Goal: Task Accomplishment & Management: Use online tool/utility

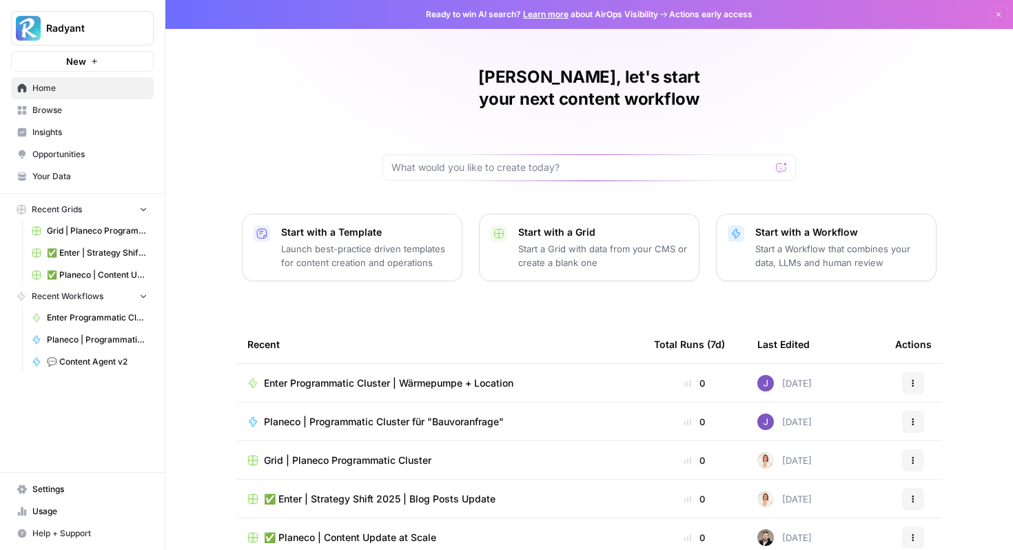
click at [72, 229] on span "Grid | Planeco Programmatic Cluster" at bounding box center [97, 231] width 101 height 12
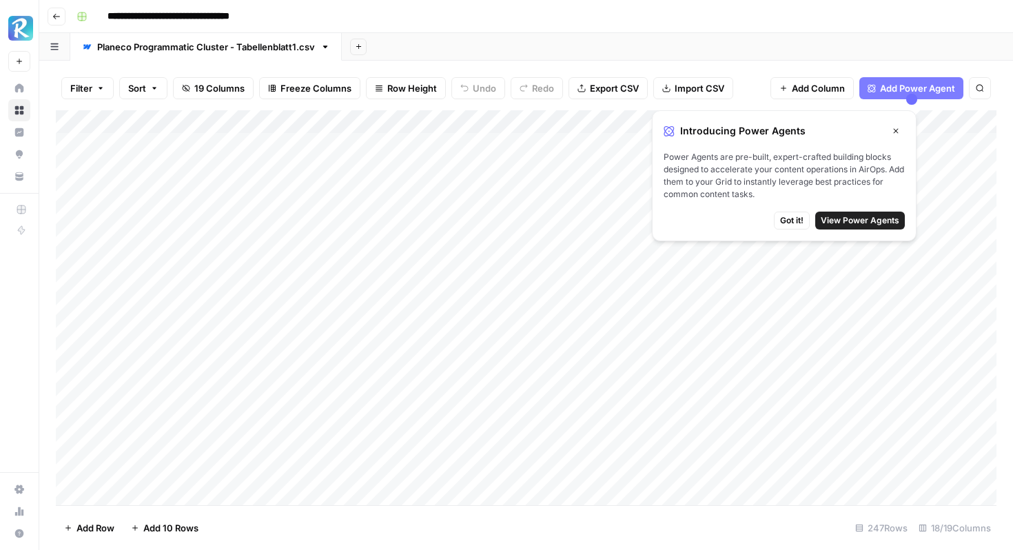
click at [794, 217] on span "Got it!" at bounding box center [791, 220] width 23 height 12
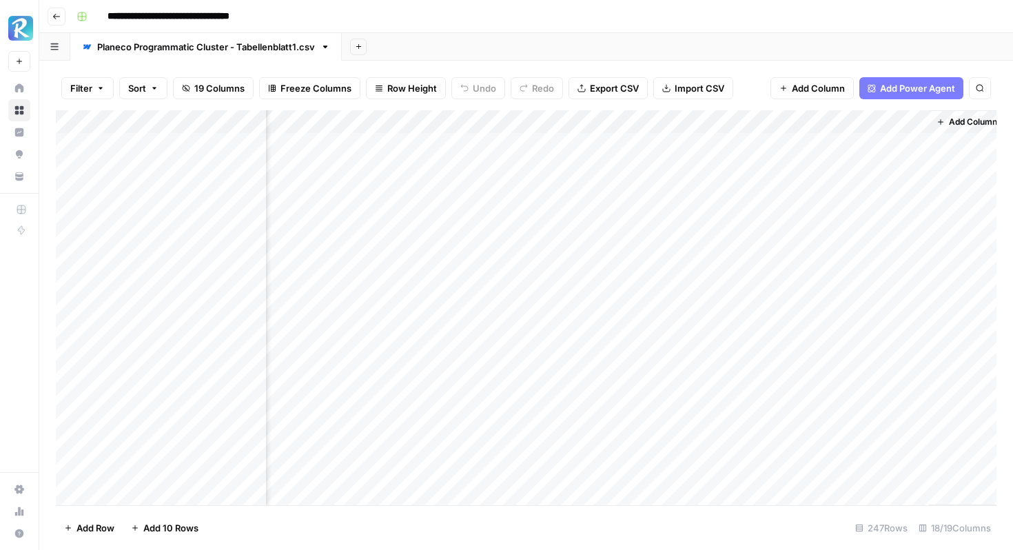
scroll to position [0, 1609]
click at [671, 118] on div "Add Column" at bounding box center [526, 307] width 940 height 395
click at [688, 118] on div at bounding box center [703, 124] width 167 height 28
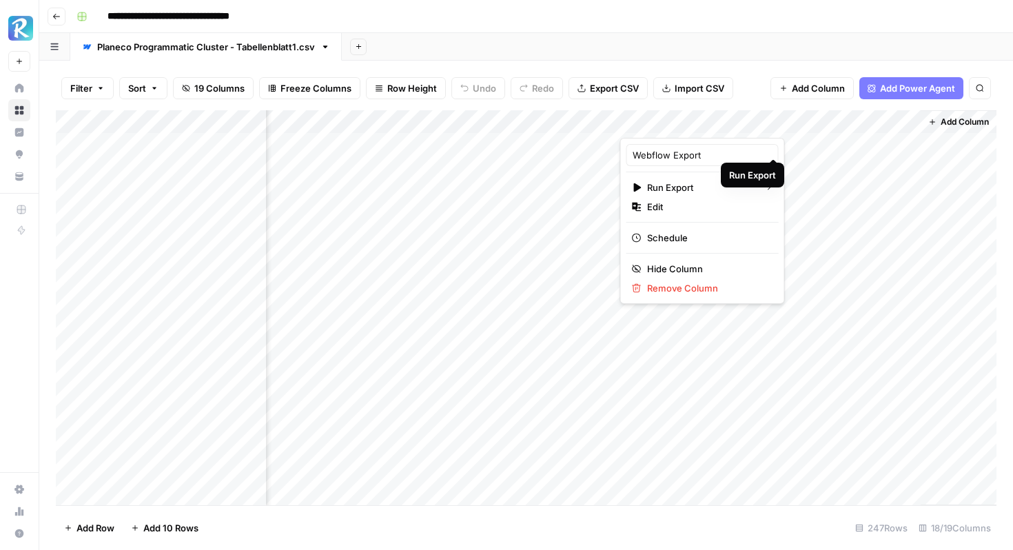
click at [748, 118] on div at bounding box center [703, 124] width 167 height 28
click at [755, 76] on div "Filter Sort 19 Columns Freeze Columns Row Height Undo Redo Export CSV Import CS…" at bounding box center [526, 88] width 940 height 44
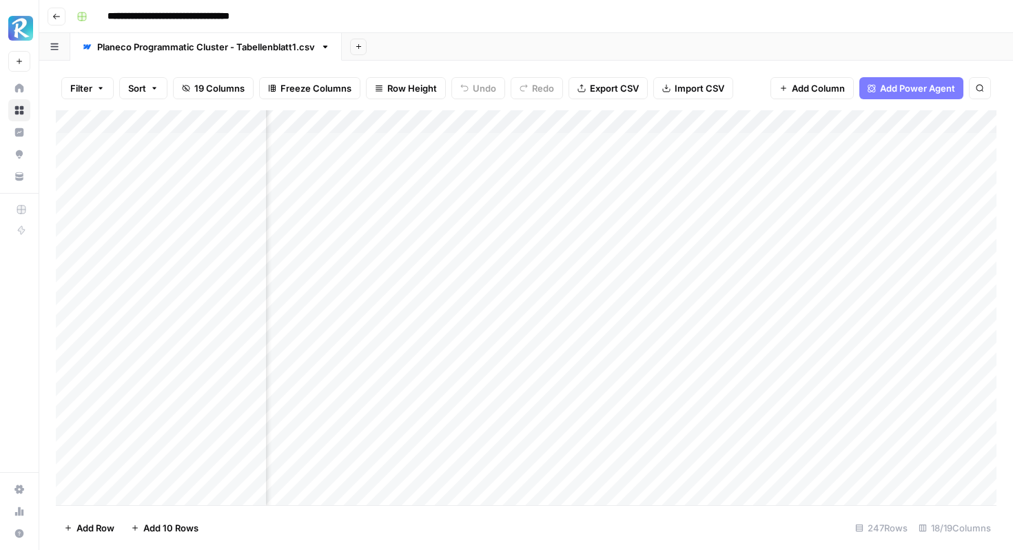
scroll to position [0, 851]
click at [783, 146] on div "Add Column" at bounding box center [526, 307] width 940 height 395
click at [785, 144] on div "Add Column" at bounding box center [526, 307] width 940 height 395
click at [785, 144] on body "**********" at bounding box center [506, 275] width 1013 height 550
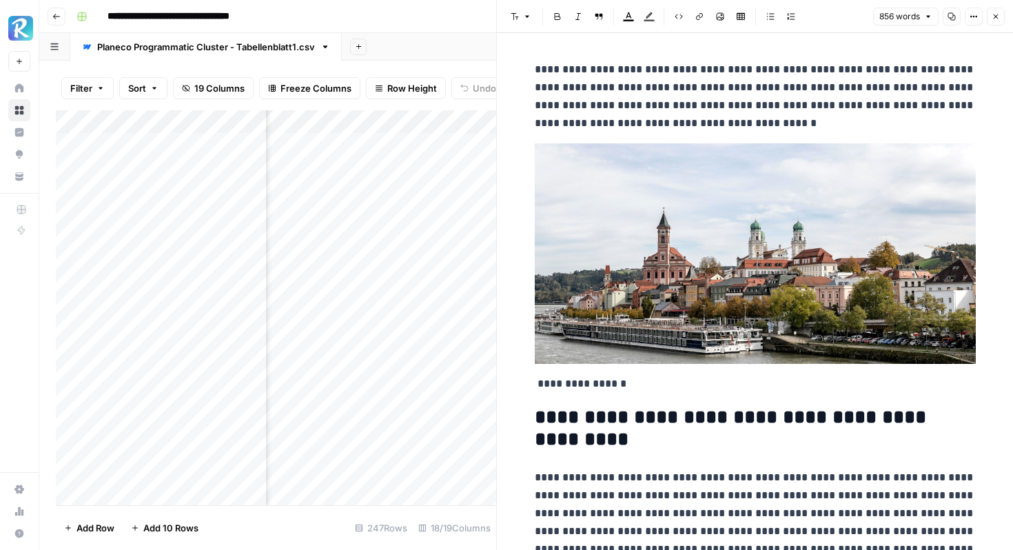
click at [689, 254] on img at bounding box center [755, 253] width 441 height 220
click at [715, 221] on img at bounding box center [755, 253] width 441 height 220
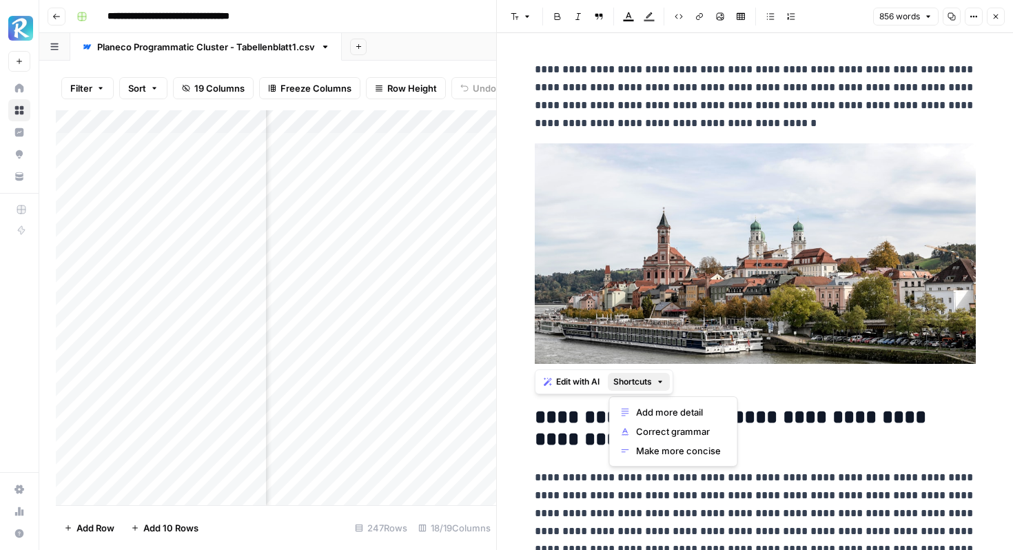
click at [660, 379] on icon "button" at bounding box center [660, 382] width 8 height 8
click at [704, 417] on h2 "**********" at bounding box center [755, 428] width 441 height 44
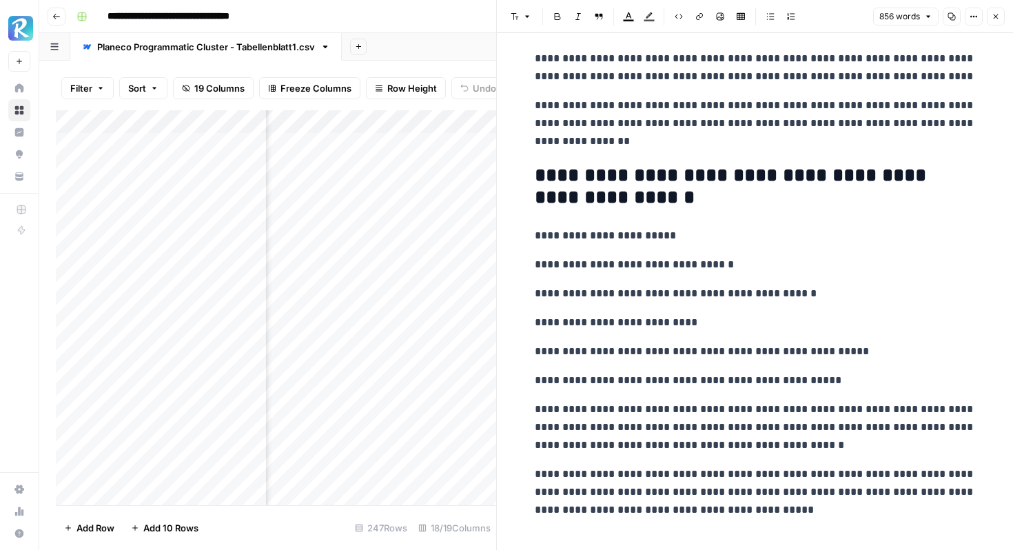
scroll to position [3080, 0]
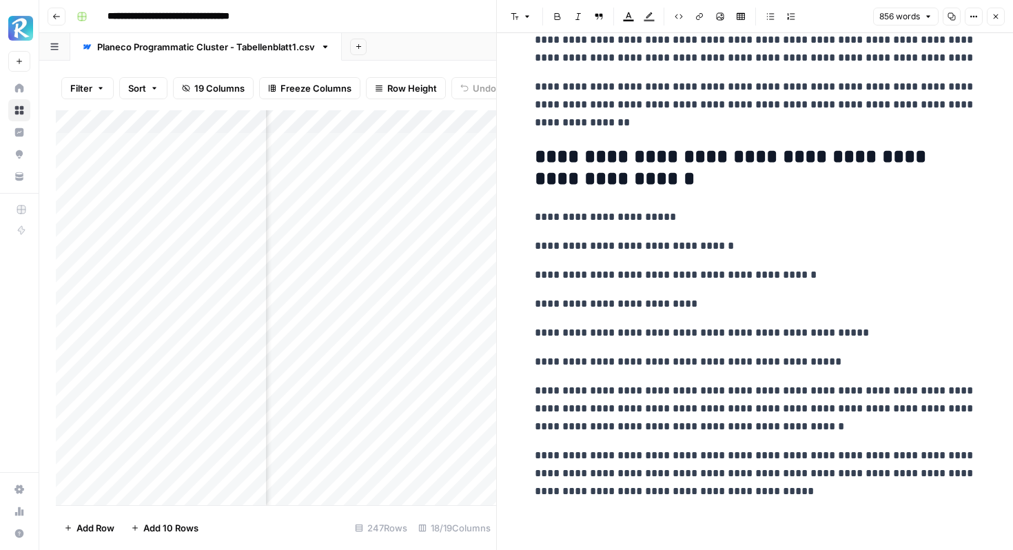
click at [803, 492] on p "**********" at bounding box center [755, 473] width 441 height 54
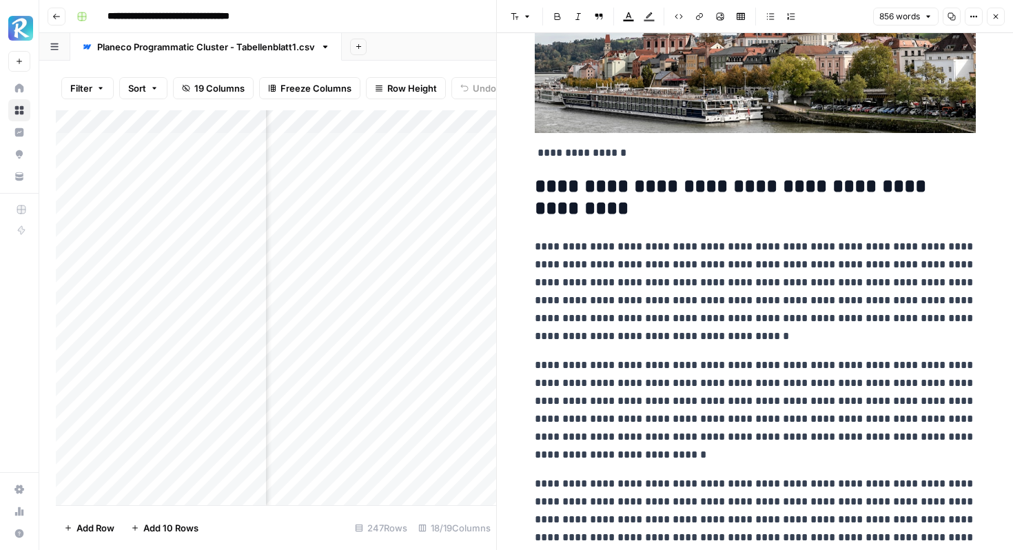
scroll to position [0, 0]
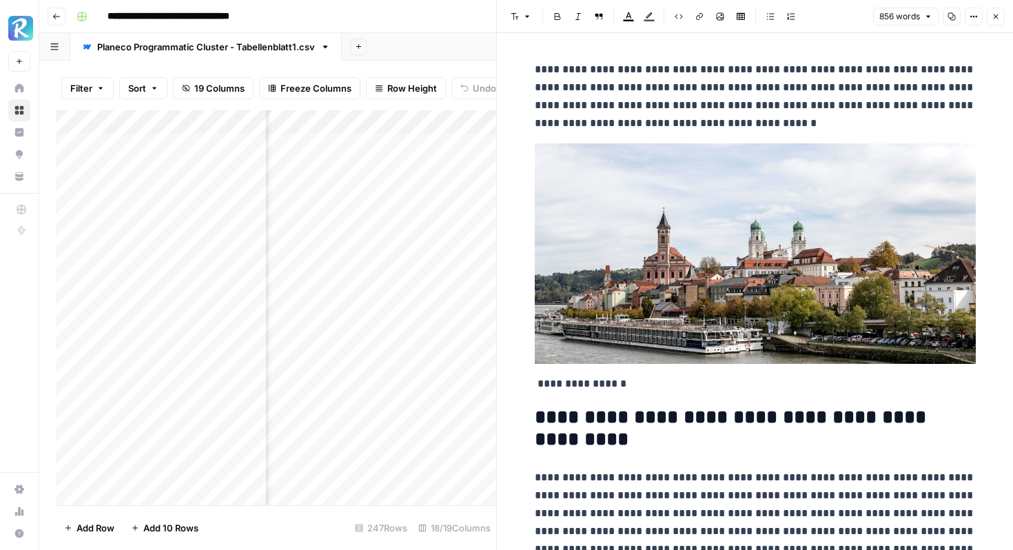
click at [650, 105] on p "**********" at bounding box center [755, 97] width 441 height 72
click at [0, 0] on lt-div "*********" at bounding box center [0, 0] width 0 height 0
click at [996, 14] on icon "button" at bounding box center [995, 16] width 8 height 8
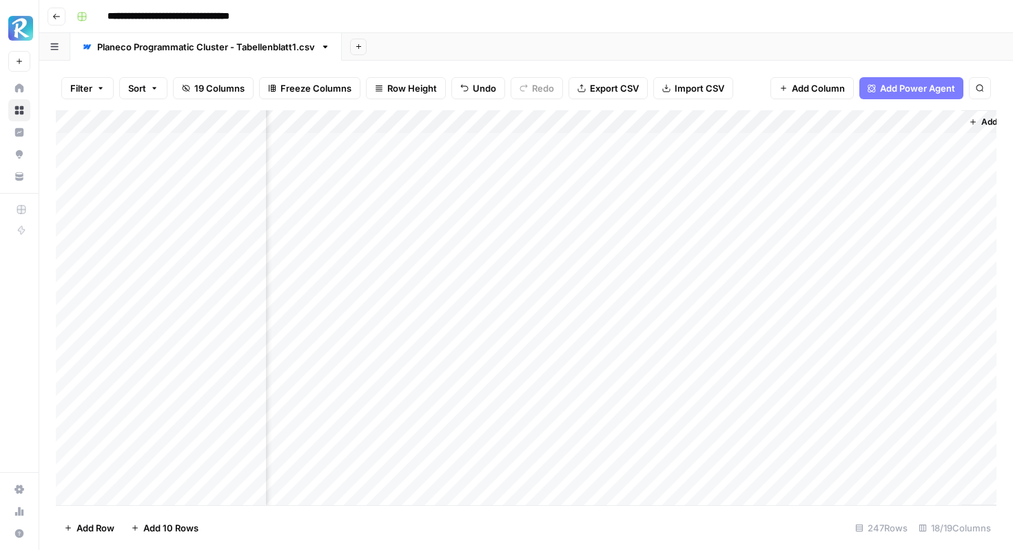
scroll to position [0, 1609]
click at [774, 144] on div "Add Column" at bounding box center [526, 307] width 940 height 395
click at [473, 145] on div "Add Column" at bounding box center [526, 307] width 940 height 395
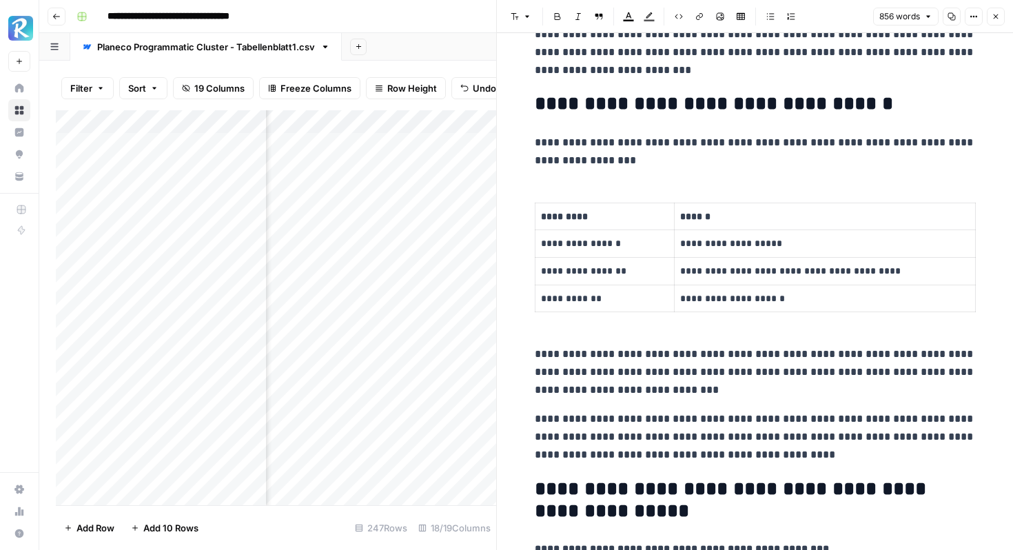
scroll to position [1264, 0]
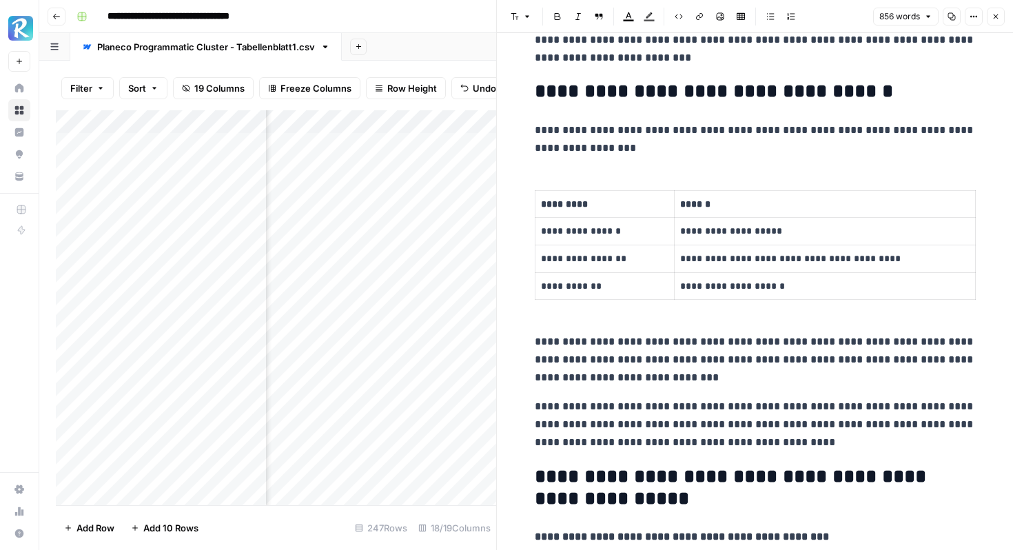
click at [726, 278] on p "**********" at bounding box center [824, 286] width 289 height 16
click at [745, 282] on p "**********" at bounding box center [824, 286] width 289 height 16
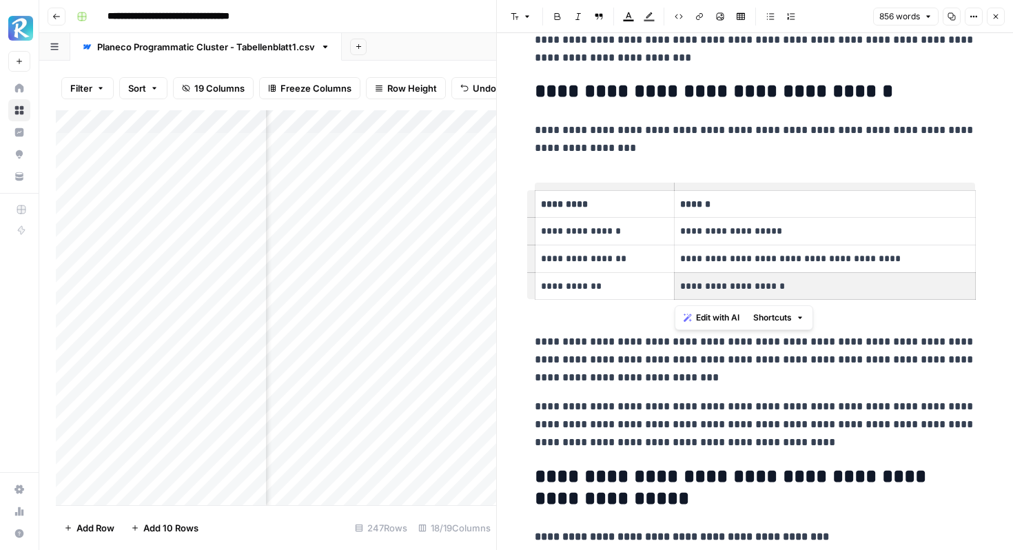
click at [745, 282] on p "**********" at bounding box center [824, 286] width 289 height 16
click at [768, 289] on p "**********" at bounding box center [824, 286] width 289 height 16
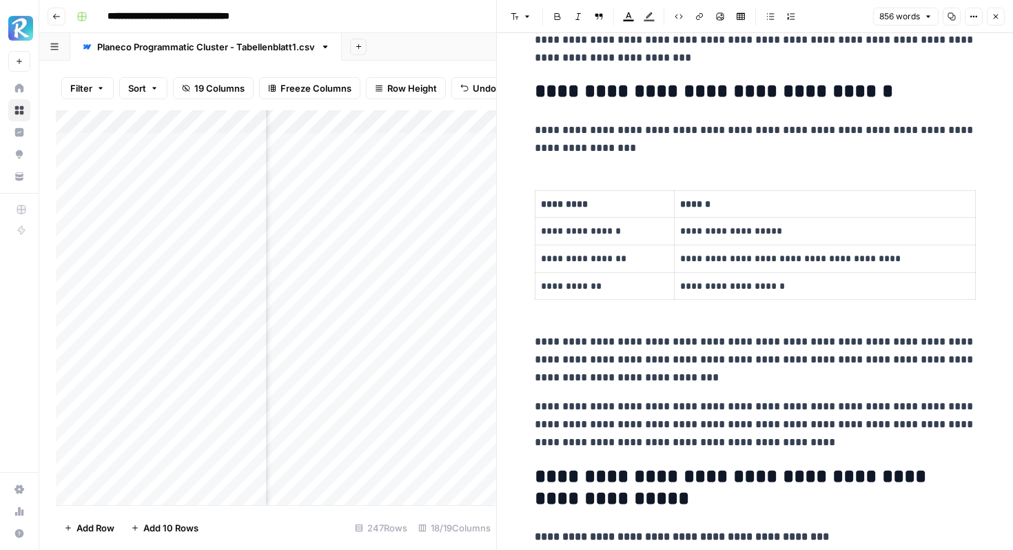
click at [634, 315] on div "**********" at bounding box center [754, 556] width 457 height 3531
click at [561, 163] on div "**********" at bounding box center [754, 556] width 457 height 3531
click at [658, 157] on div "**********" at bounding box center [754, 556] width 457 height 3531
click at [654, 145] on p "**********" at bounding box center [755, 139] width 441 height 36
click at [975, 17] on icon "button" at bounding box center [973, 16] width 8 height 8
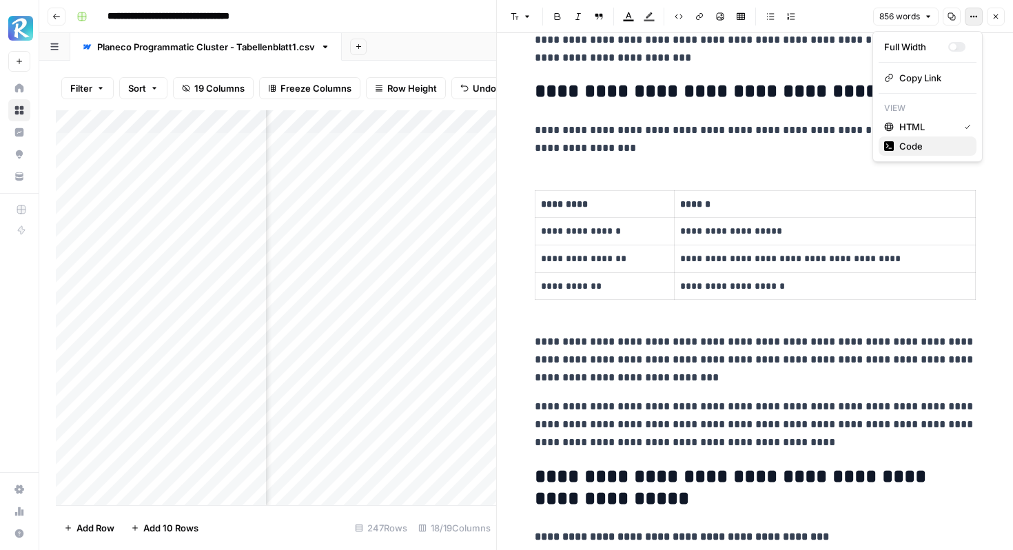
click at [920, 147] on span "Code" at bounding box center [932, 146] width 66 height 14
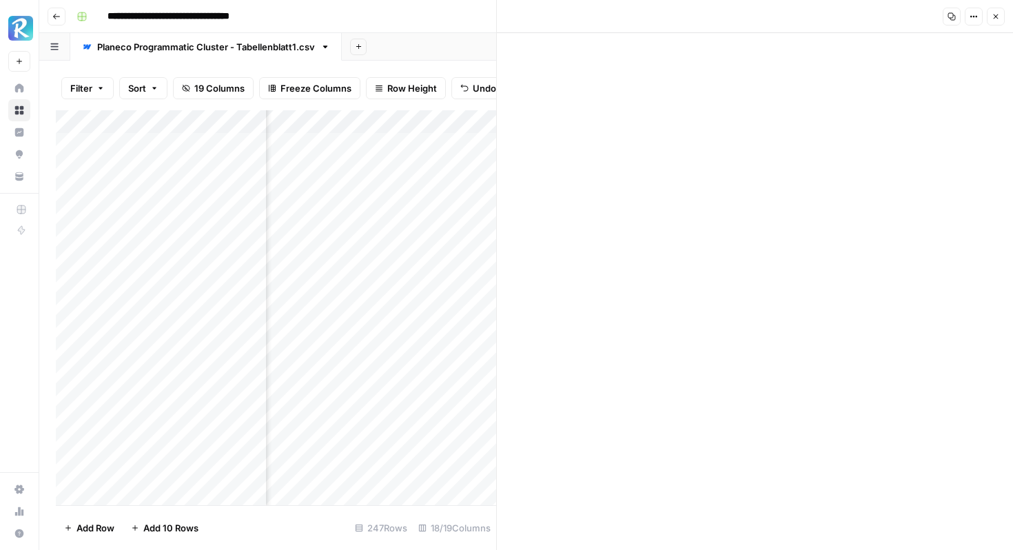
scroll to position [0, 0]
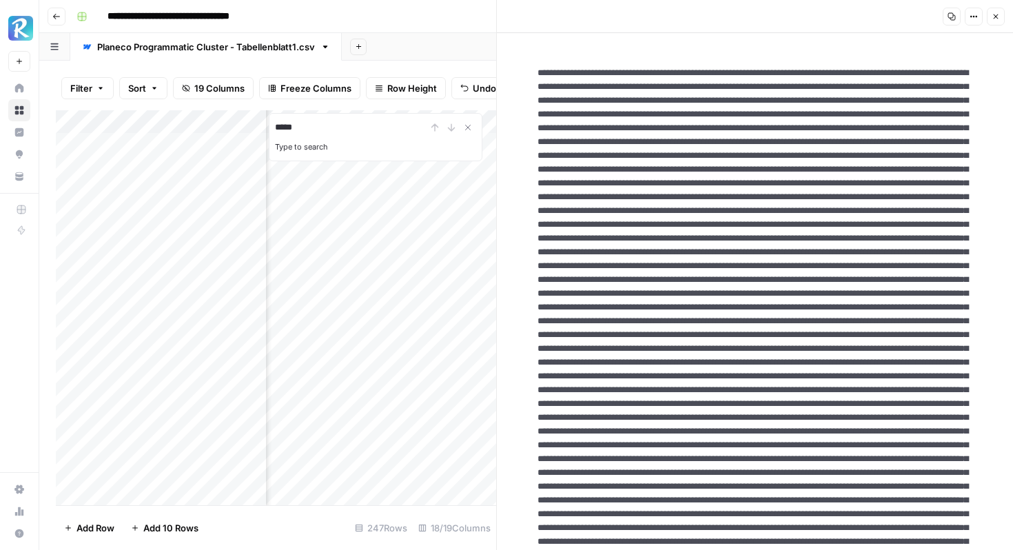
type input "*****"
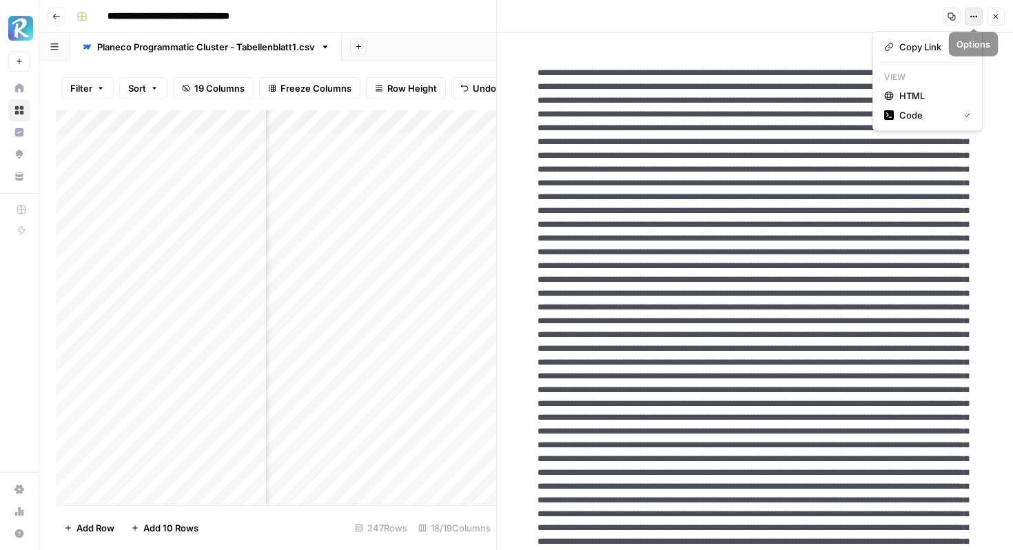
click at [975, 16] on icon "button" at bounding box center [976, 17] width 2 height 2
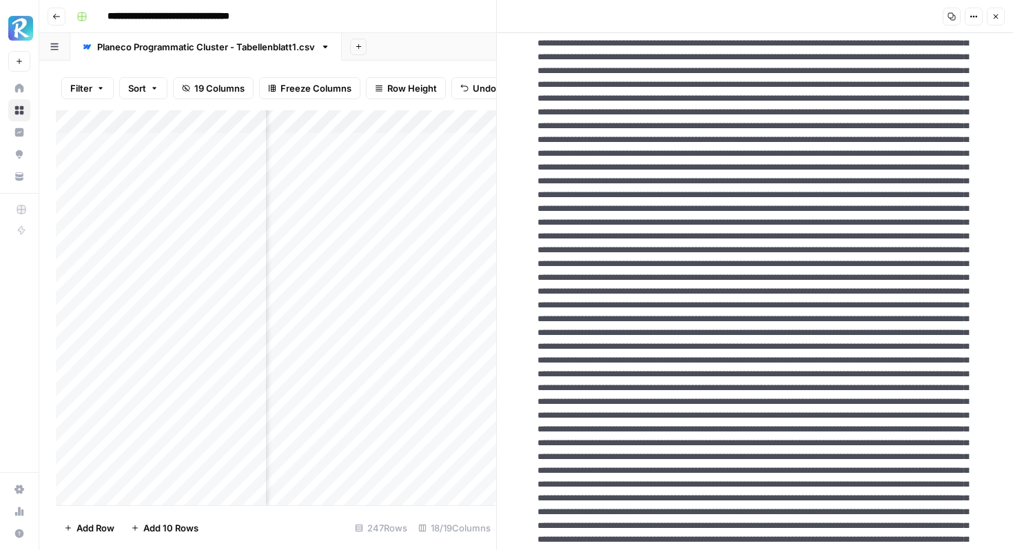
drag, startPoint x: 745, startPoint y: 415, endPoint x: 835, endPoint y: 290, distance: 153.9
click at [835, 290] on textarea at bounding box center [754, 532] width 457 height 1731
click at [978, 14] on button "Options" at bounding box center [973, 17] width 18 height 18
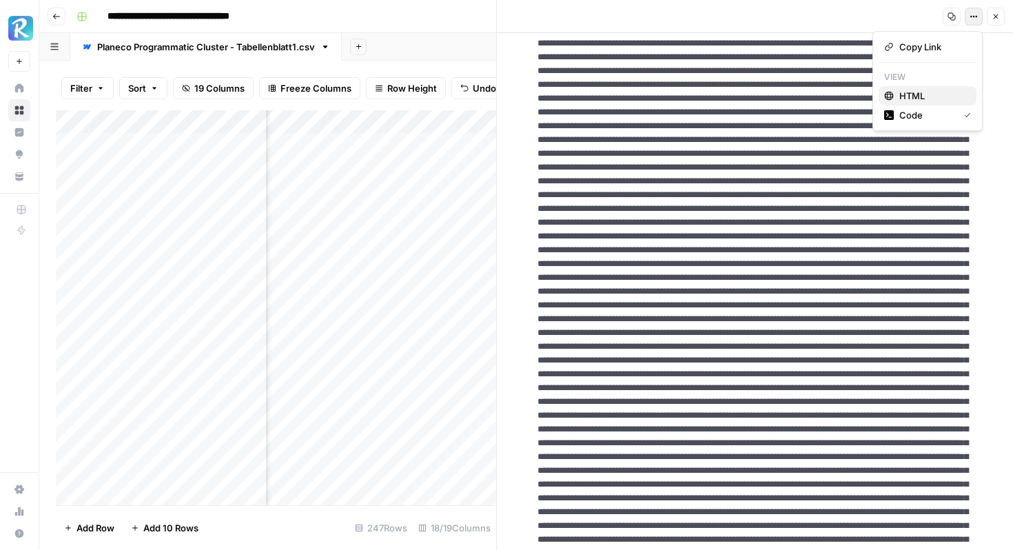
click at [925, 89] on span "HTML" at bounding box center [932, 96] width 66 height 14
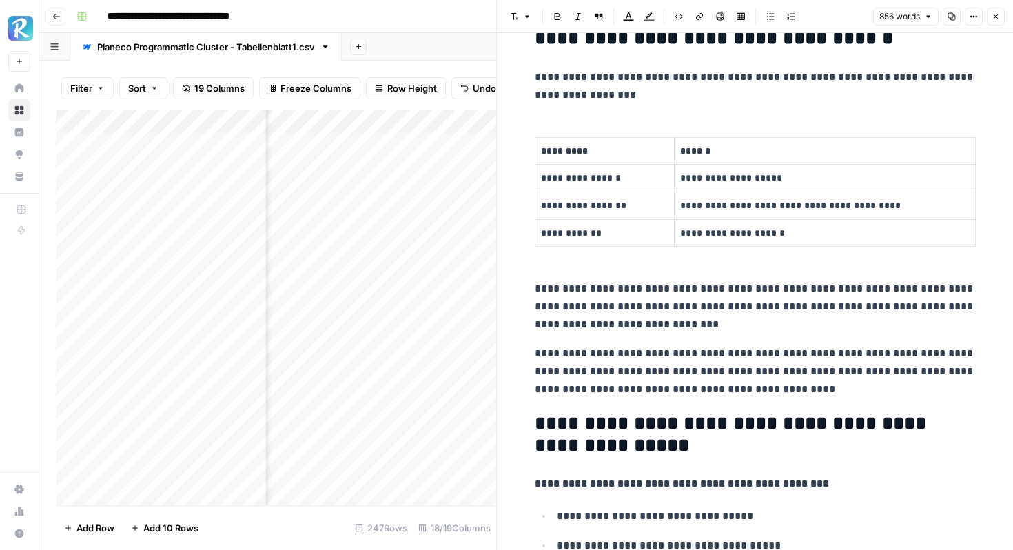
scroll to position [1219, 0]
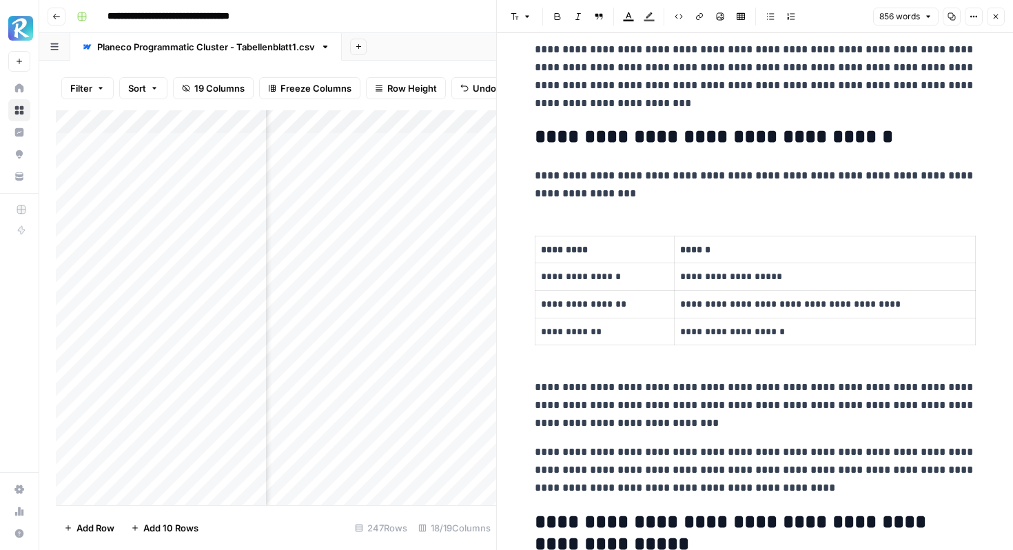
click at [680, 198] on p "**********" at bounding box center [755, 185] width 441 height 36
click at [995, 11] on button "Close" at bounding box center [996, 17] width 18 height 18
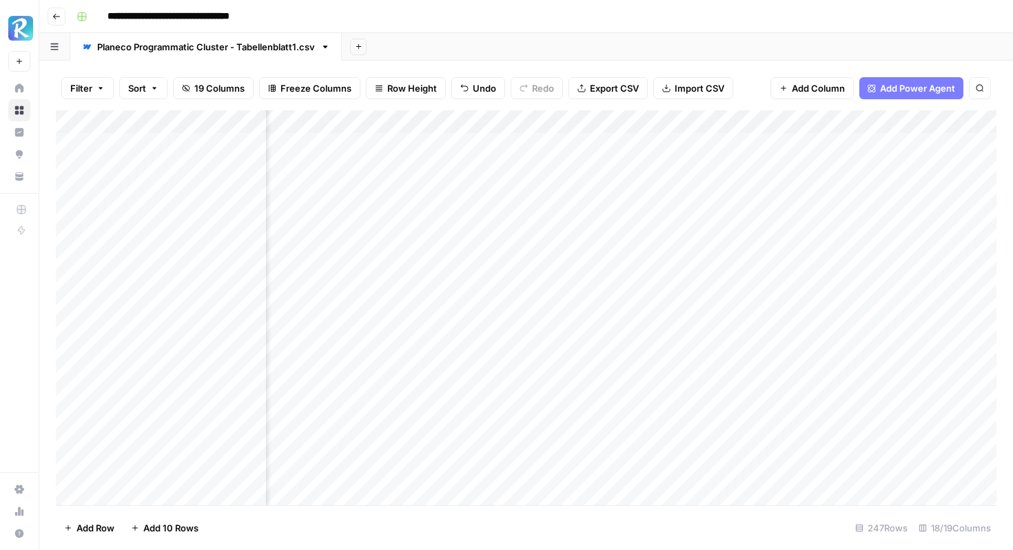
click at [450, 60] on div "Add Sheet" at bounding box center [677, 47] width 671 height 28
click at [175, 130] on div "Add Column" at bounding box center [526, 307] width 940 height 395
click at [188, 127] on div at bounding box center [185, 124] width 163 height 28
click at [252, 120] on div at bounding box center [185, 124] width 163 height 28
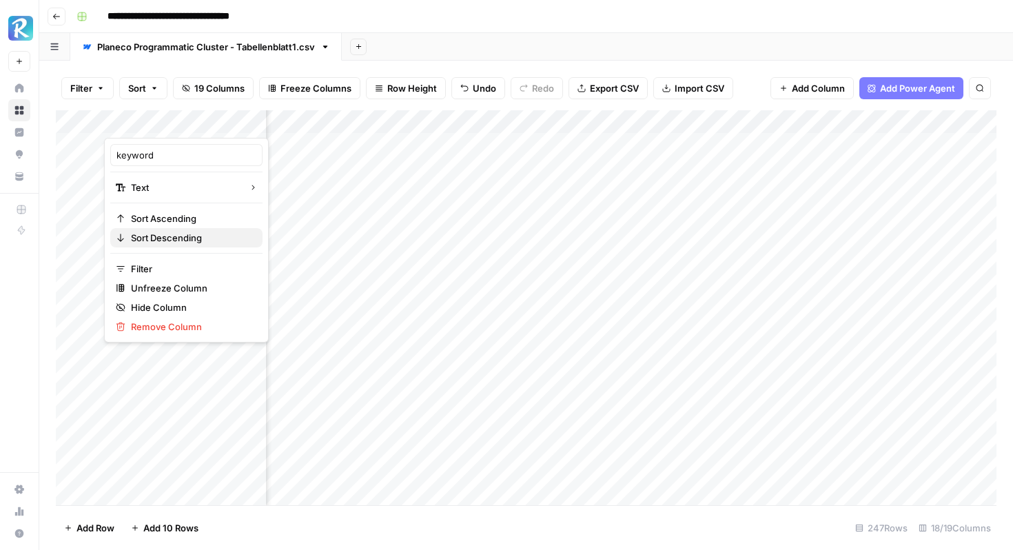
click at [161, 236] on span "Sort Descending" at bounding box center [191, 238] width 121 height 14
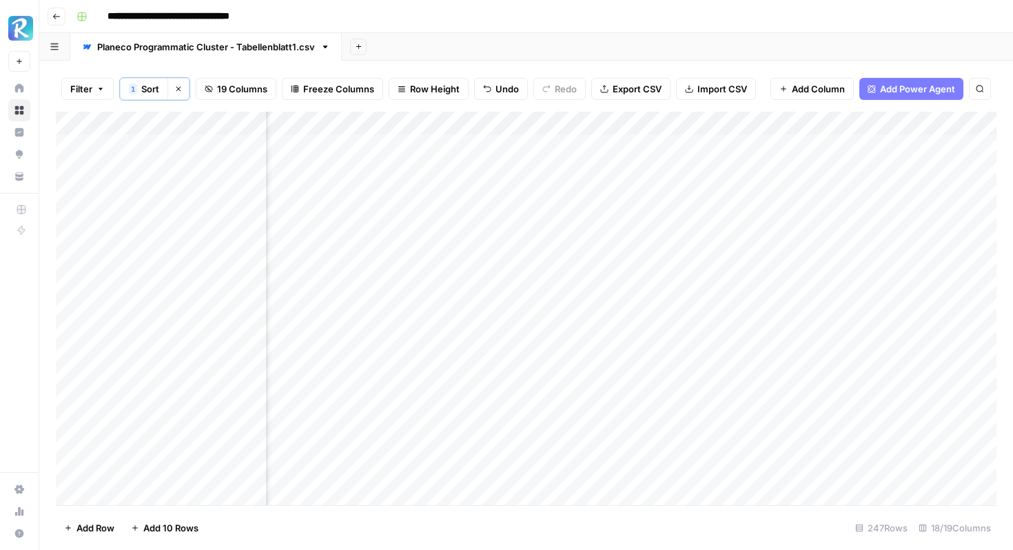
click at [198, 124] on div "Add Column" at bounding box center [526, 308] width 940 height 393
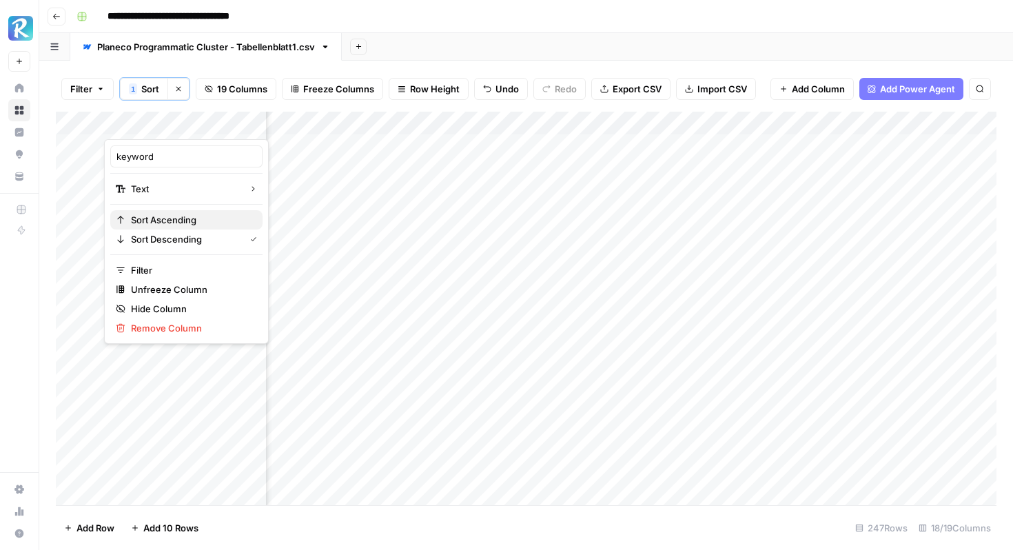
click at [178, 214] on span "Sort Ascending" at bounding box center [191, 220] width 121 height 14
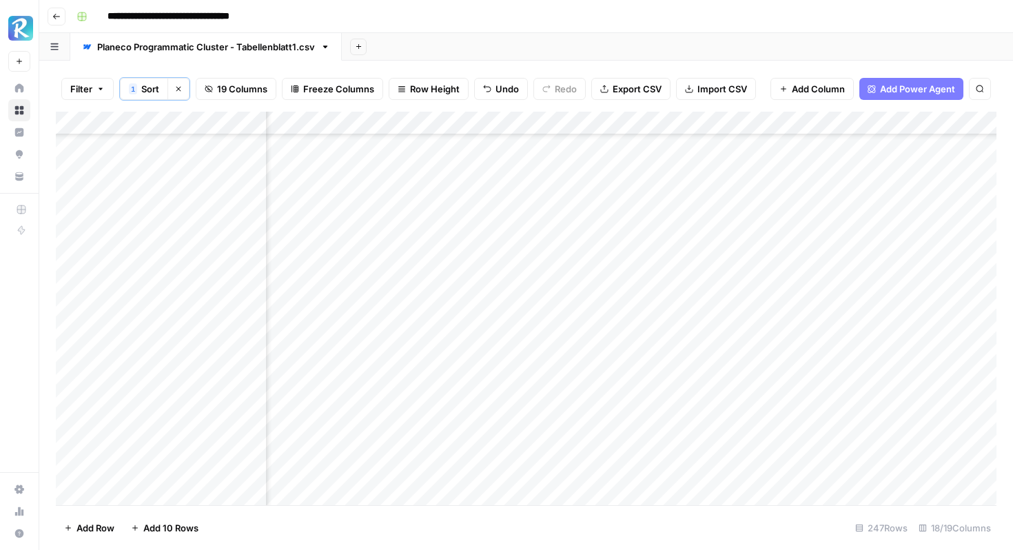
scroll to position [2072, 1332]
click at [370, 251] on div "Add Column" at bounding box center [526, 308] width 940 height 393
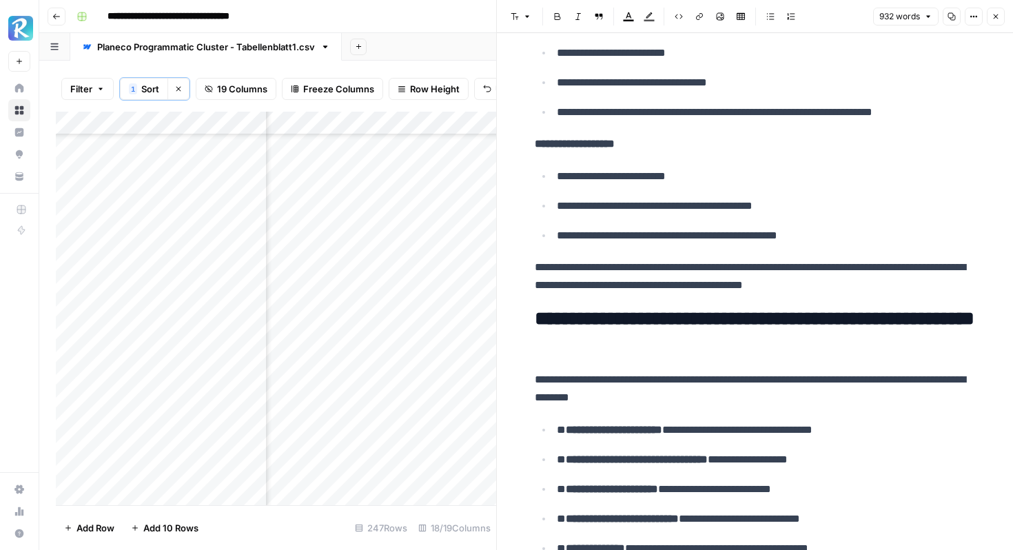
scroll to position [3334, 0]
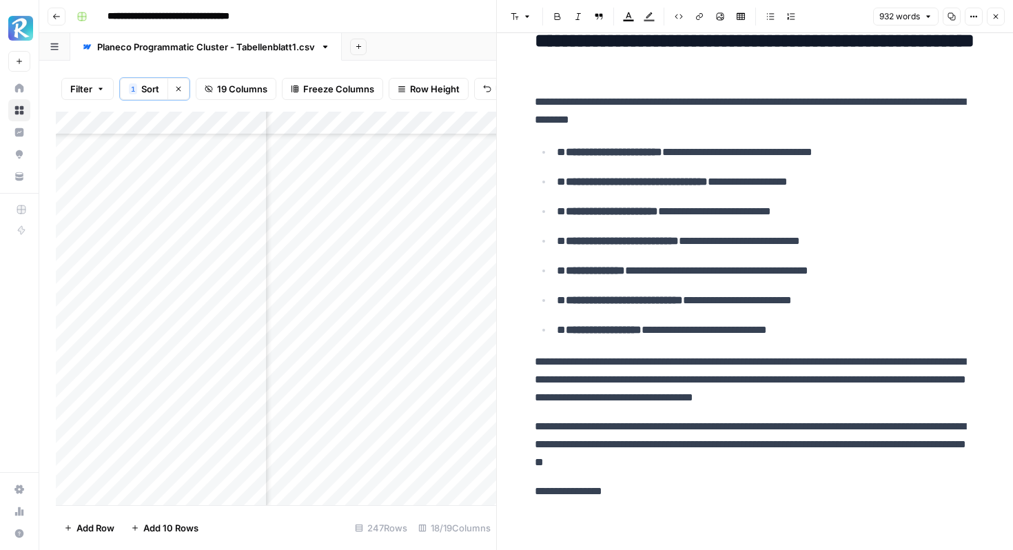
click at [634, 487] on p "**********" at bounding box center [755, 491] width 441 height 18
drag, startPoint x: 634, startPoint y: 487, endPoint x: 524, endPoint y: 479, distance: 110.5
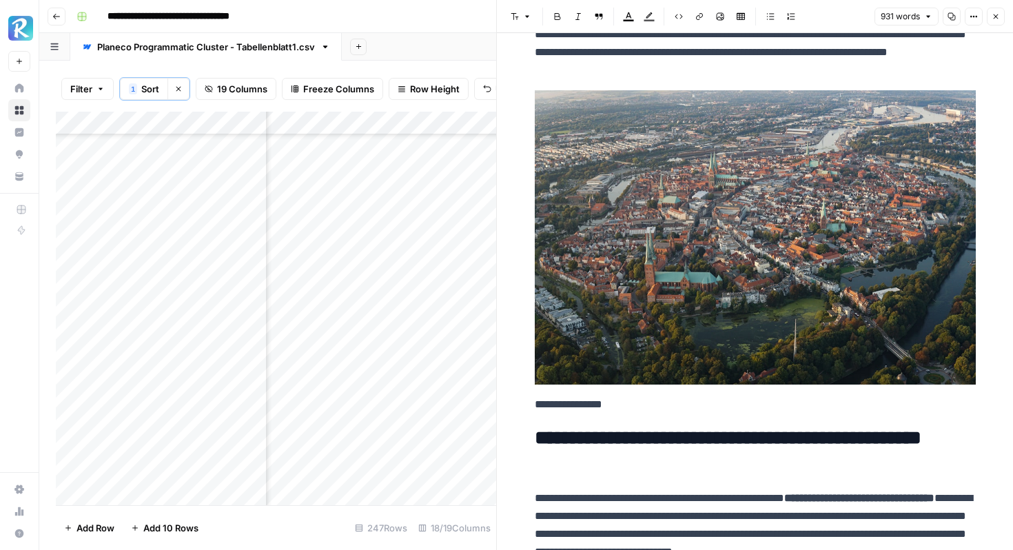
scroll to position [0, 0]
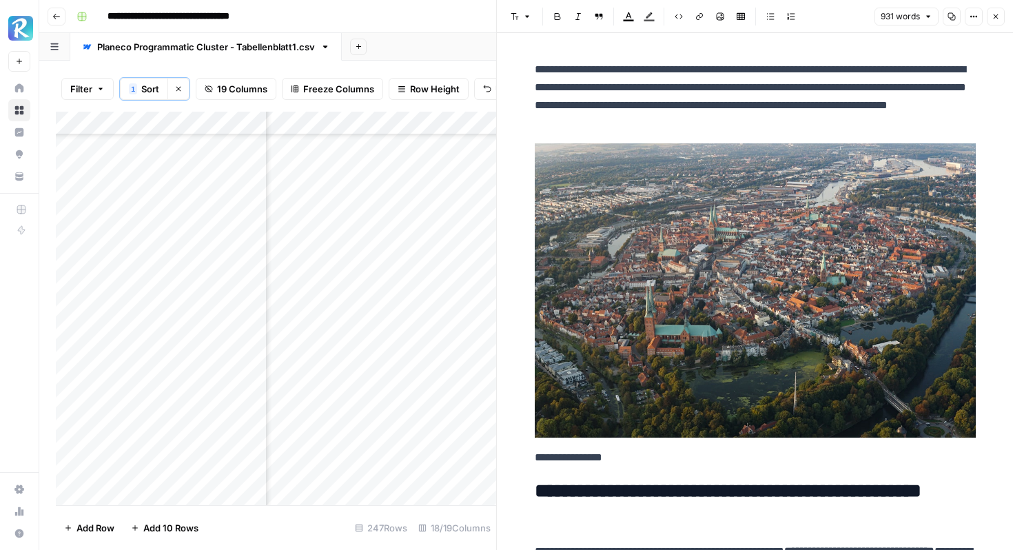
click at [664, 254] on img at bounding box center [755, 290] width 441 height 294
click at [719, 236] on img at bounding box center [755, 290] width 441 height 294
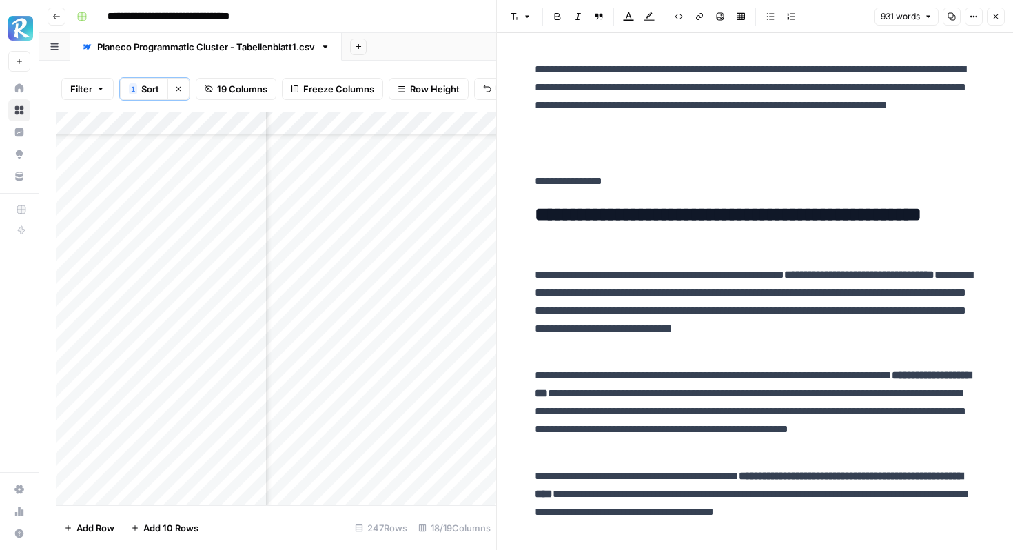
click at [715, 20] on button "Image" at bounding box center [720, 17] width 18 height 18
click at [969, 15] on icon "button" at bounding box center [973, 16] width 8 height 8
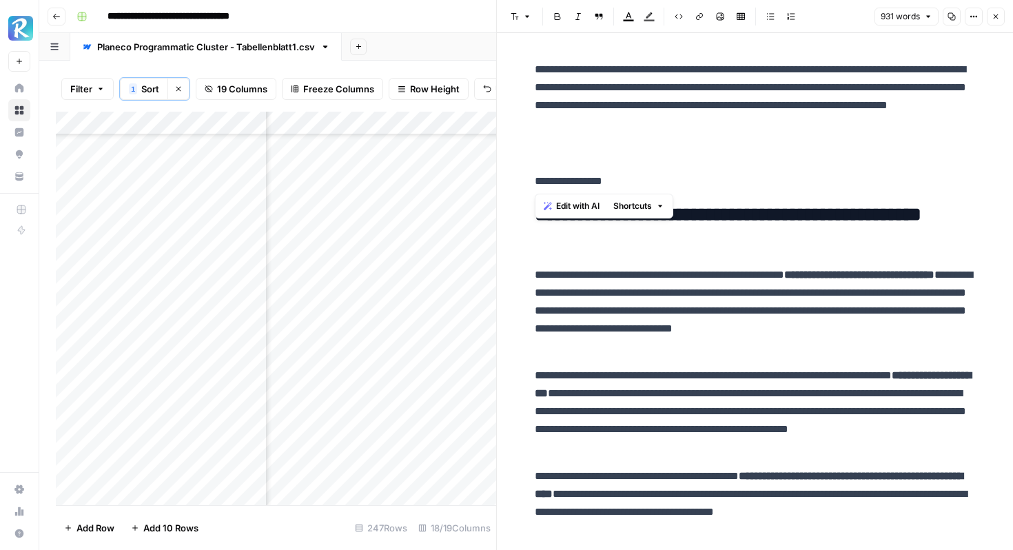
click at [543, 149] on p at bounding box center [755, 152] width 441 height 18
click at [978, 11] on button "Options" at bounding box center [973, 17] width 18 height 18
click at [556, 160] on p at bounding box center [755, 152] width 441 height 18
click at [716, 13] on icon "button" at bounding box center [720, 16] width 8 height 8
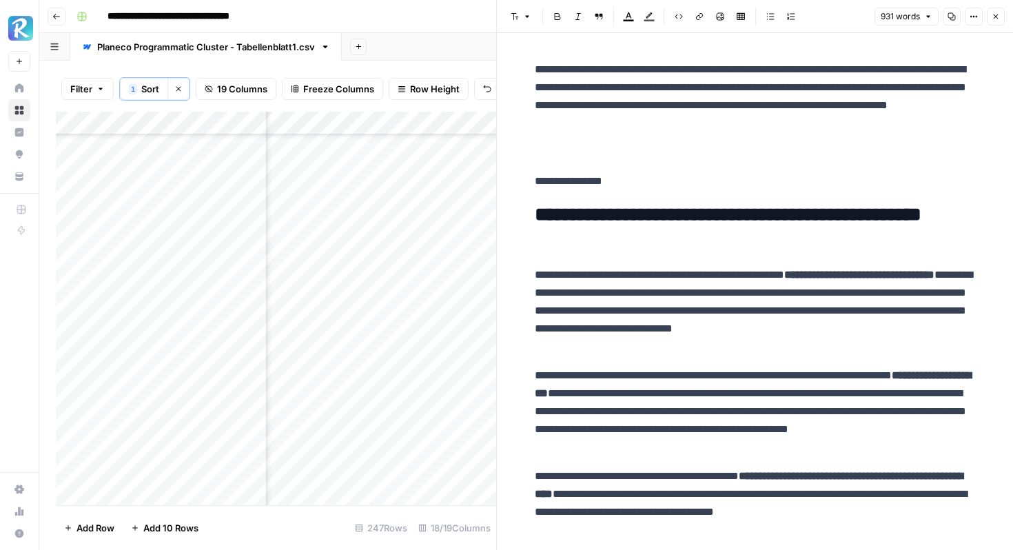
click at [576, 145] on p at bounding box center [755, 152] width 441 height 18
click at [714, 15] on button "Image" at bounding box center [720, 17] width 18 height 18
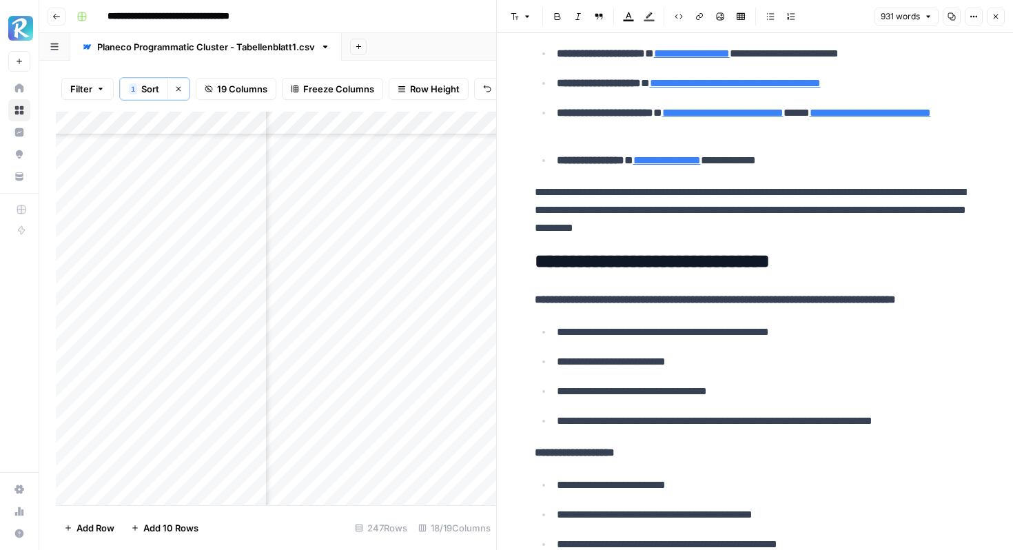
scroll to position [3028, 0]
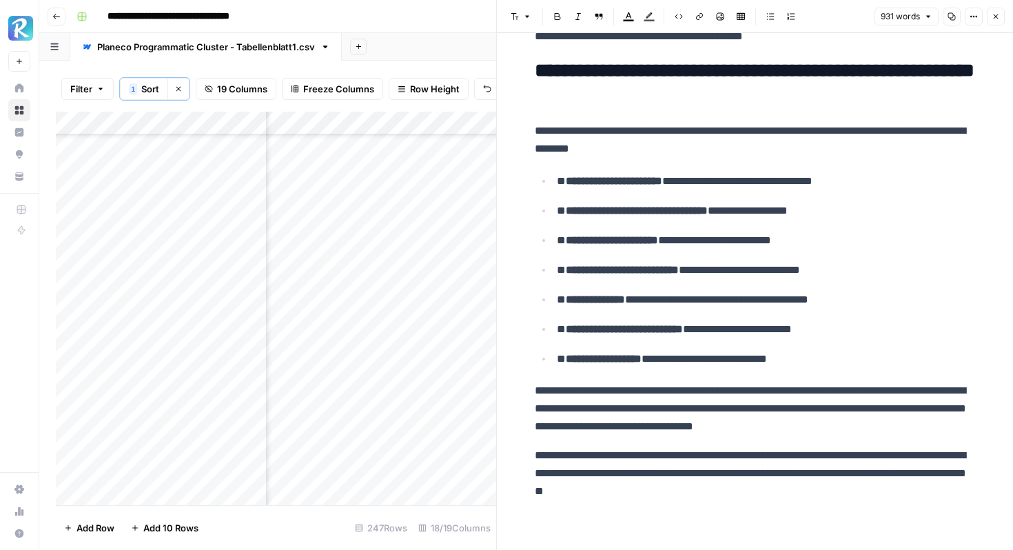
click at [995, 21] on button "Close" at bounding box center [996, 17] width 18 height 18
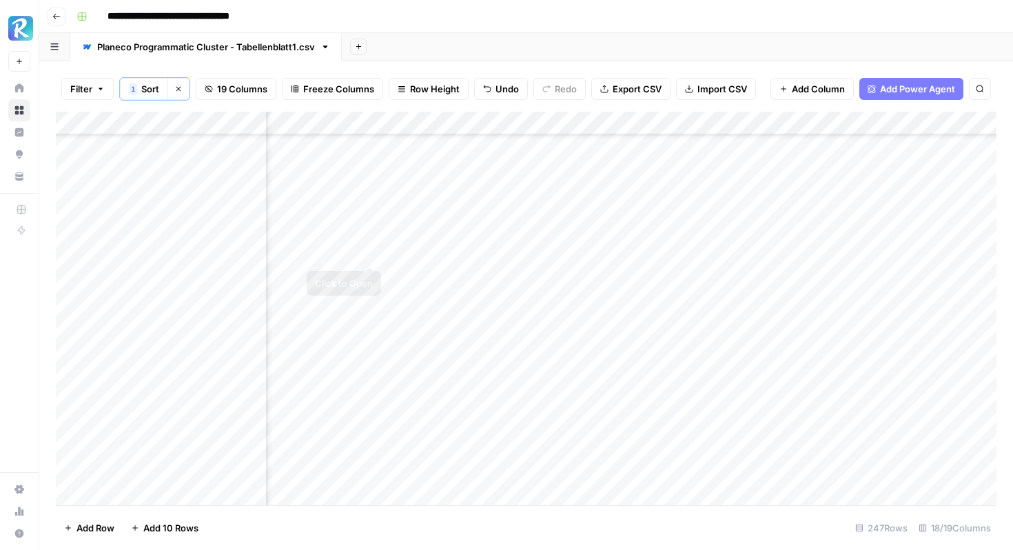
click at [371, 249] on div "Add Column" at bounding box center [526, 308] width 940 height 393
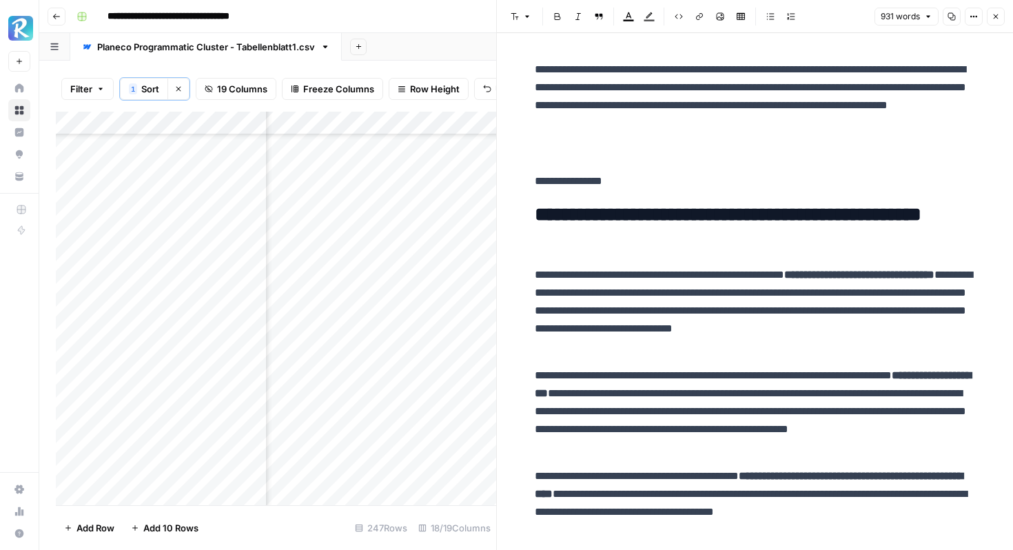
click at [584, 160] on p at bounding box center [755, 152] width 441 height 18
click at [996, 16] on icon "button" at bounding box center [995, 16] width 8 height 8
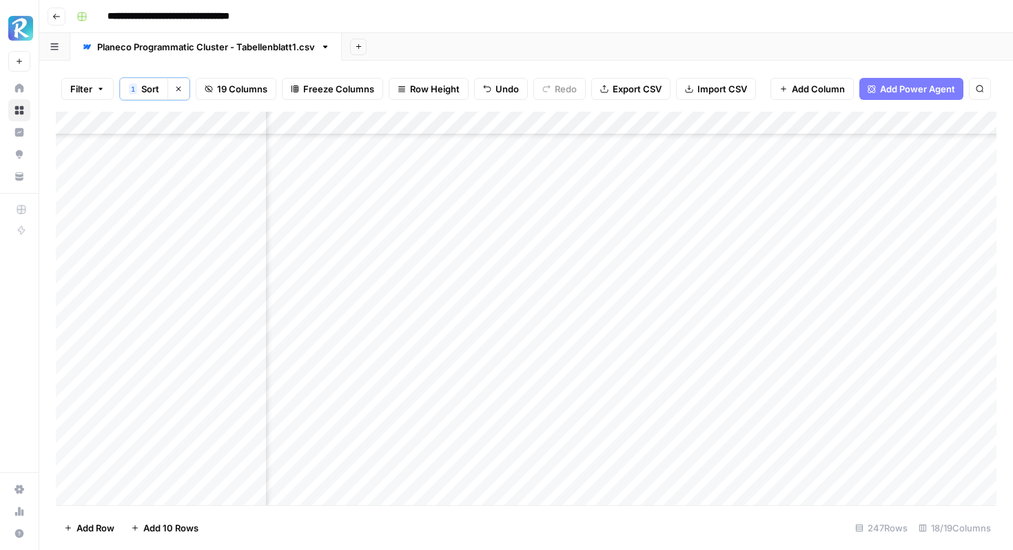
scroll to position [2072, 1532]
click at [850, 249] on div "Add Column" at bounding box center [526, 308] width 940 height 393
click at [407, 256] on div "Add Column" at bounding box center [526, 308] width 940 height 393
click at [507, 249] on div "Add Column" at bounding box center [526, 308] width 940 height 393
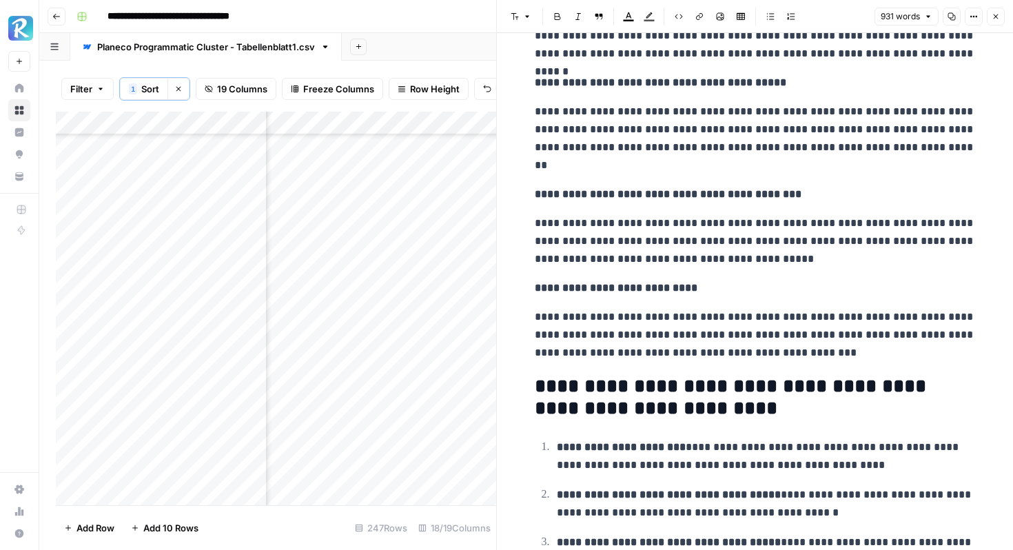
scroll to position [1908, 0]
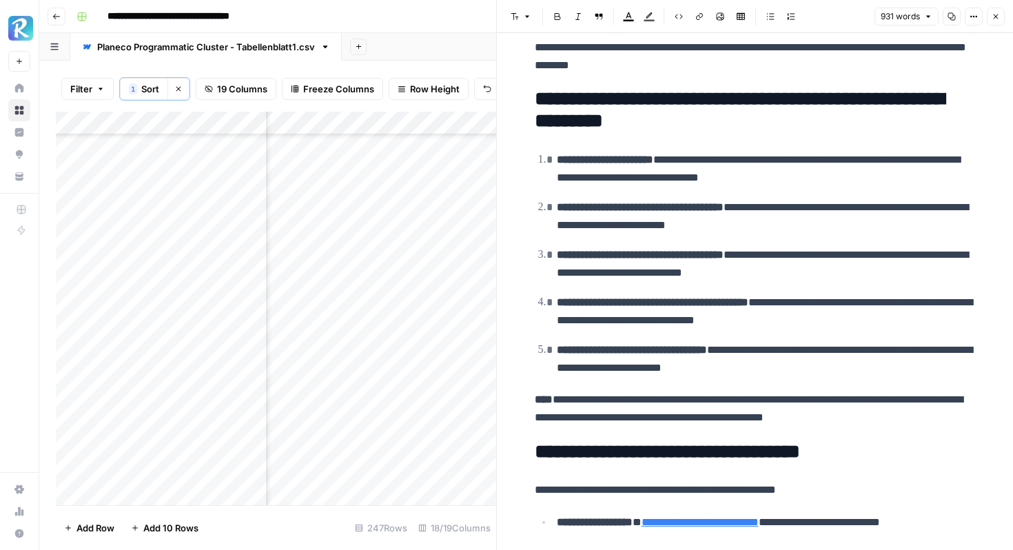
click at [998, 13] on icon "button" at bounding box center [995, 16] width 8 height 8
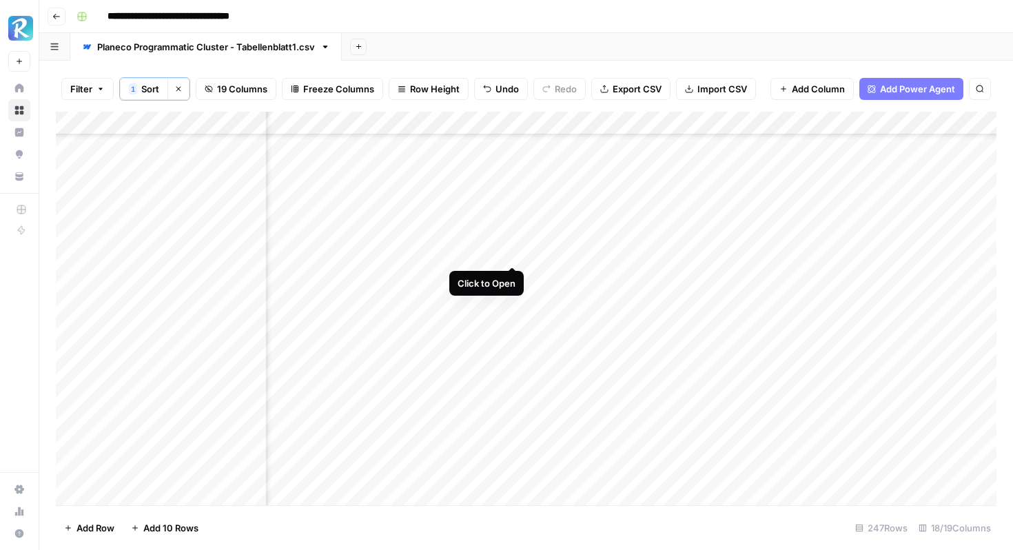
click at [513, 249] on div "Add Column" at bounding box center [526, 308] width 940 height 393
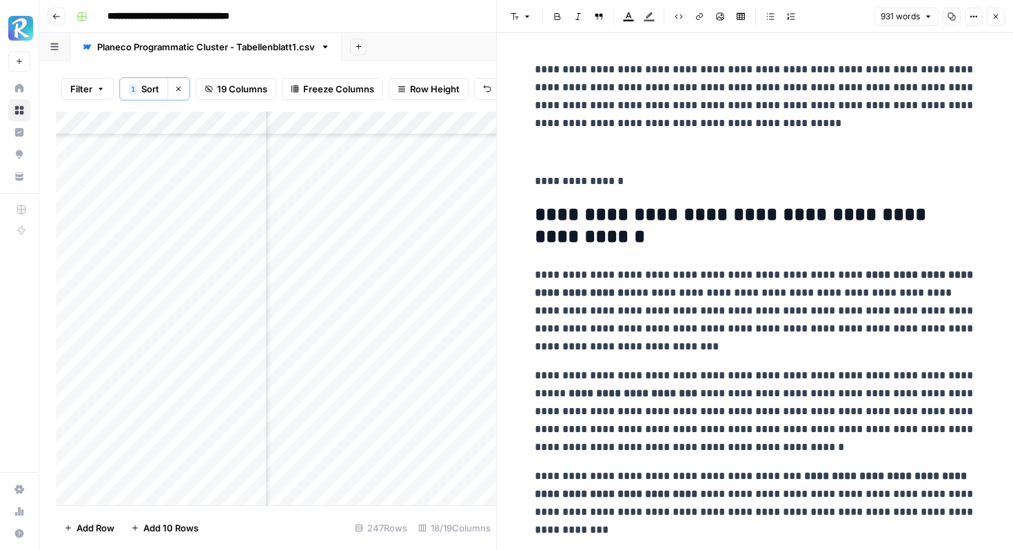
click at [592, 143] on p at bounding box center [755, 152] width 441 height 18
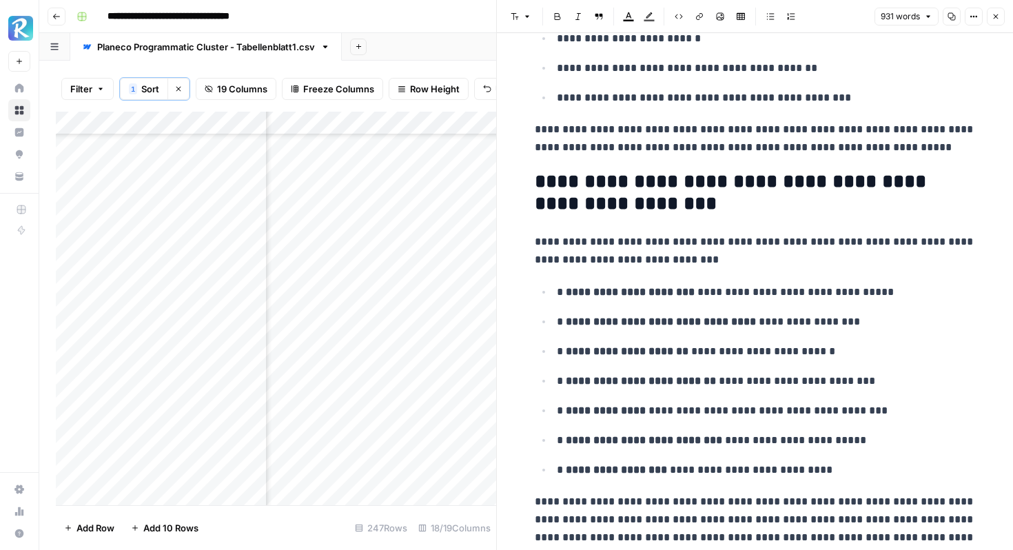
scroll to position [3028, 0]
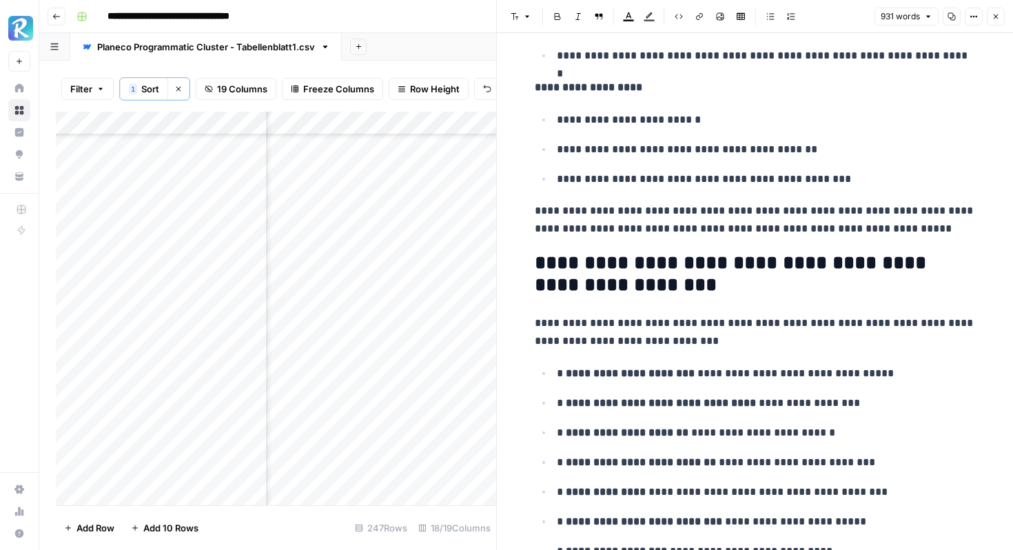
scroll to position [2836, 0]
click at [557, 373] on p "**********" at bounding box center [766, 374] width 419 height 18
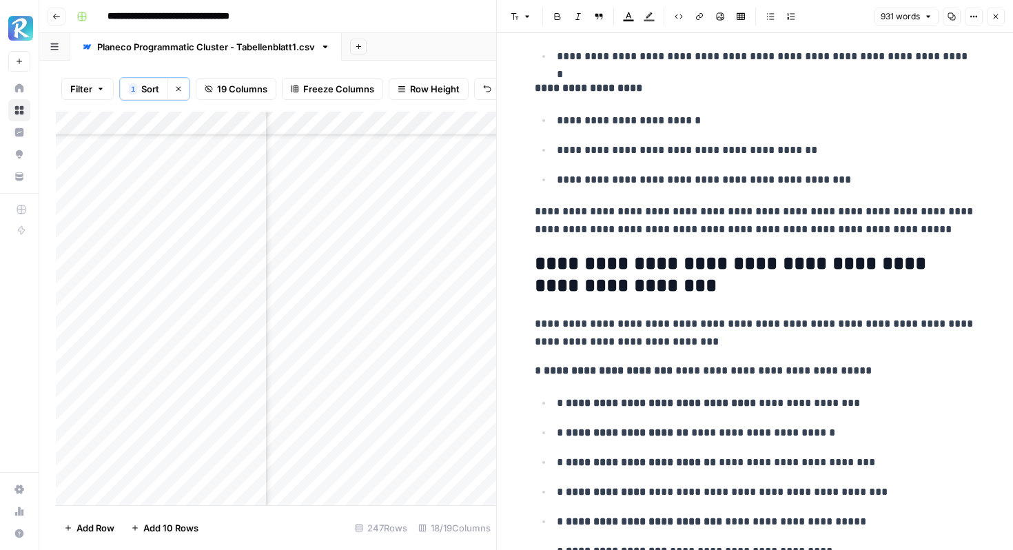
click at [559, 406] on p "**********" at bounding box center [766, 403] width 419 height 18
click at [557, 430] on p "**********" at bounding box center [766, 432] width 419 height 18
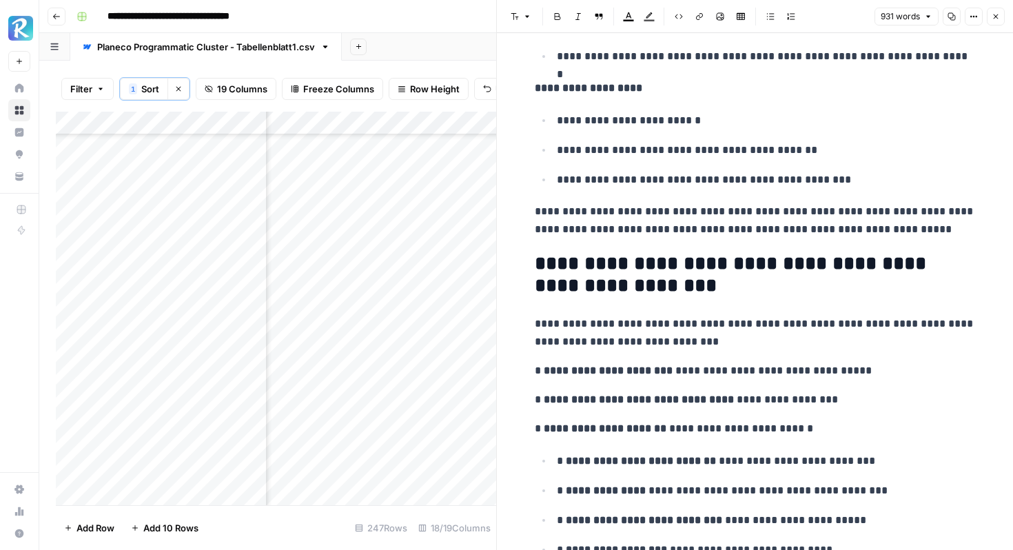
click at [557, 461] on p "**********" at bounding box center [766, 461] width 419 height 18
click at [557, 489] on p "**********" at bounding box center [766, 490] width 419 height 18
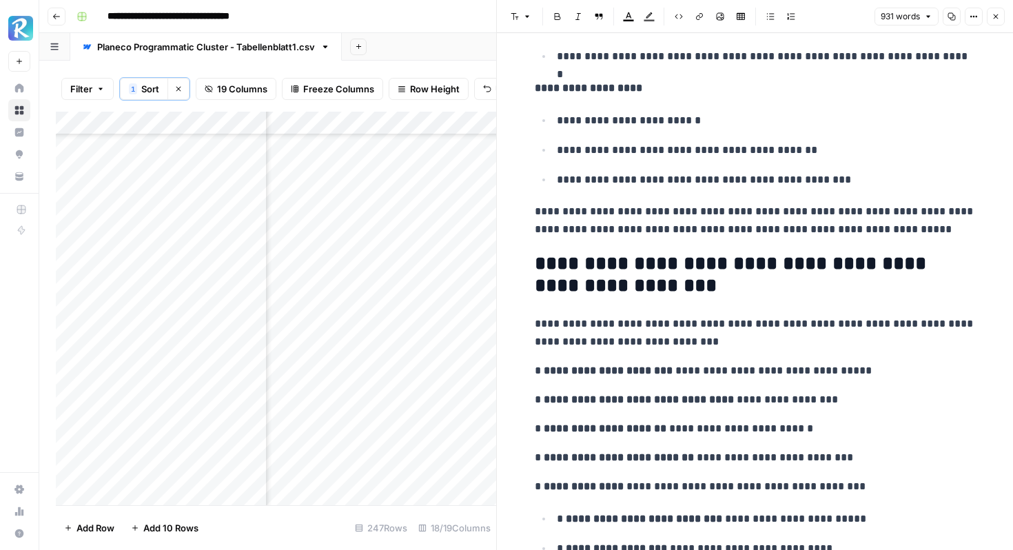
click at [557, 520] on p "**********" at bounding box center [766, 519] width 419 height 18
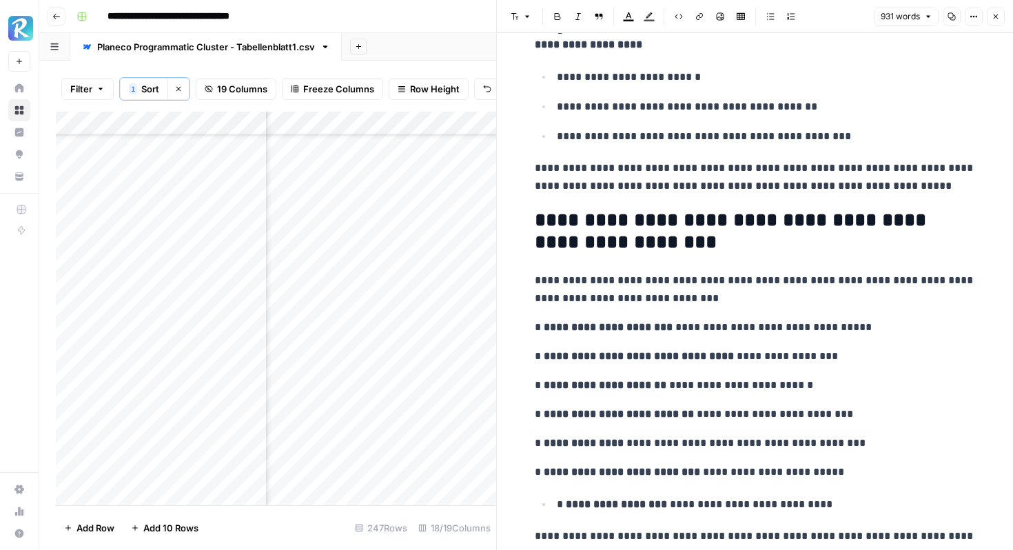
scroll to position [2893, 0]
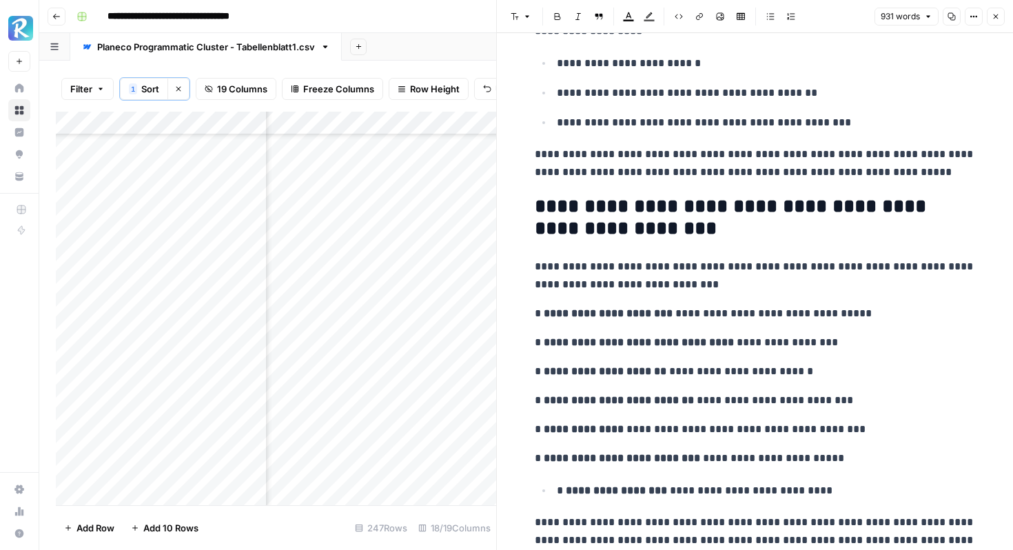
click at [557, 492] on p "**********" at bounding box center [766, 491] width 419 height 18
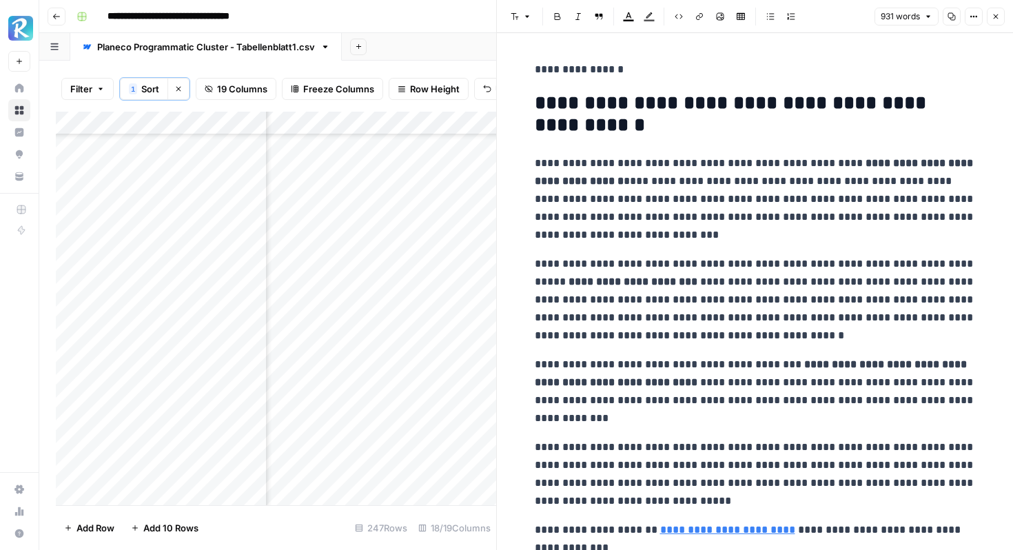
scroll to position [0, 0]
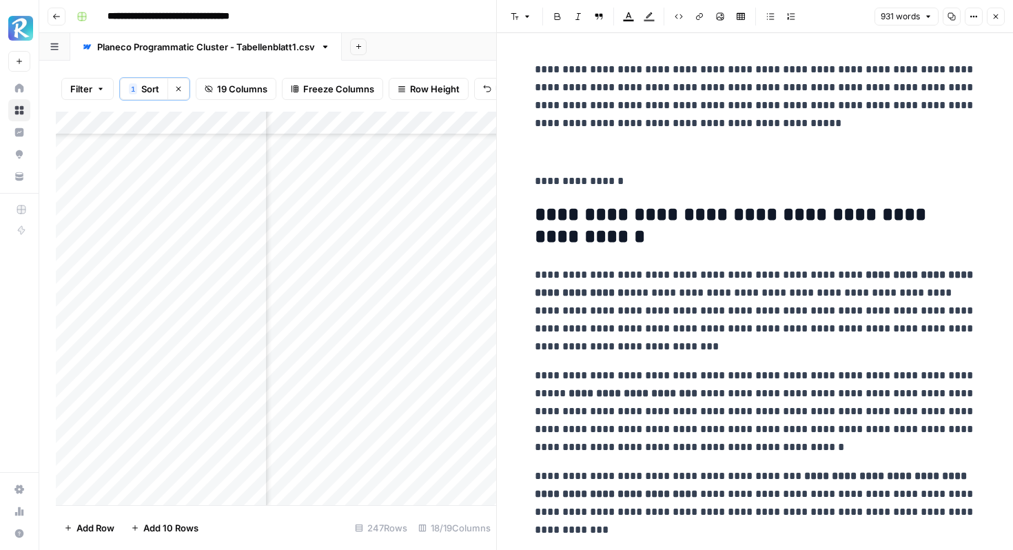
click at [557, 151] on p at bounding box center [755, 152] width 441 height 18
click at [721, 12] on button "Image" at bounding box center [720, 17] width 18 height 18
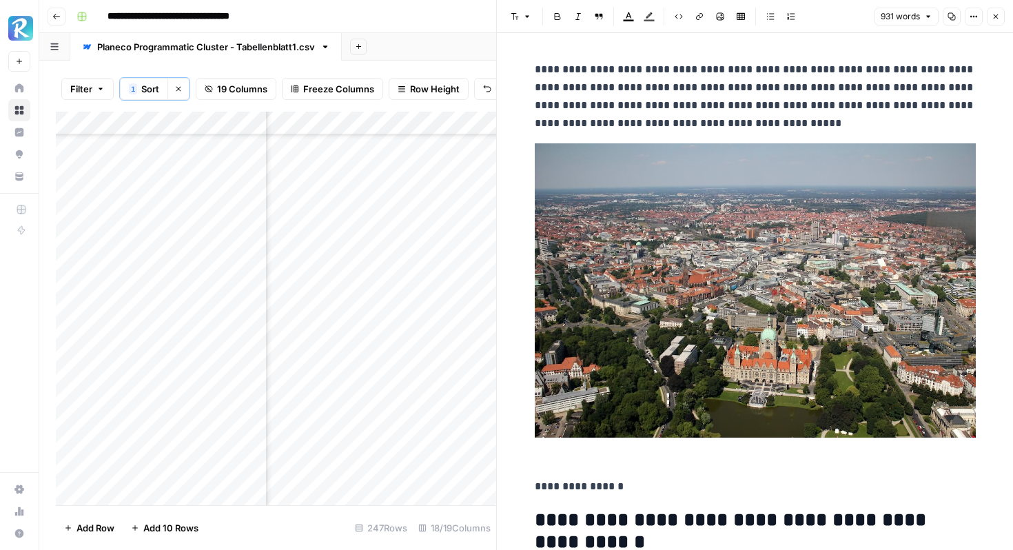
click at [750, 257] on img at bounding box center [755, 290] width 441 height 294
click at [747, 244] on img at bounding box center [755, 290] width 441 height 294
click at [993, 19] on icon "button" at bounding box center [995, 16] width 8 height 8
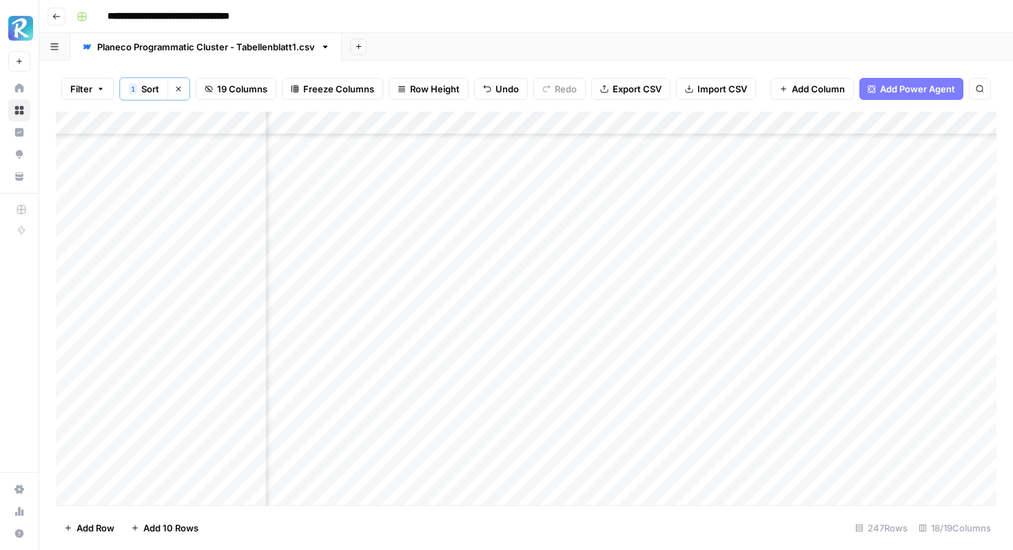
scroll to position [2072, 1526]
click at [855, 254] on div "Add Column" at bounding box center [526, 308] width 940 height 393
click at [409, 380] on div "Add Column" at bounding box center [526, 308] width 940 height 393
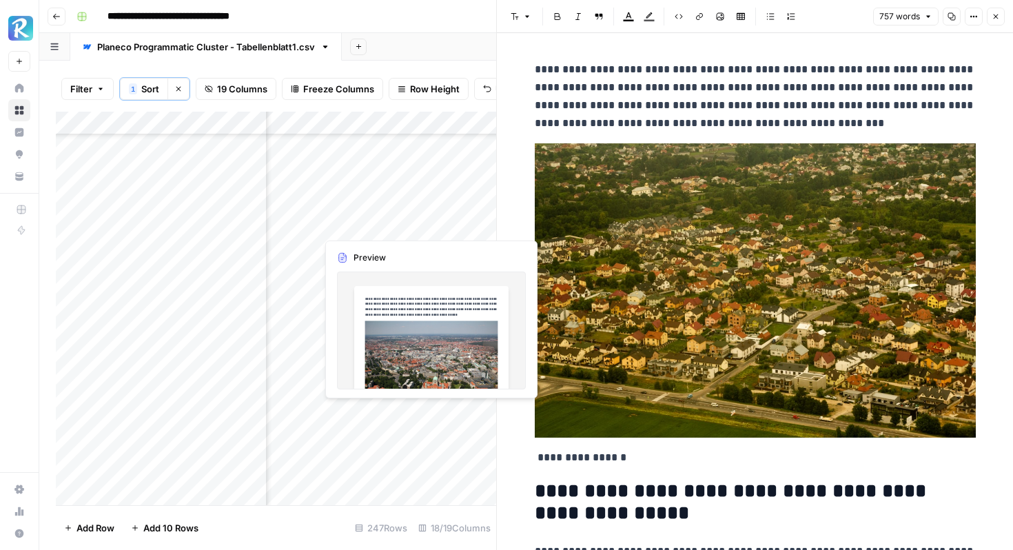
scroll to position [2100, 1279]
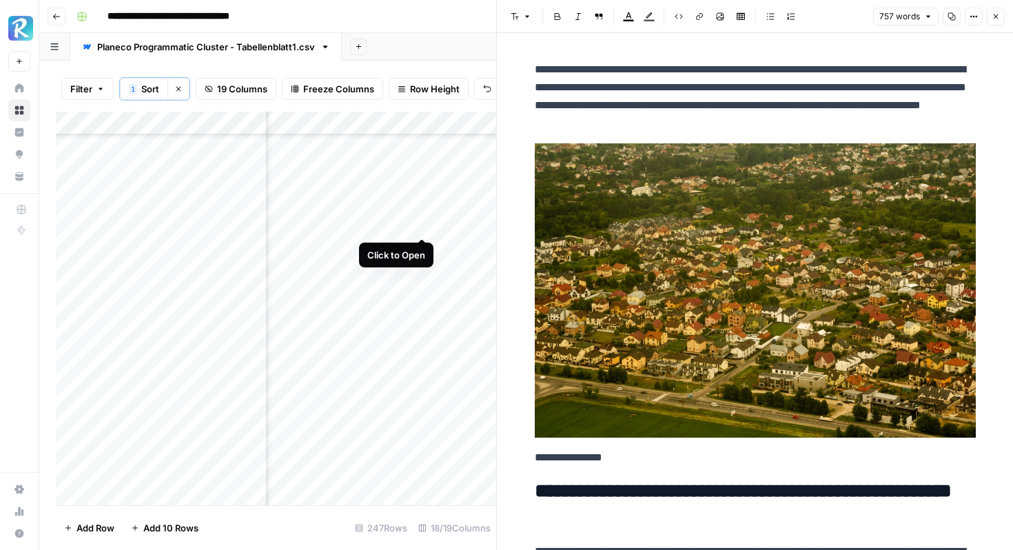
click at [419, 226] on div "Add Column" at bounding box center [276, 308] width 440 height 393
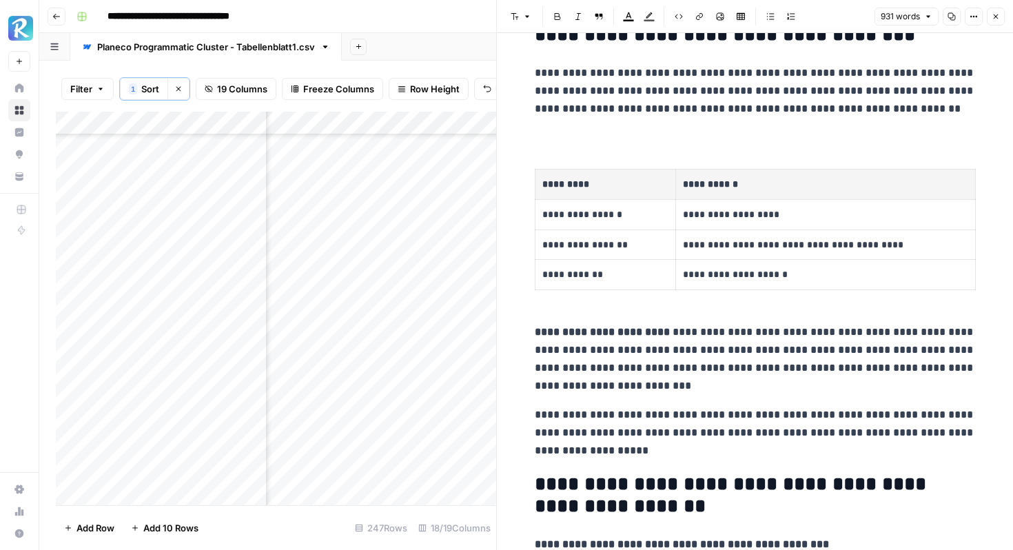
scroll to position [1349, 0]
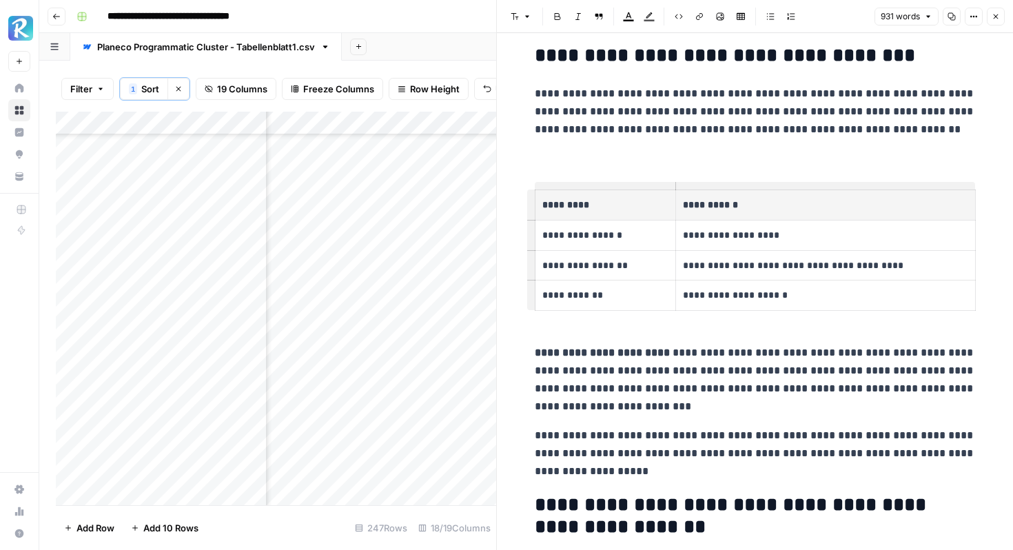
click at [680, 214] on th "**********" at bounding box center [825, 205] width 299 height 30
click at [740, 238] on p "**********" at bounding box center [825, 235] width 285 height 16
click at [962, 14] on div "931 words Copy Options Close" at bounding box center [939, 17] width 130 height 18
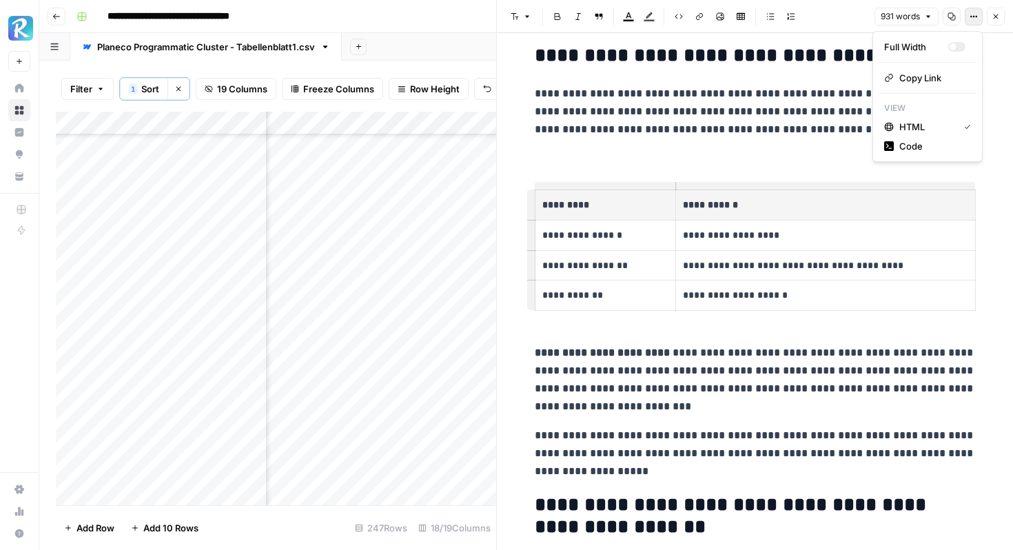
click at [967, 16] on button "Options" at bounding box center [973, 17] width 18 height 18
click at [921, 145] on span "Code" at bounding box center [932, 146] width 66 height 14
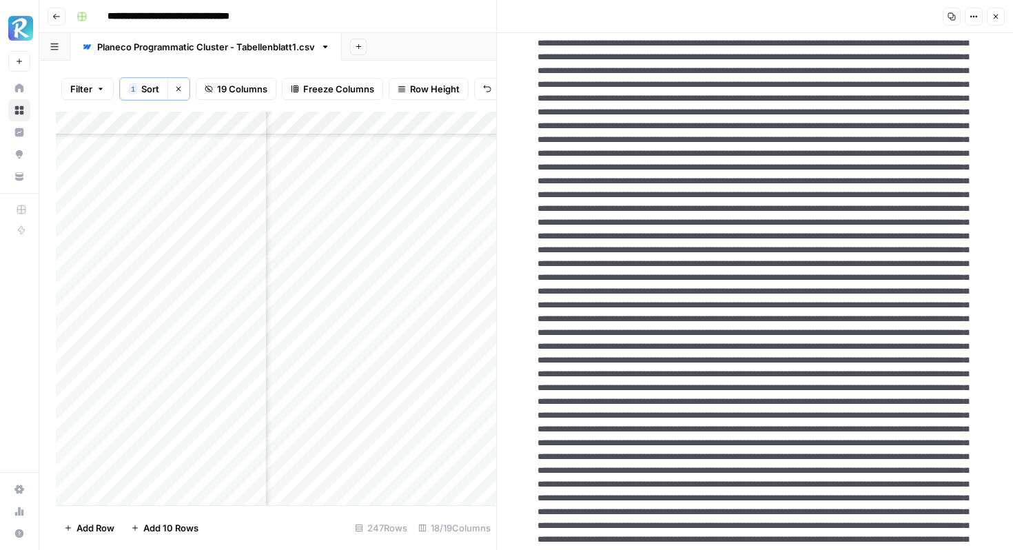
drag, startPoint x: 636, startPoint y: 289, endPoint x: 622, endPoint y: 457, distance: 168.0
click at [994, 21] on button "Close" at bounding box center [996, 17] width 18 height 18
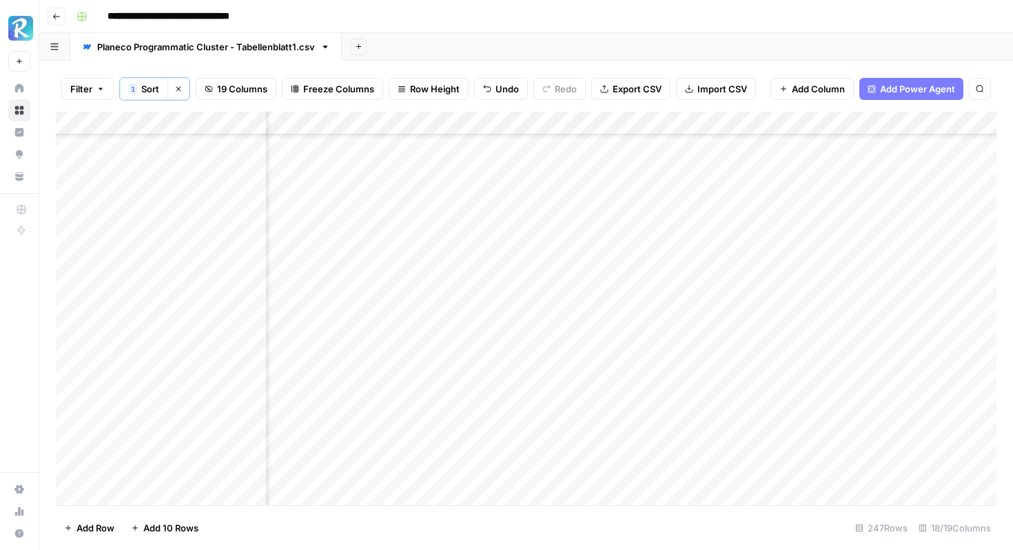
scroll to position [3027, 1279]
click at [424, 327] on div "Add Column" at bounding box center [526, 308] width 940 height 393
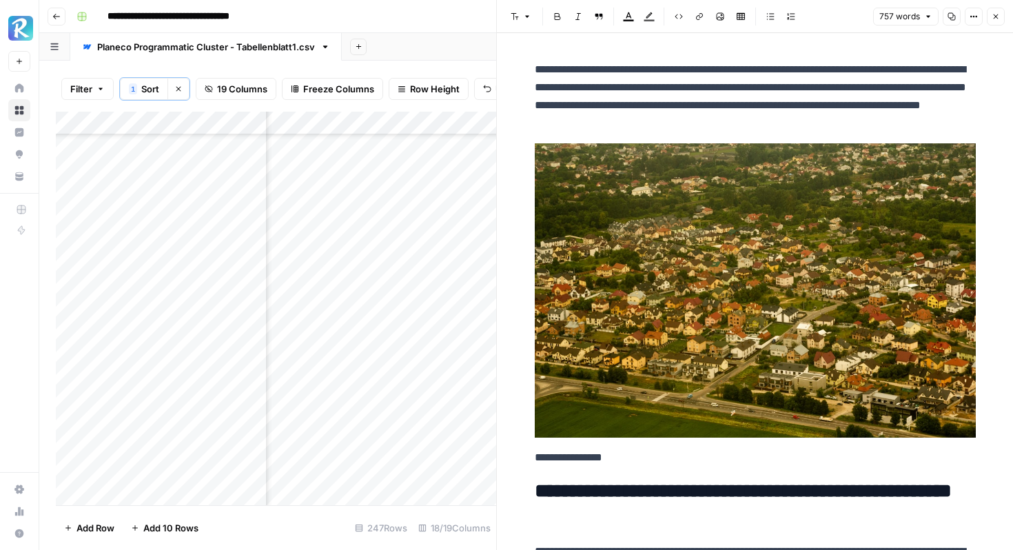
scroll to position [863, 1279]
click at [191, 382] on div "Add Column" at bounding box center [276, 308] width 440 height 393
click at [422, 384] on div "Add Column" at bounding box center [276, 308] width 440 height 393
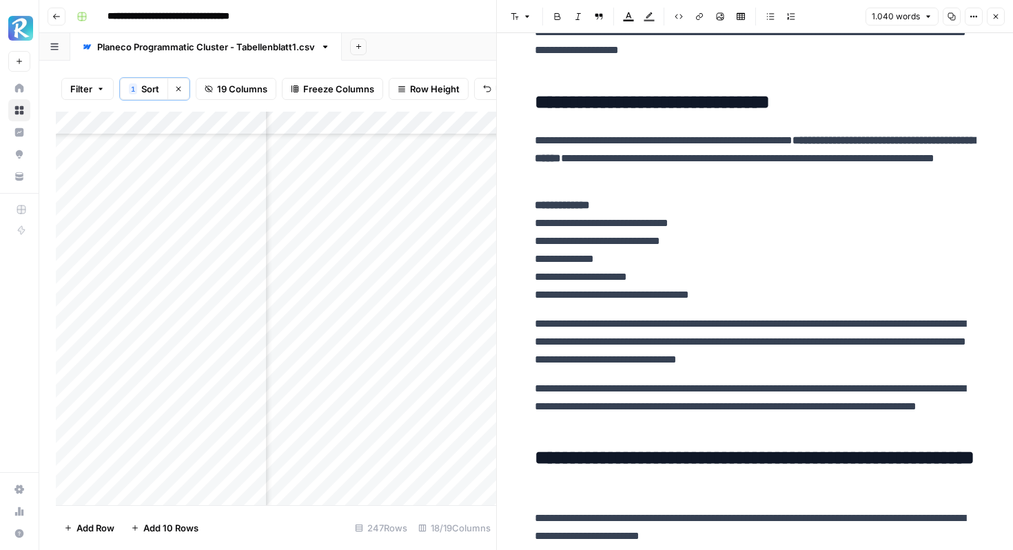
scroll to position [3516, 0]
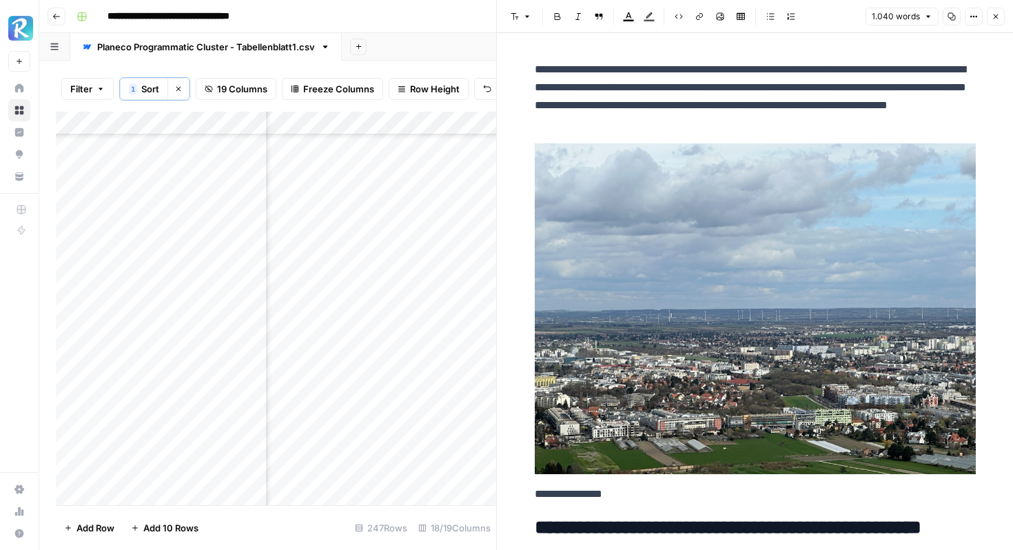
scroll to position [1491, 1338]
click at [381, 198] on div "Add Column" at bounding box center [276, 308] width 440 height 393
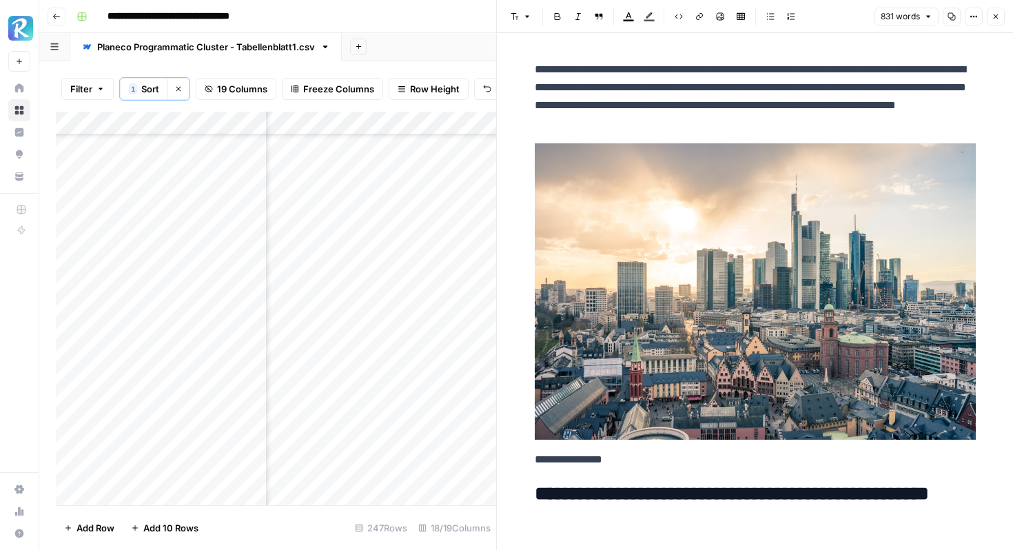
click at [731, 230] on img at bounding box center [755, 291] width 441 height 296
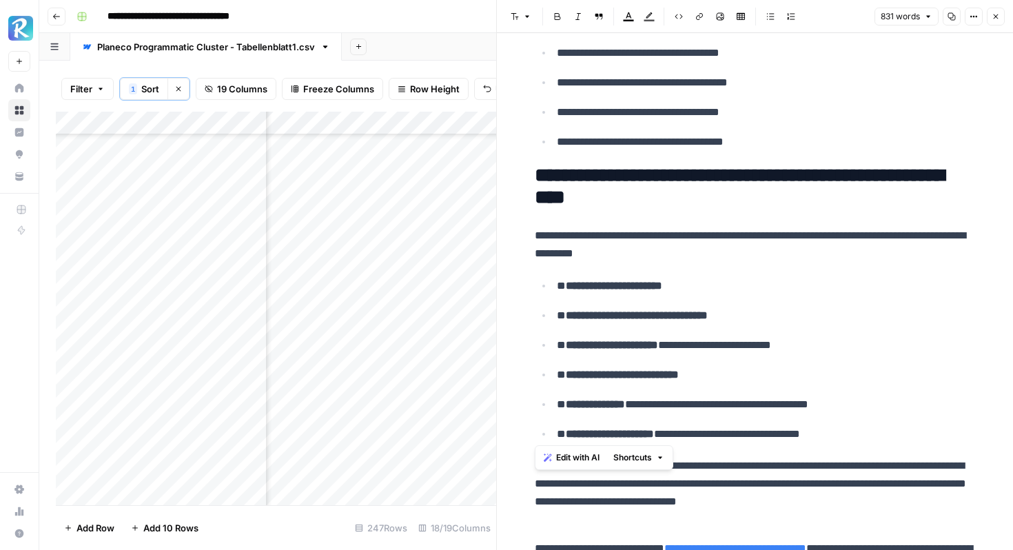
scroll to position [3292, 0]
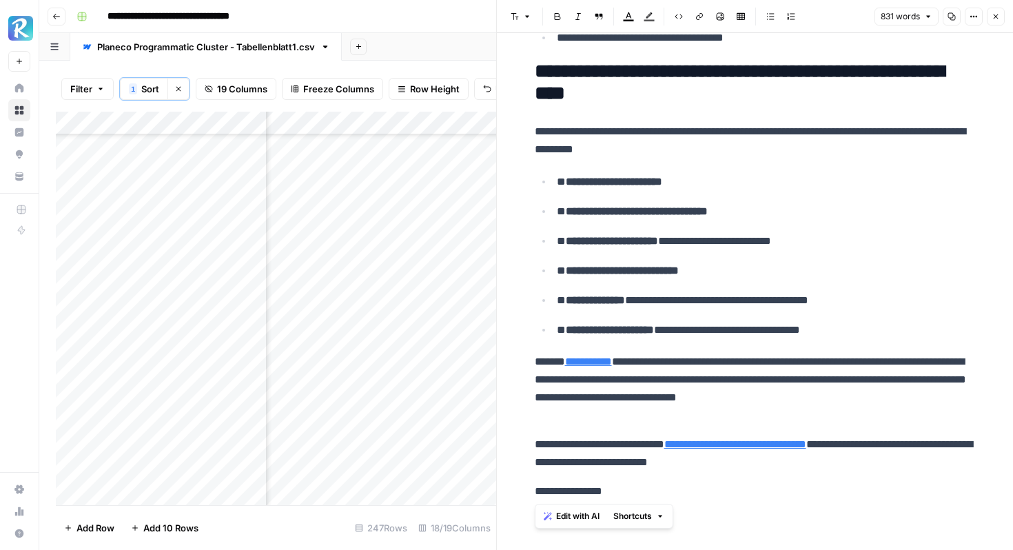
drag, startPoint x: 653, startPoint y: 487, endPoint x: 530, endPoint y: 491, distance: 123.4
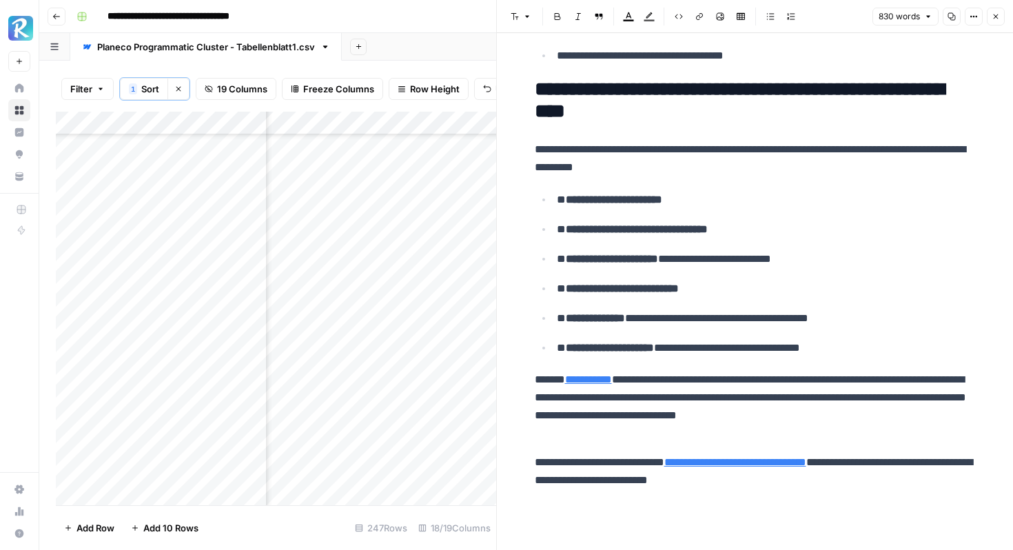
scroll to position [3237, 0]
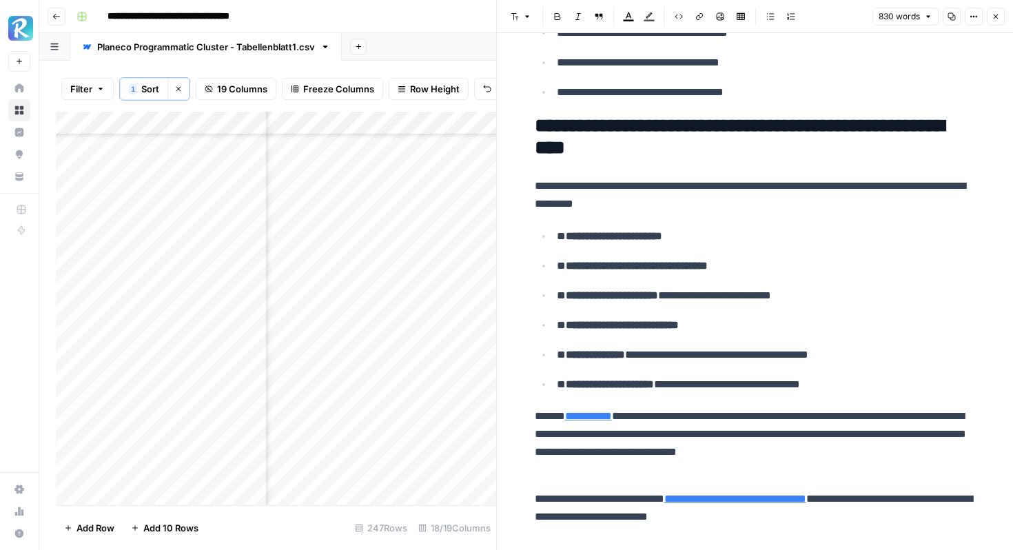
click at [1000, 16] on button "Close" at bounding box center [996, 17] width 18 height 18
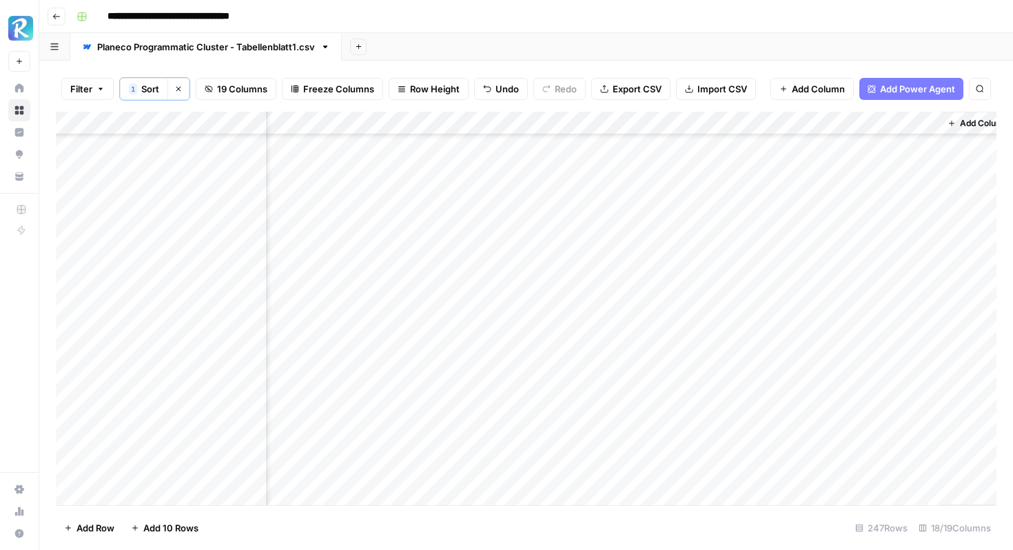
scroll to position [1491, 1609]
click at [698, 197] on div "Add Column" at bounding box center [526, 308] width 940 height 393
click at [770, 200] on div "Add Column" at bounding box center [526, 308] width 940 height 393
click at [468, 181] on div "Add Column" at bounding box center [526, 308] width 940 height 393
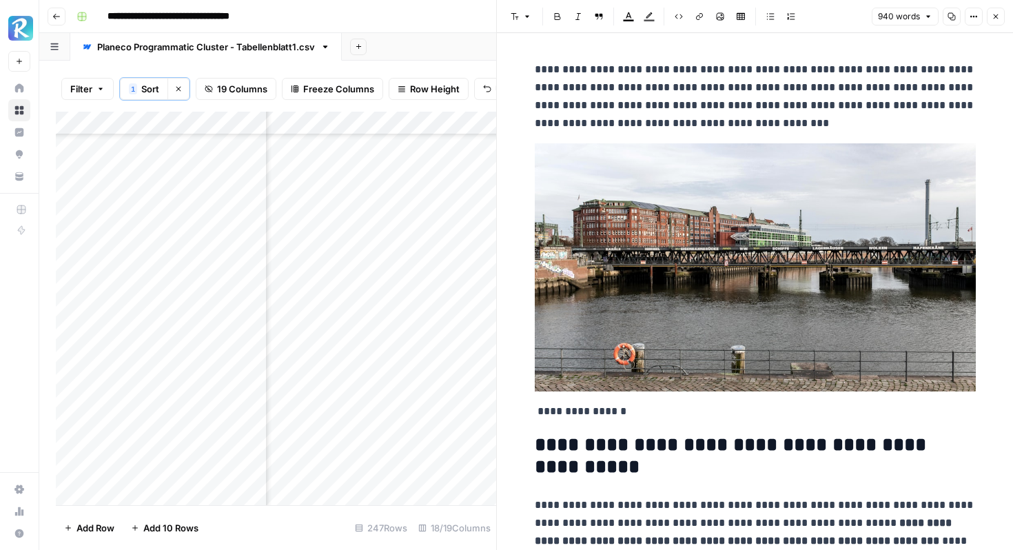
click at [741, 240] on img at bounding box center [755, 267] width 441 height 248
click at [772, 233] on img at bounding box center [755, 267] width 441 height 248
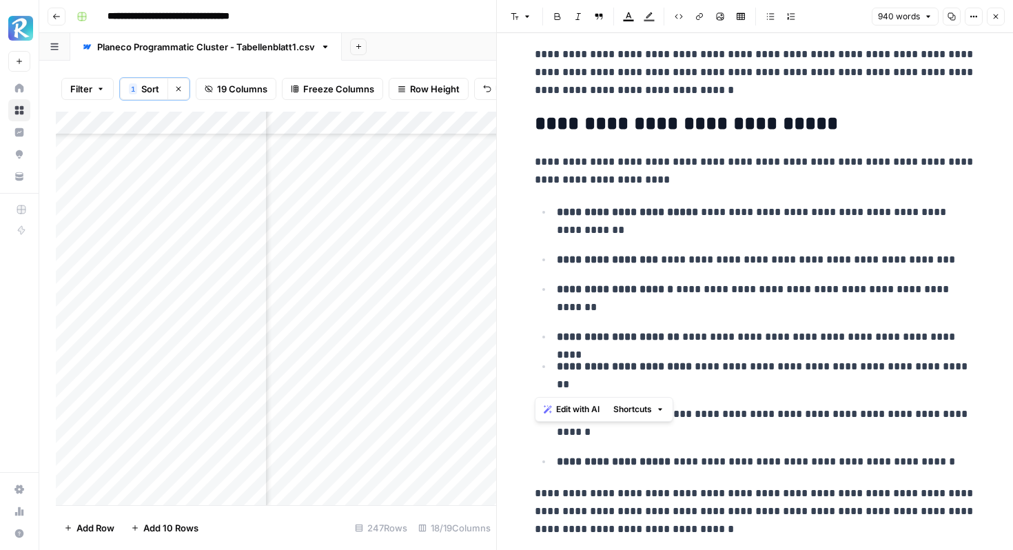
scroll to position [3222, 0]
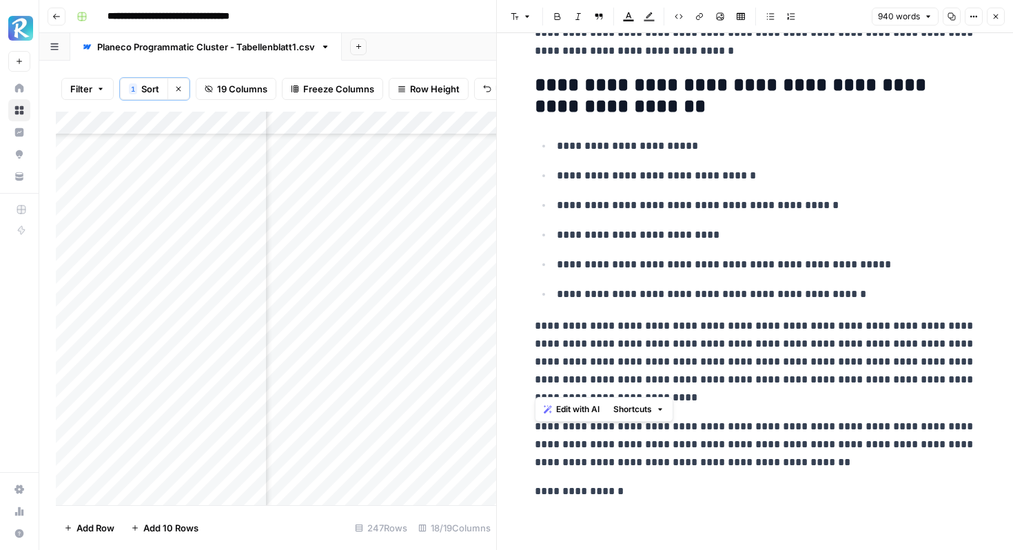
click at [637, 494] on p "**********" at bounding box center [755, 491] width 441 height 18
drag, startPoint x: 637, startPoint y: 494, endPoint x: 521, endPoint y: 492, distance: 115.8
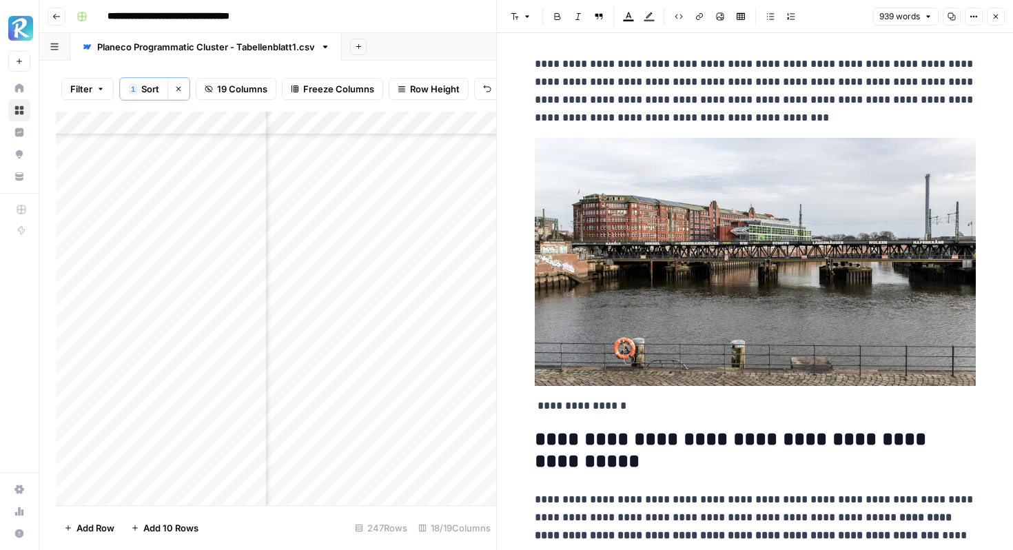
scroll to position [0, 0]
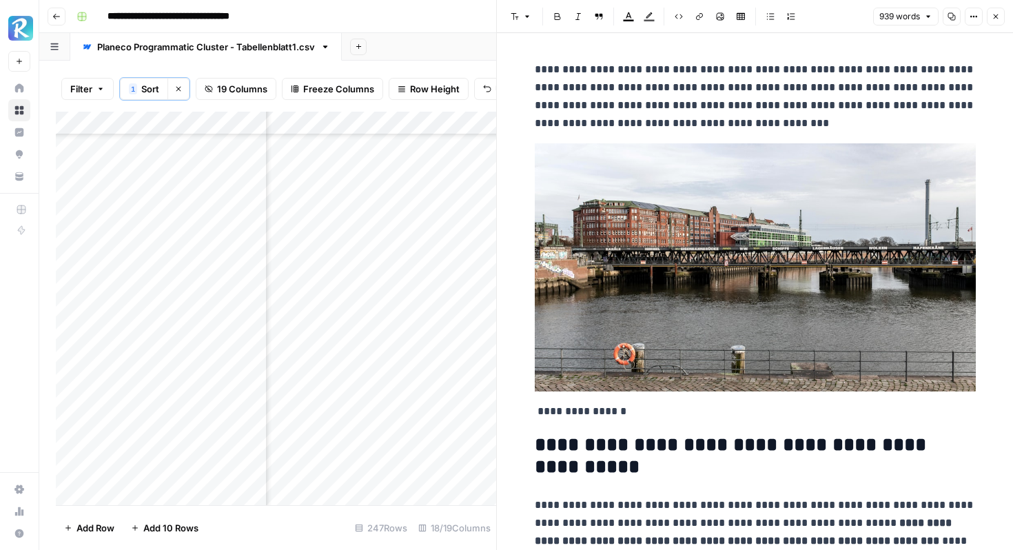
click at [989, 16] on button "Close" at bounding box center [996, 17] width 18 height 18
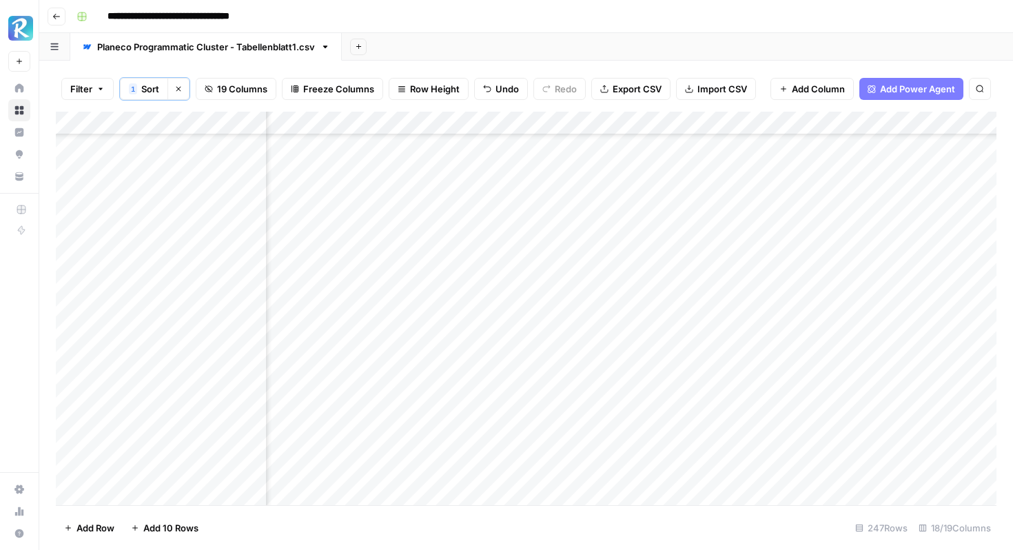
scroll to position [2071, 1609]
click at [771, 157] on div "Add Column" at bounding box center [526, 308] width 940 height 393
click at [772, 181] on div "Add Column" at bounding box center [526, 308] width 940 height 393
click at [387, 277] on div "Add Column" at bounding box center [526, 308] width 940 height 393
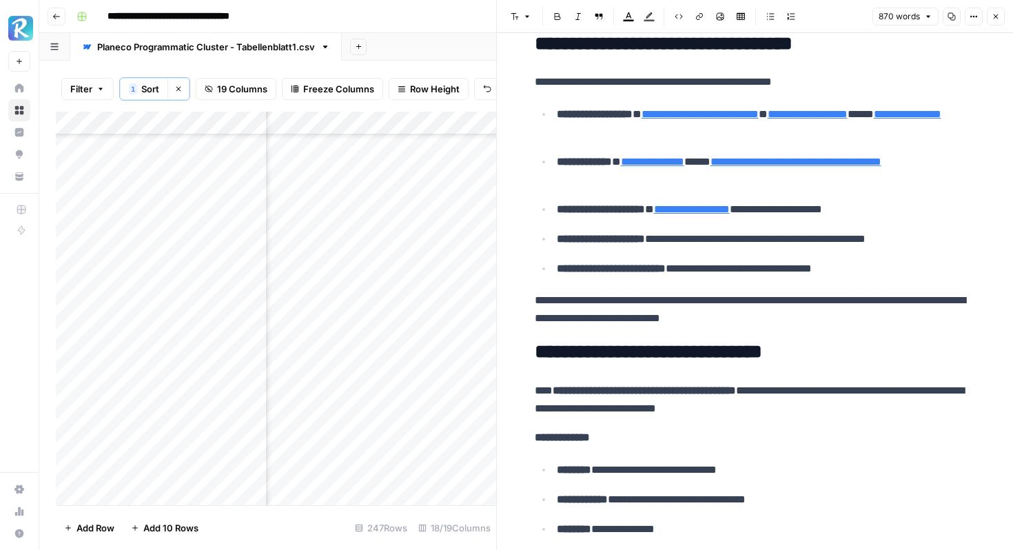
scroll to position [3270, 0]
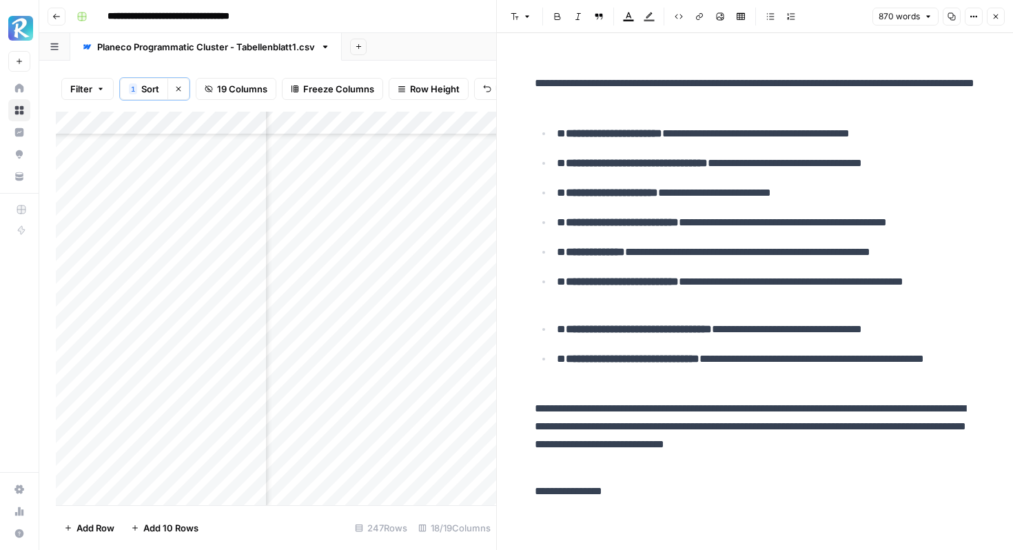
drag, startPoint x: 625, startPoint y: 485, endPoint x: 532, endPoint y: 484, distance: 93.0
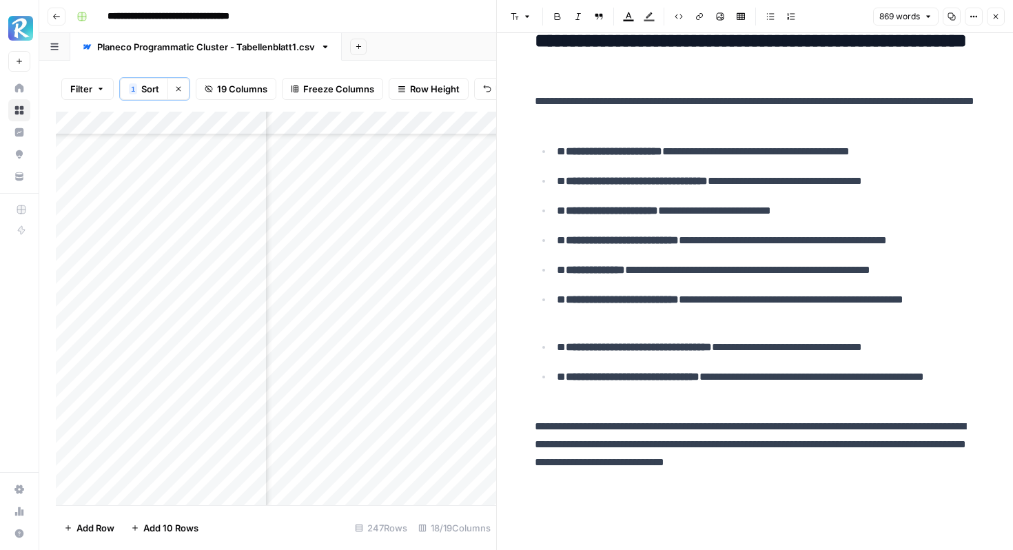
scroll to position [3216, 0]
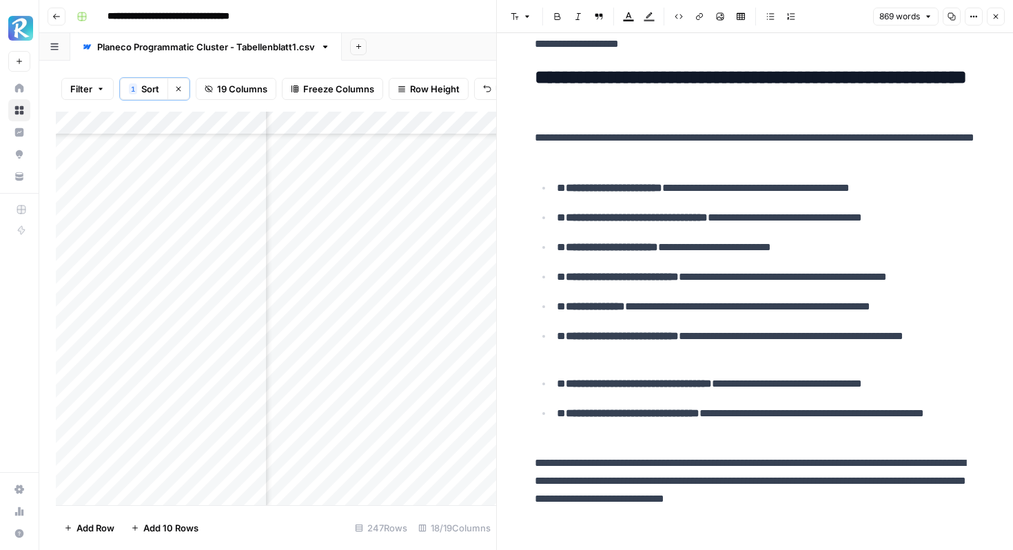
click at [554, 184] on li "**********" at bounding box center [764, 187] width 423 height 19
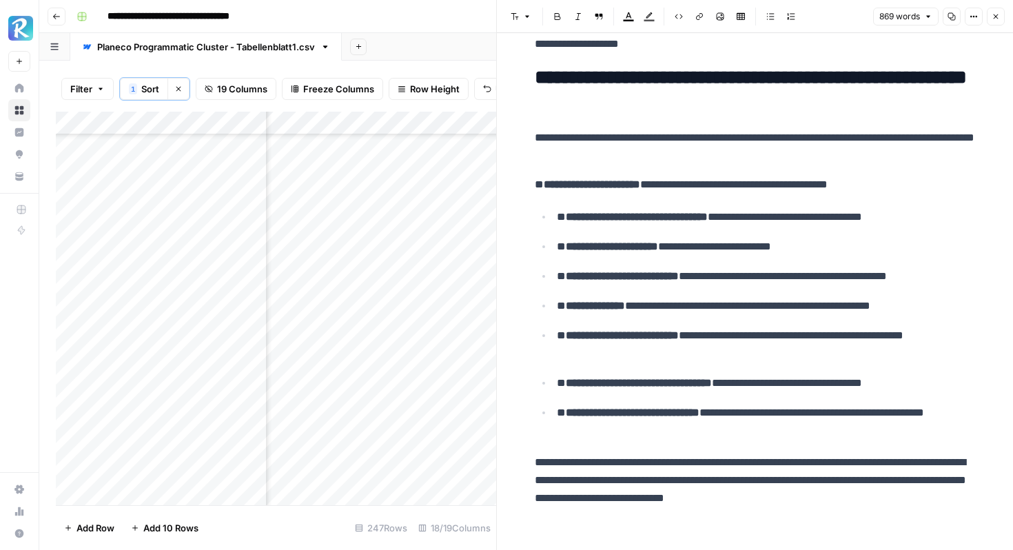
click at [559, 216] on p "**********" at bounding box center [766, 217] width 419 height 18
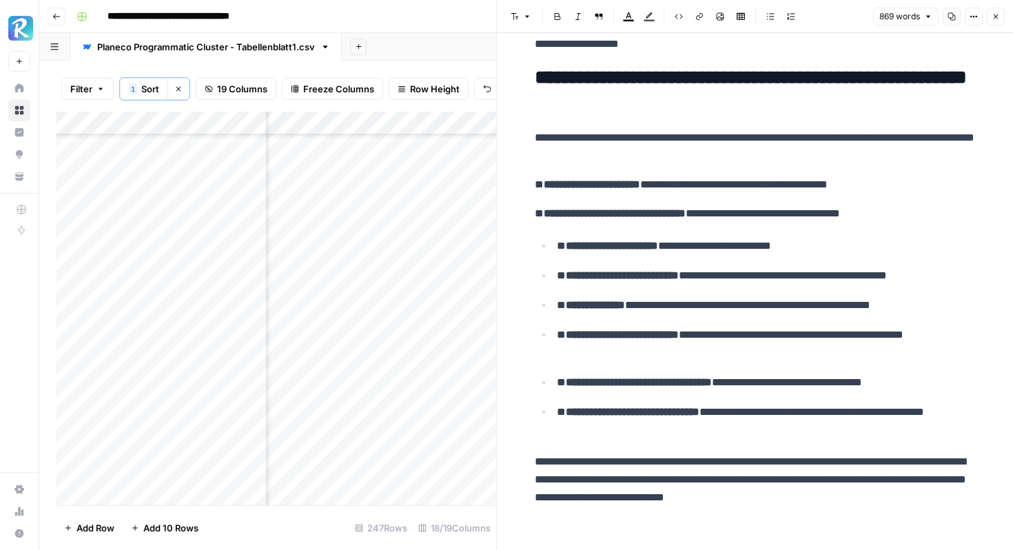
click at [558, 240] on p "**********" at bounding box center [766, 246] width 419 height 18
click at [559, 272] on p "**********" at bounding box center [766, 275] width 419 height 18
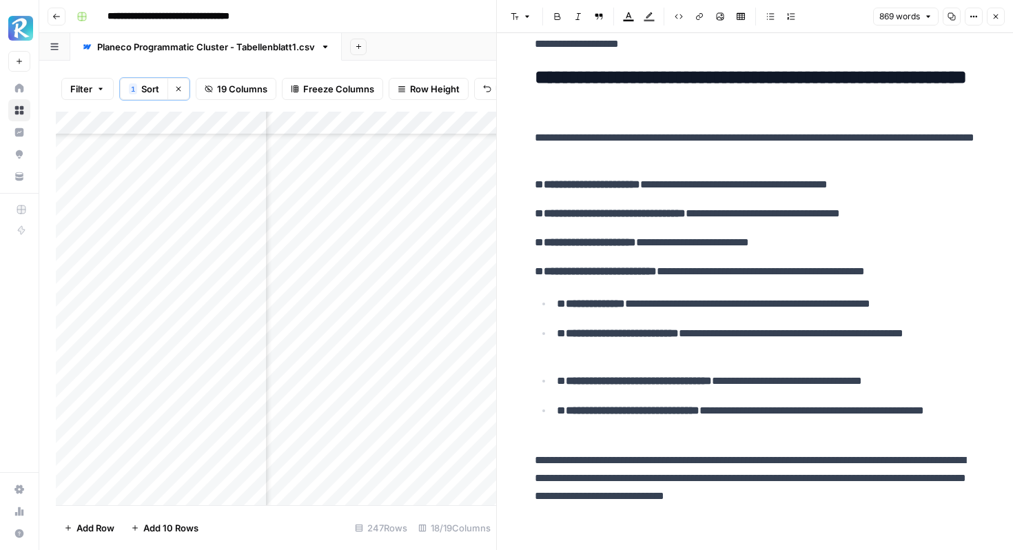
click at [557, 306] on p "**********" at bounding box center [766, 304] width 419 height 18
click at [557, 331] on p "**********" at bounding box center [766, 342] width 419 height 36
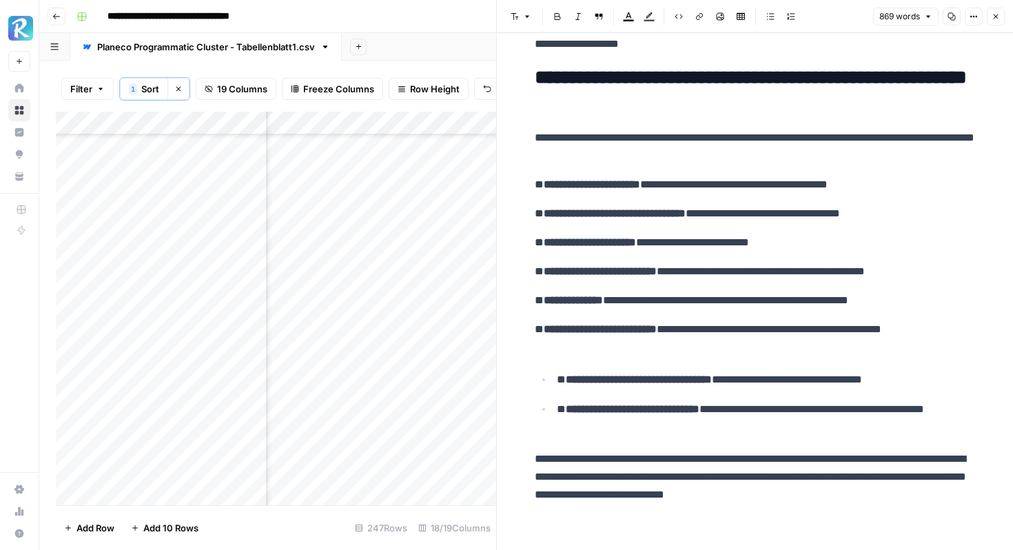
click at [559, 380] on p "**********" at bounding box center [766, 380] width 419 height 18
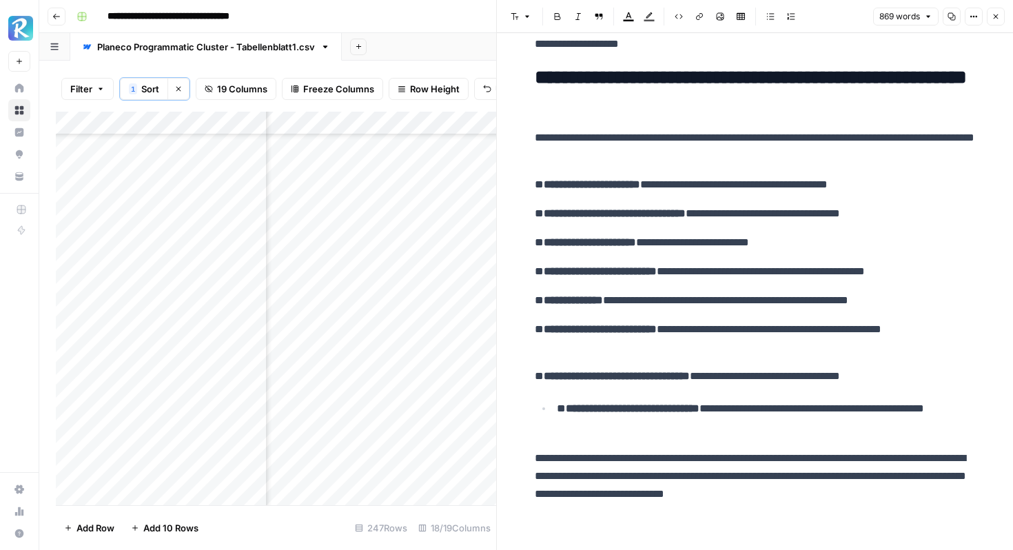
click at [558, 409] on p "**********" at bounding box center [766, 418] width 419 height 36
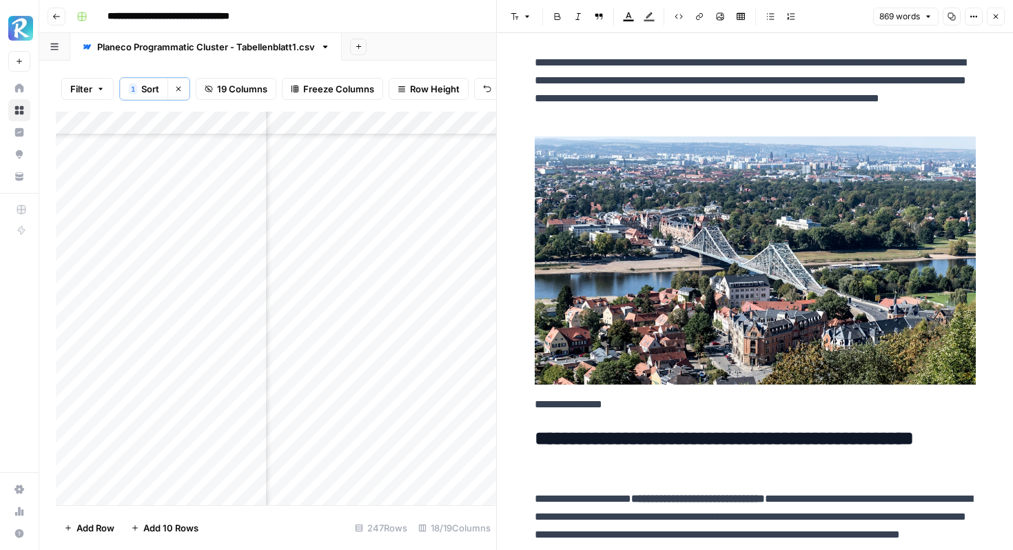
scroll to position [0, 0]
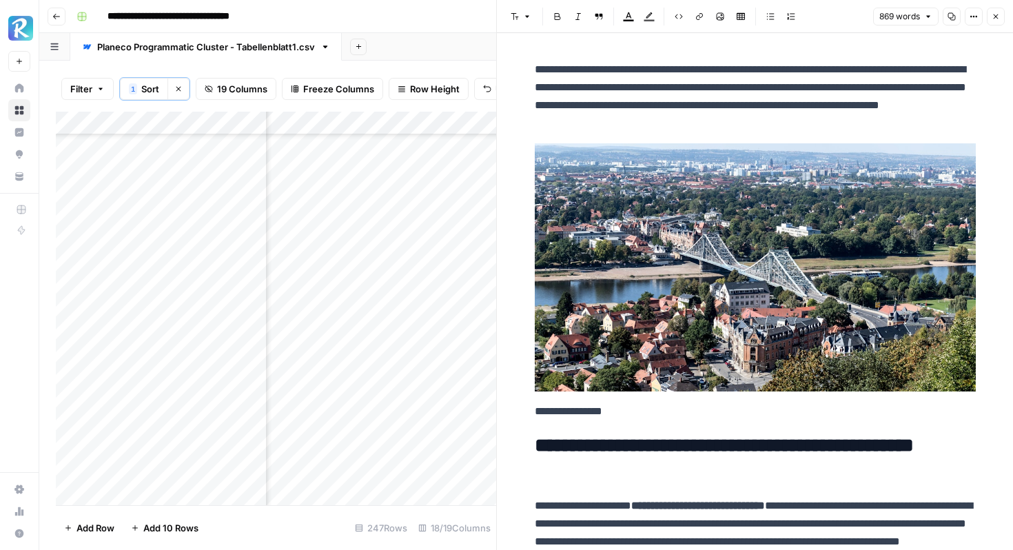
click at [995, 12] on icon "button" at bounding box center [995, 16] width 8 height 8
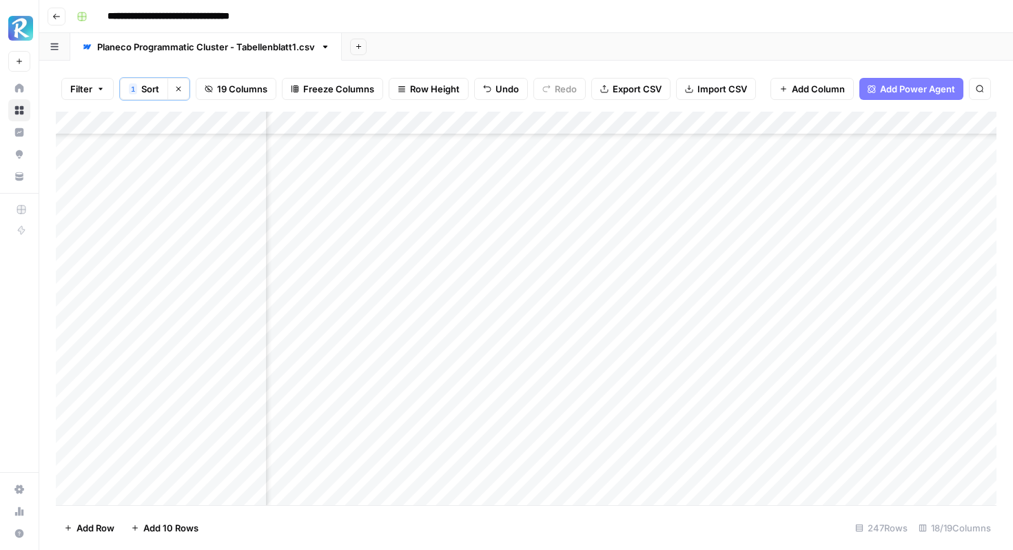
scroll to position [944, 1463]
click at [869, 273] on div "Add Column" at bounding box center [526, 308] width 940 height 393
click at [919, 278] on div "Add Column" at bounding box center [526, 308] width 940 height 393
click at [424, 367] on div "Add Column" at bounding box center [526, 308] width 940 height 393
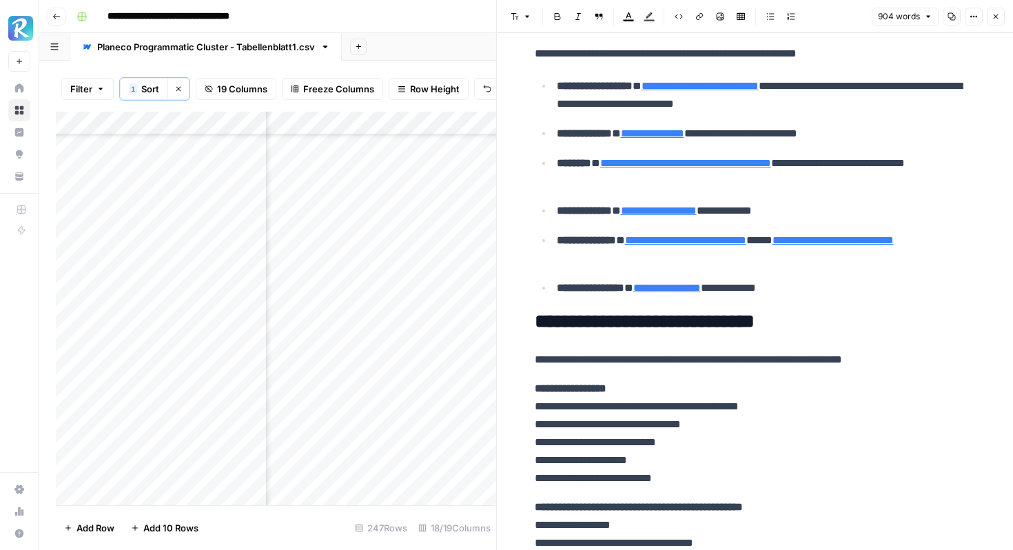
scroll to position [3292, 0]
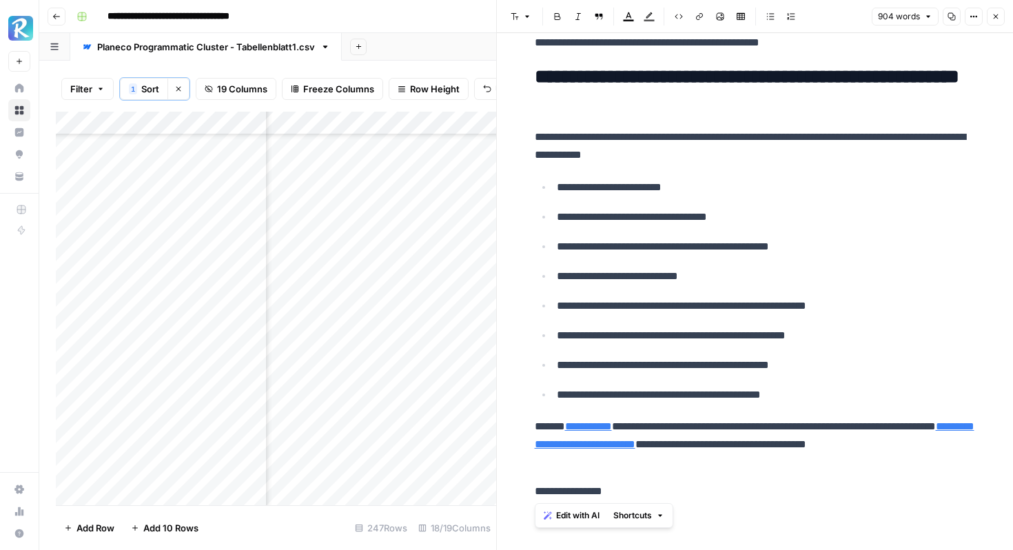
drag, startPoint x: 632, startPoint y: 491, endPoint x: 528, endPoint y: 499, distance: 103.7
click at [564, 486] on p "**********" at bounding box center [755, 491] width 441 height 18
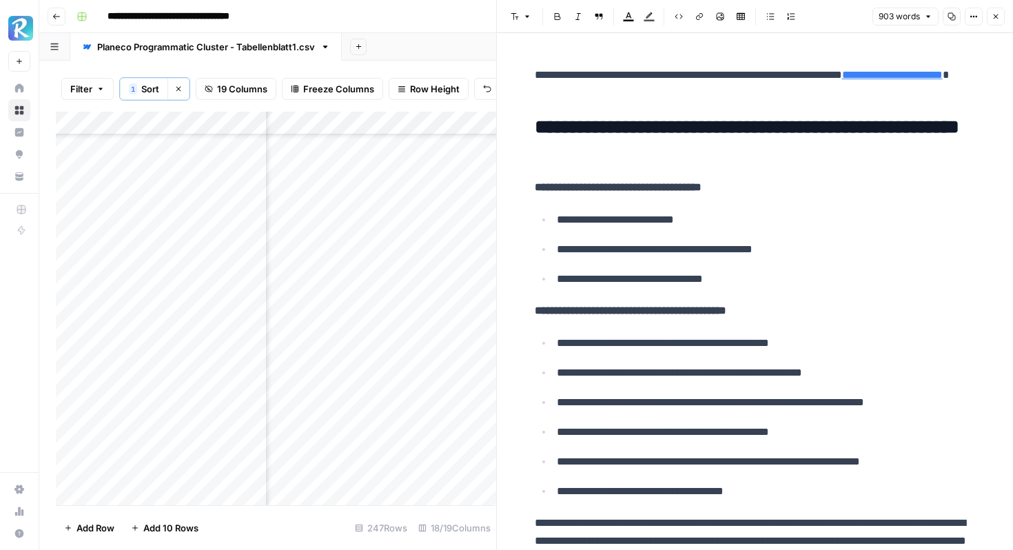
scroll to position [0, 0]
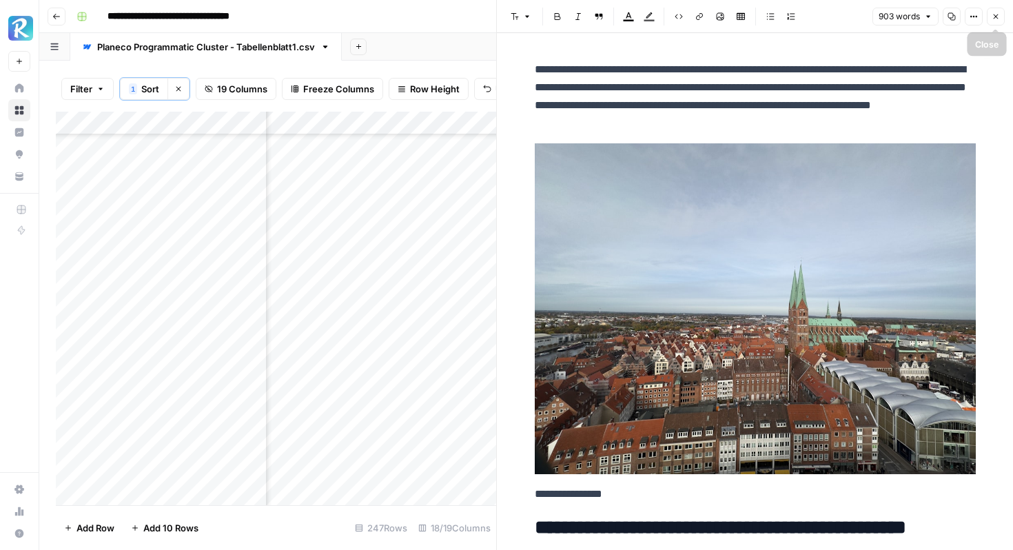
click at [997, 21] on button "Close" at bounding box center [996, 17] width 18 height 18
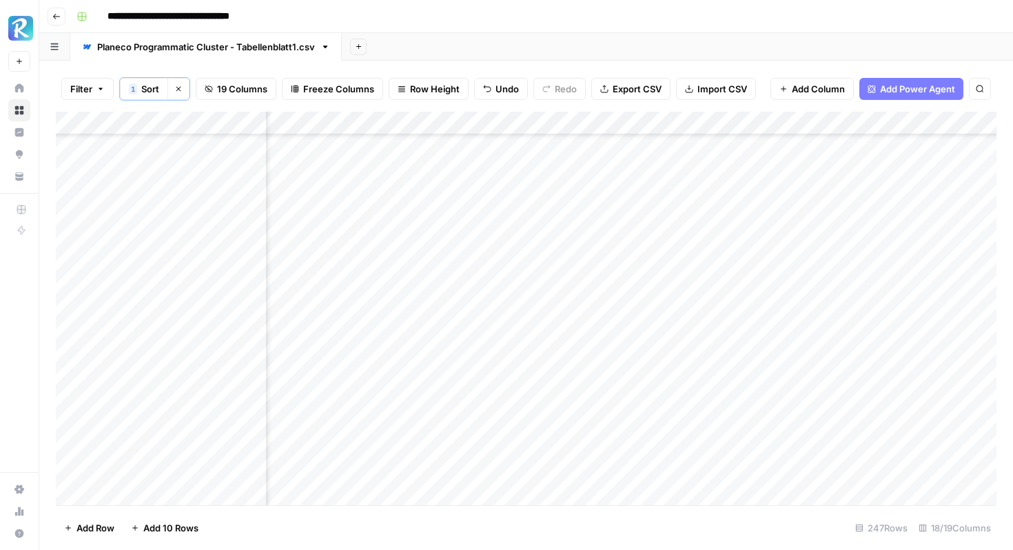
scroll to position [525, 1490]
click at [887, 364] on div "Add Column" at bounding box center [526, 308] width 940 height 393
click at [390, 381] on div "Add Column" at bounding box center [526, 308] width 940 height 393
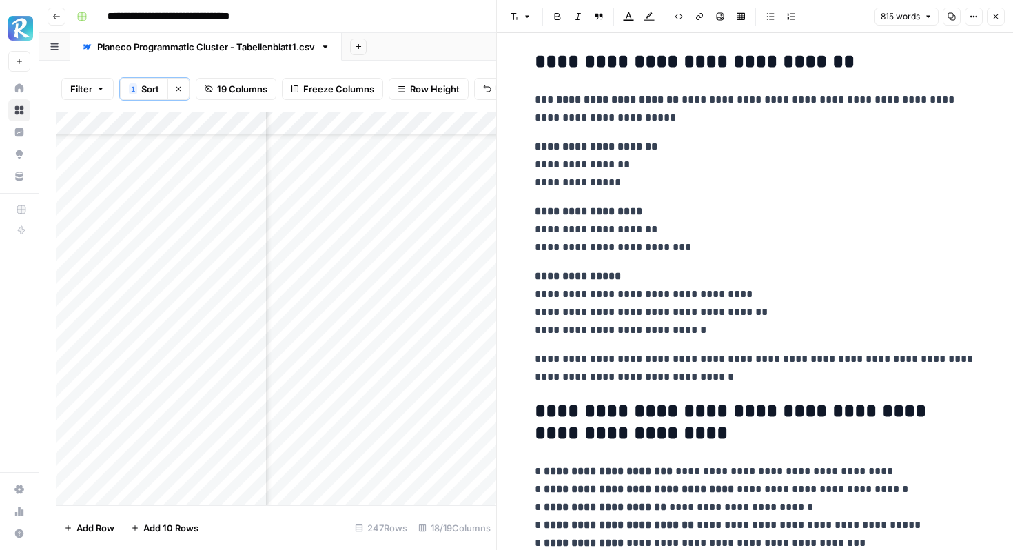
scroll to position [3203, 0]
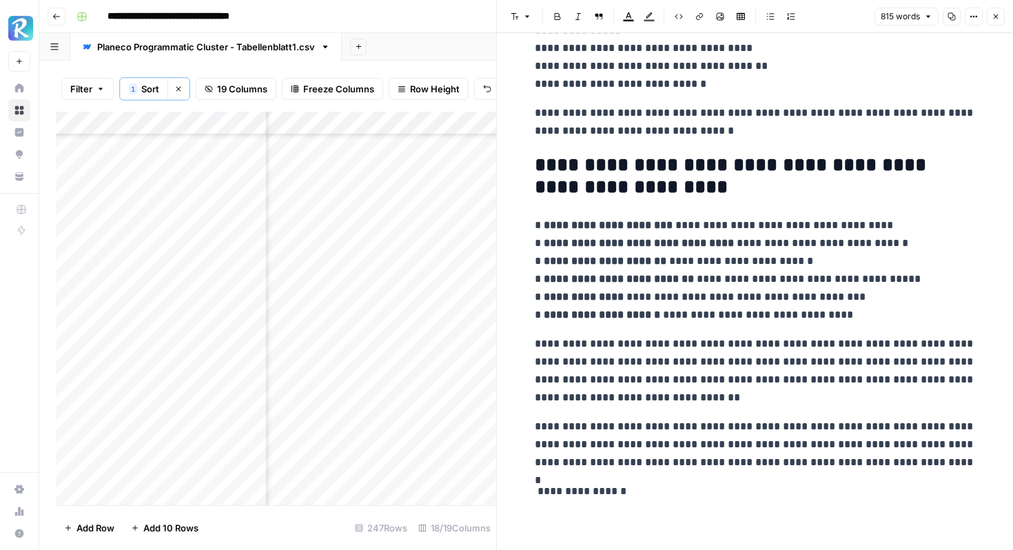
click at [639, 488] on p "**********" at bounding box center [755, 491] width 441 height 18
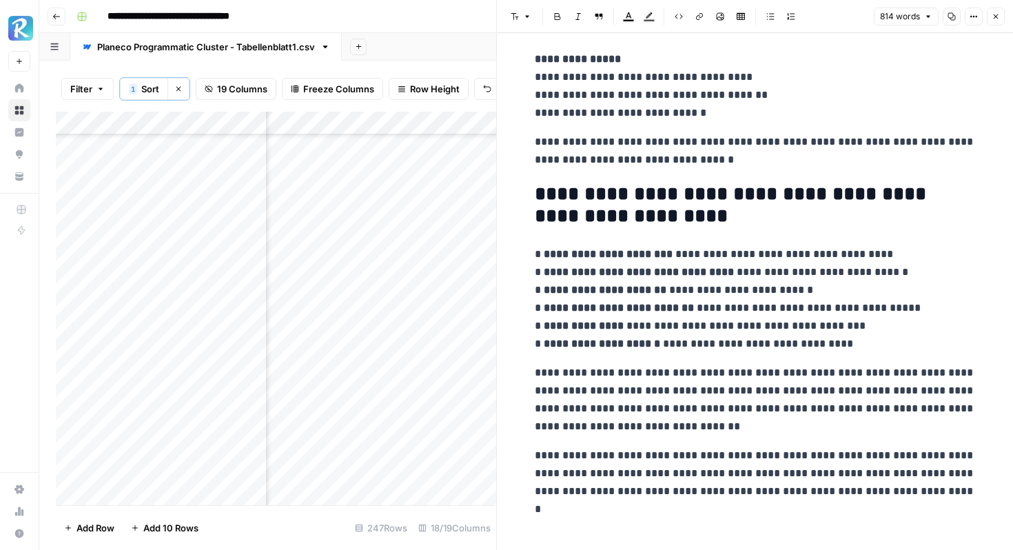
scroll to position [3174, 0]
click at [991, 16] on icon "button" at bounding box center [995, 16] width 8 height 8
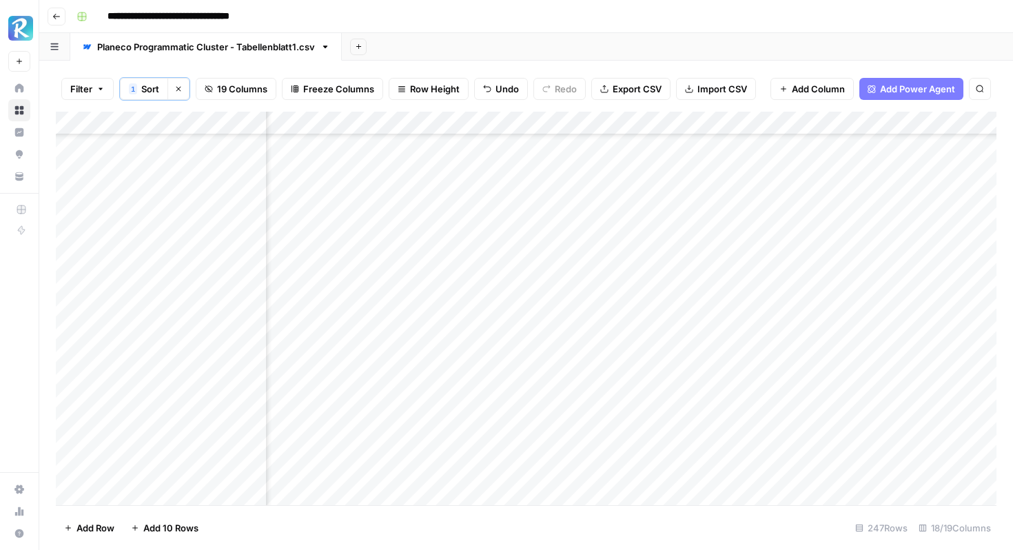
scroll to position [4916, 1532]
click at [851, 381] on div "Add Column" at bounding box center [526, 308] width 940 height 393
click at [775, 380] on div "Add Column" at bounding box center [526, 308] width 940 height 393
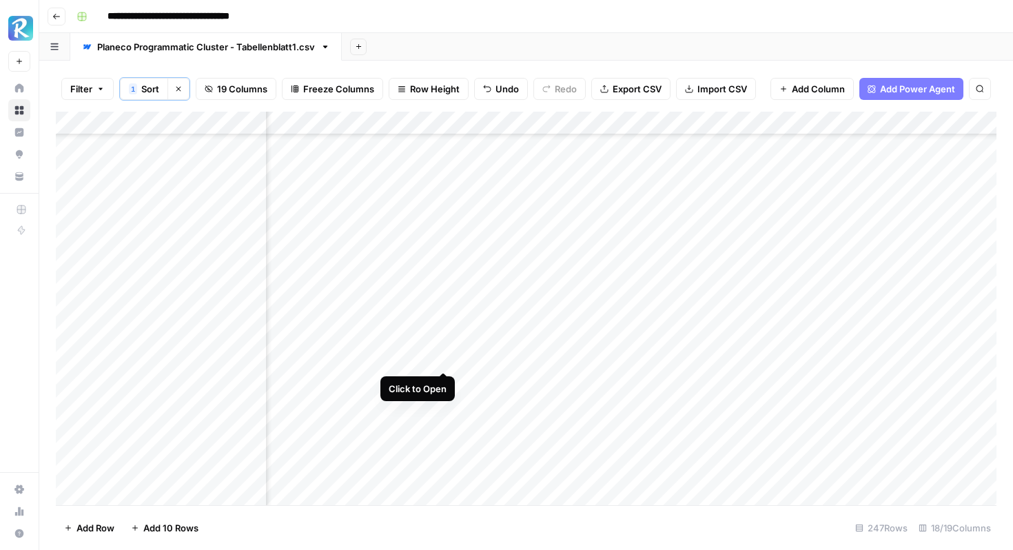
click at [442, 356] on div "Add Column" at bounding box center [526, 308] width 940 height 393
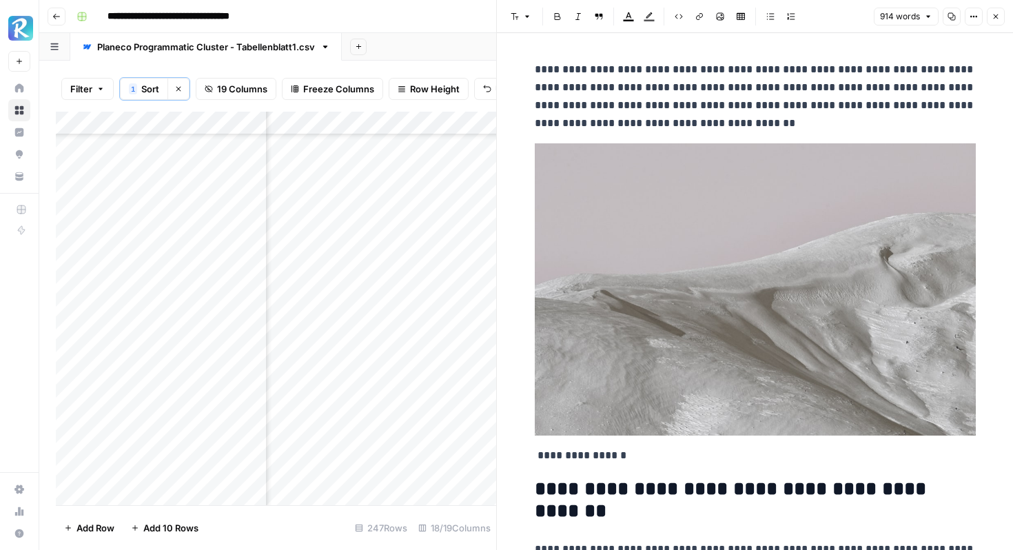
click at [634, 240] on img at bounding box center [755, 289] width 441 height 292
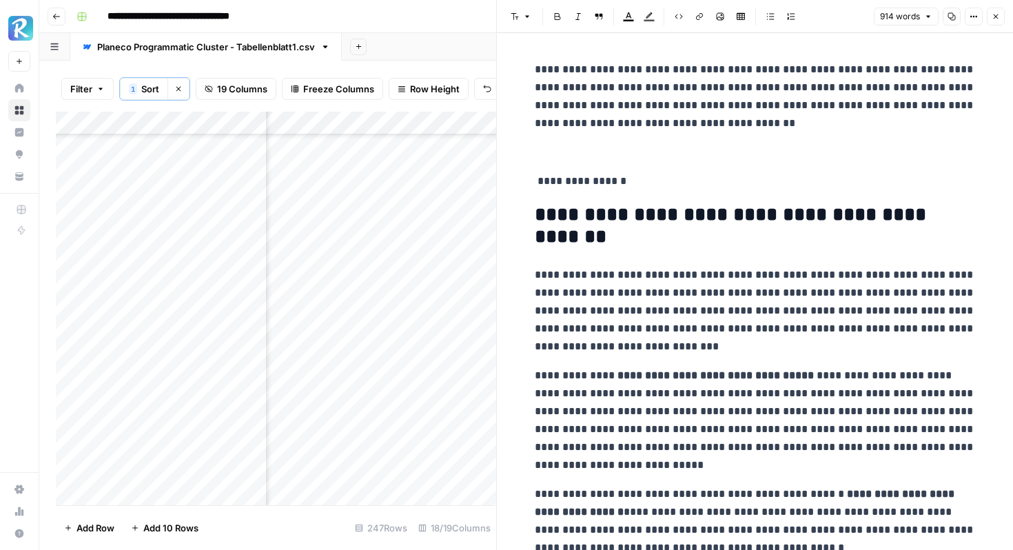
click at [577, 152] on p at bounding box center [755, 152] width 441 height 18
click at [718, 16] on icon "button" at bounding box center [720, 16] width 8 height 8
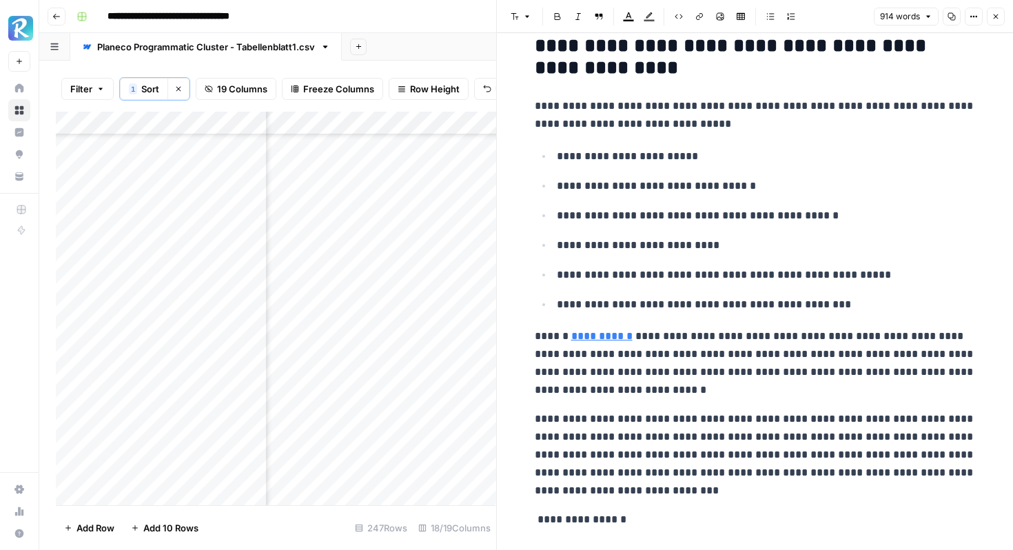
scroll to position [3218, 0]
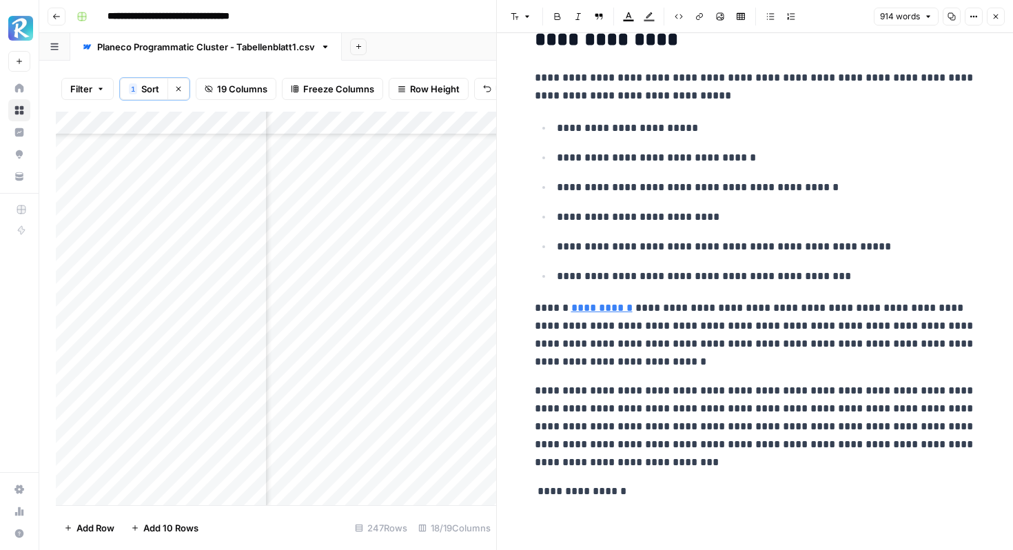
click at [652, 488] on p "**********" at bounding box center [755, 491] width 441 height 18
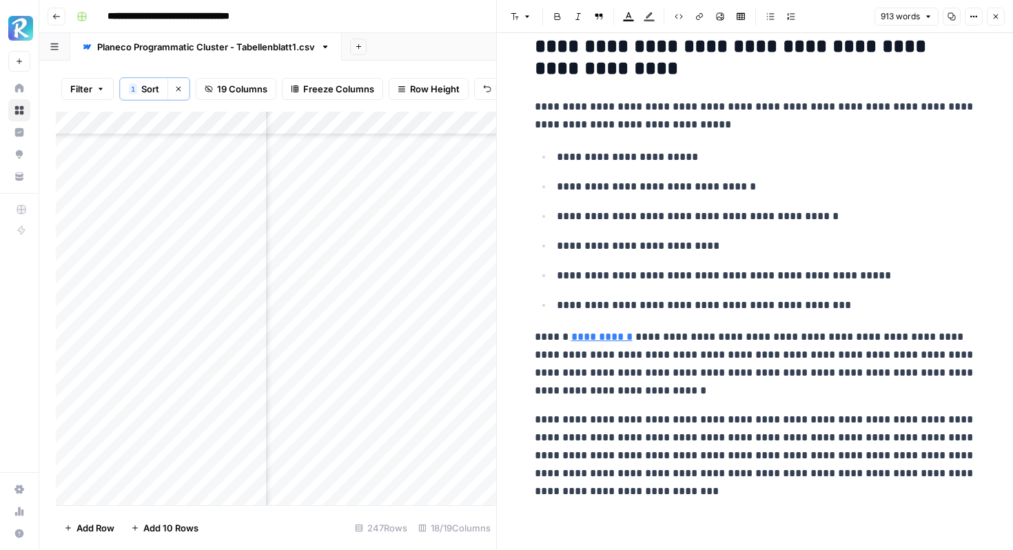
scroll to position [3189, 0]
click at [999, 17] on icon "button" at bounding box center [995, 16] width 8 height 8
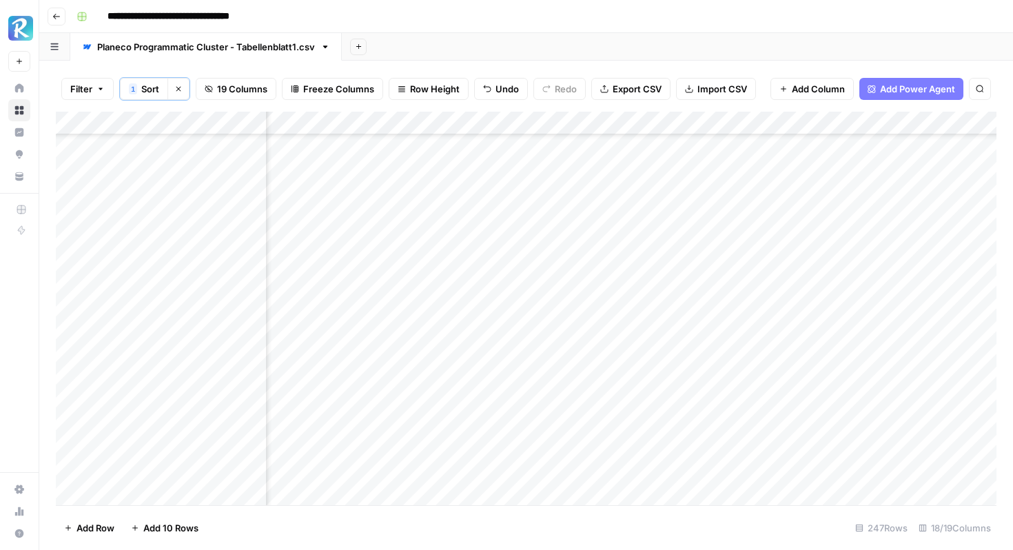
scroll to position [397, 1407]
click at [807, 356] on div "Add Column" at bounding box center [526, 308] width 940 height 393
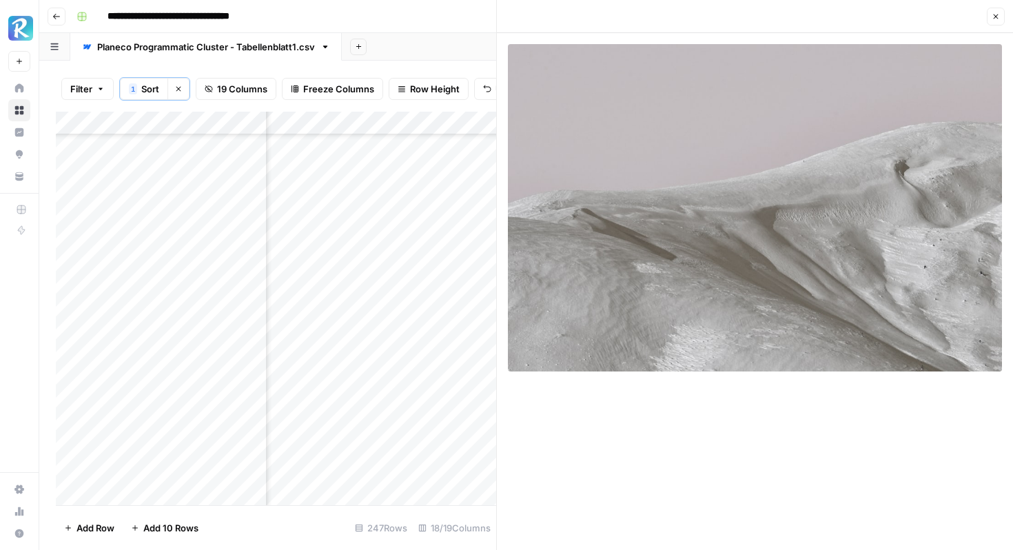
click at [904, 114] on img at bounding box center [755, 207] width 494 height 327
click at [996, 8] on button "Close" at bounding box center [996, 17] width 18 height 18
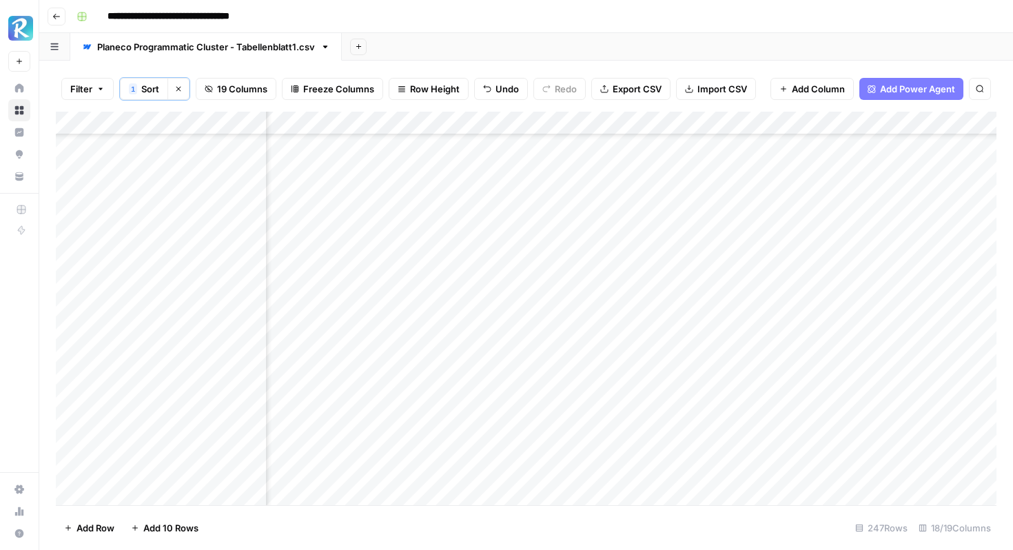
click at [712, 356] on div "Add Column" at bounding box center [526, 308] width 940 height 393
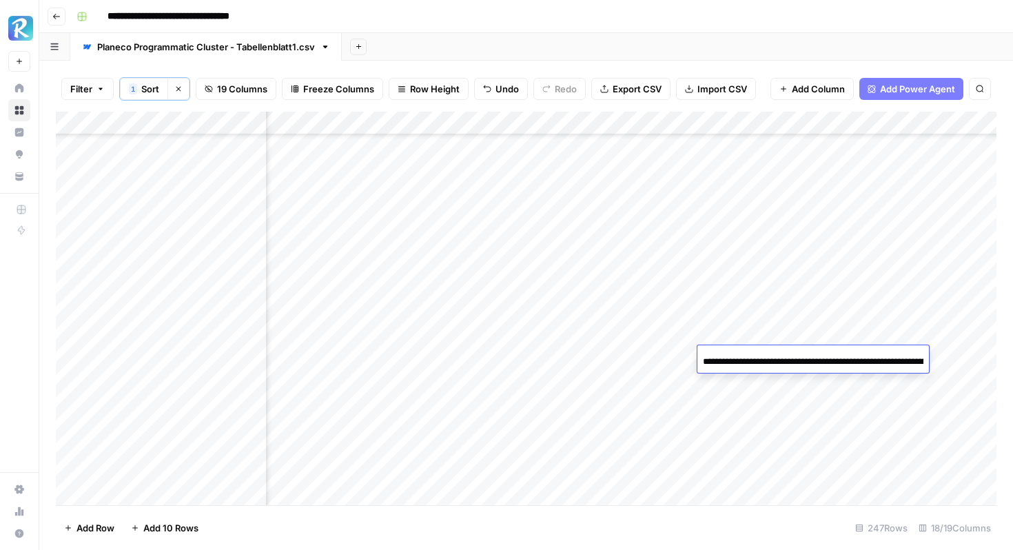
scroll to position [0, 858]
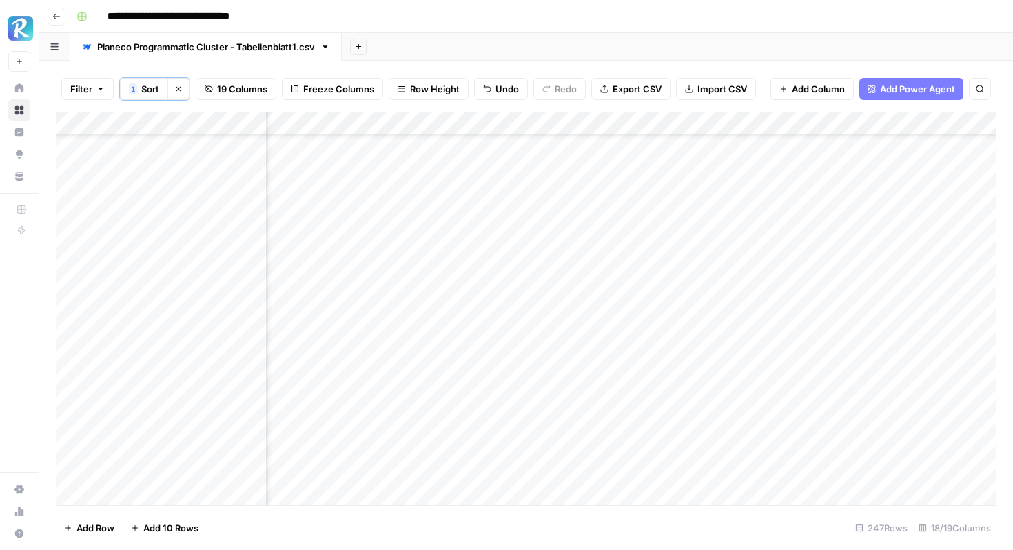
click at [754, 378] on div "Add Column" at bounding box center [526, 308] width 940 height 393
click at [771, 356] on div "Add Column" at bounding box center [526, 308] width 940 height 393
click at [877, 356] on div "Add Column" at bounding box center [526, 308] width 940 height 393
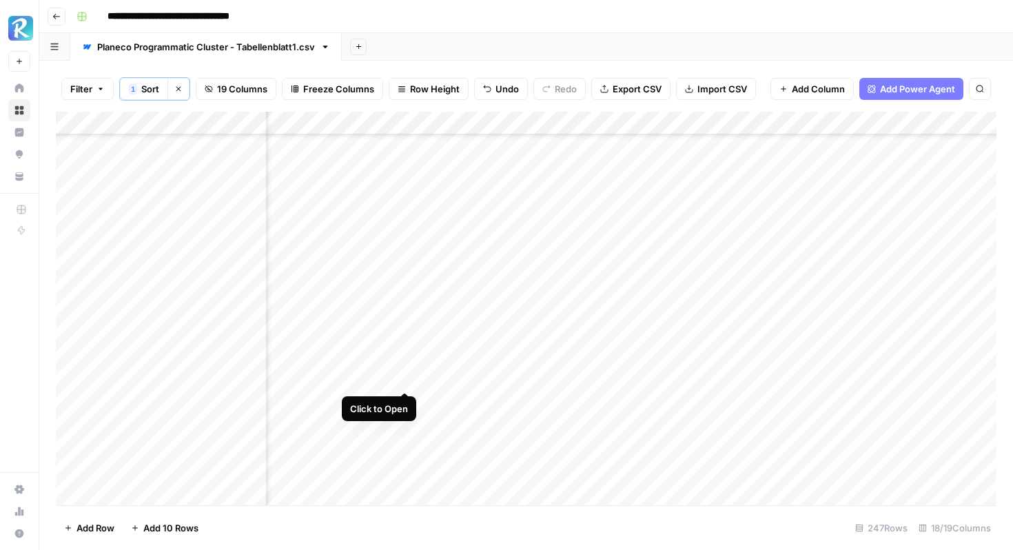
click at [404, 375] on div "Add Column" at bounding box center [526, 308] width 940 height 393
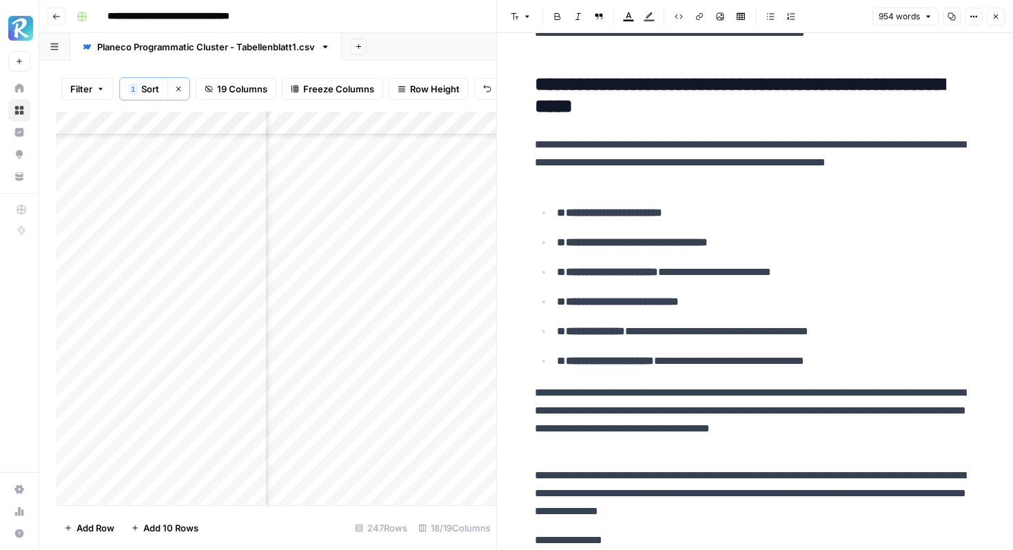
scroll to position [3482, 0]
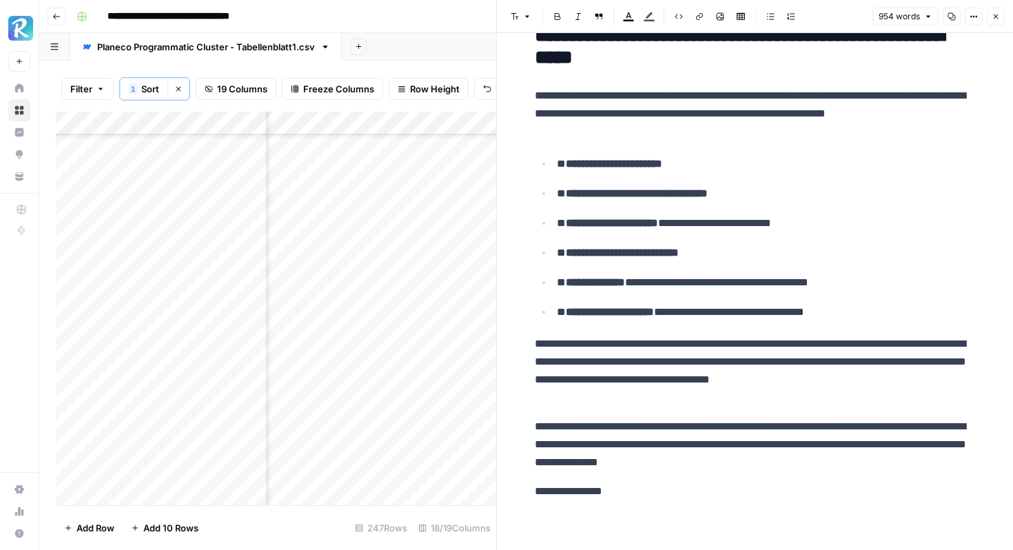
click at [637, 493] on p "**********" at bounding box center [755, 491] width 441 height 18
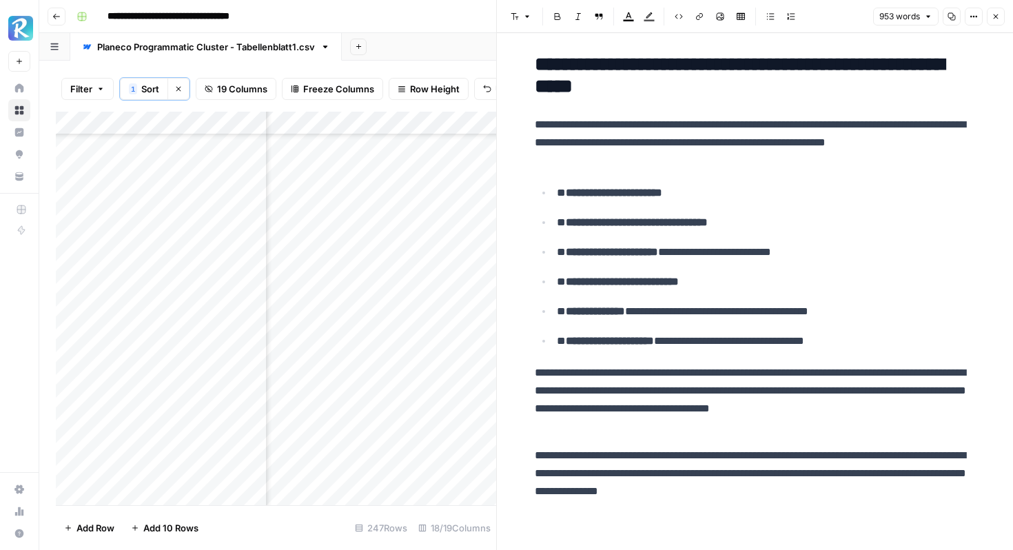
scroll to position [3453, 0]
click at [555, 340] on li "**********" at bounding box center [764, 340] width 423 height 19
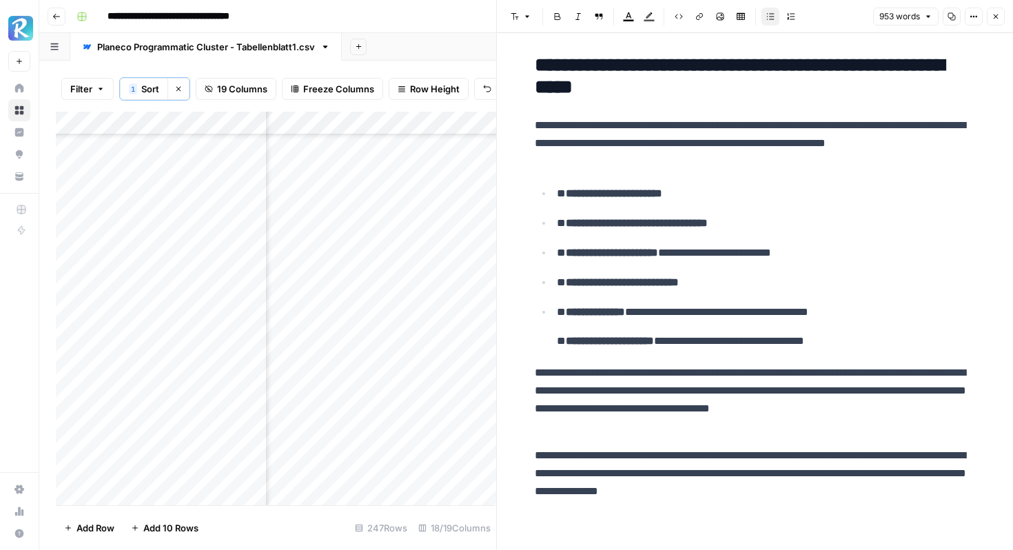
click at [557, 198] on p "**********" at bounding box center [766, 194] width 419 height 18
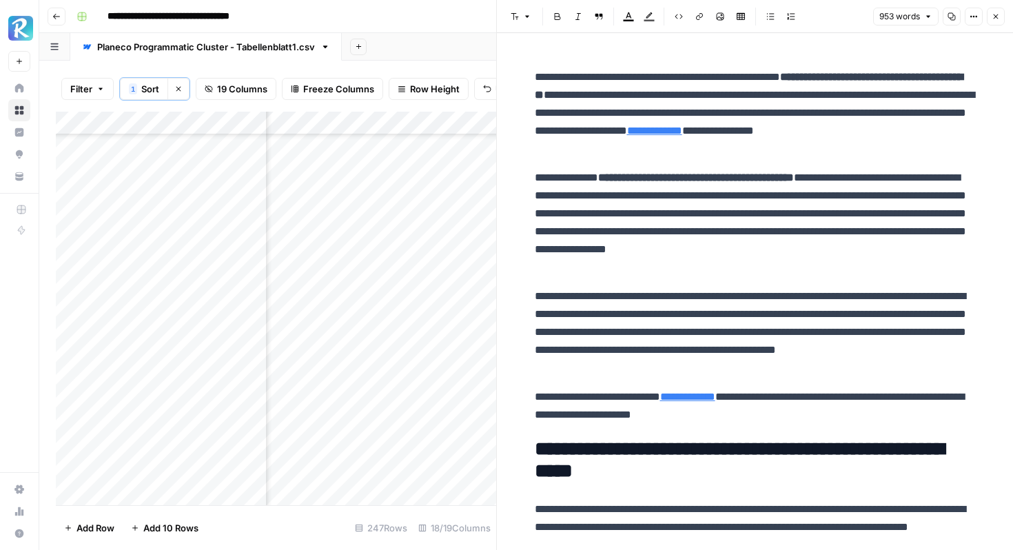
scroll to position [0, 0]
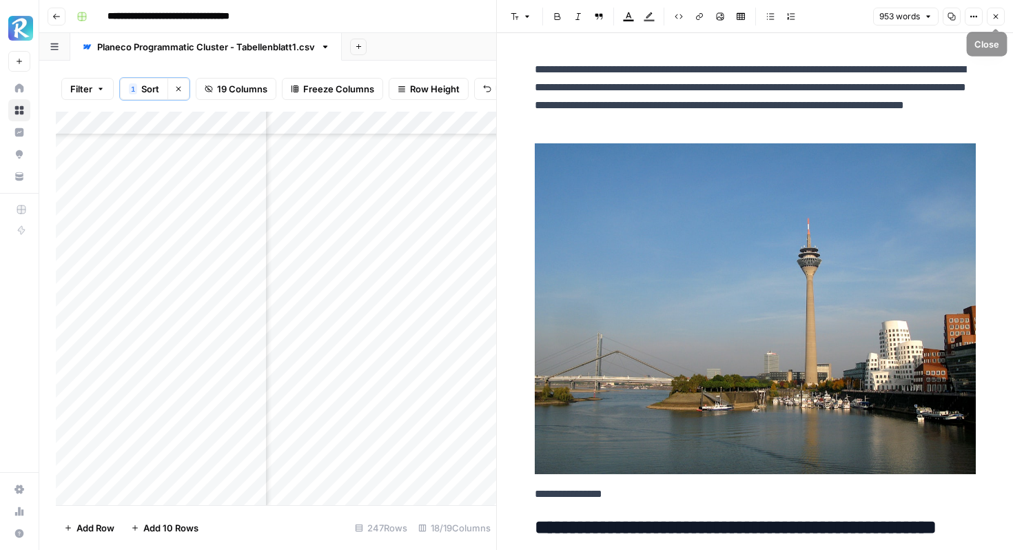
click at [991, 15] on icon "button" at bounding box center [995, 16] width 8 height 8
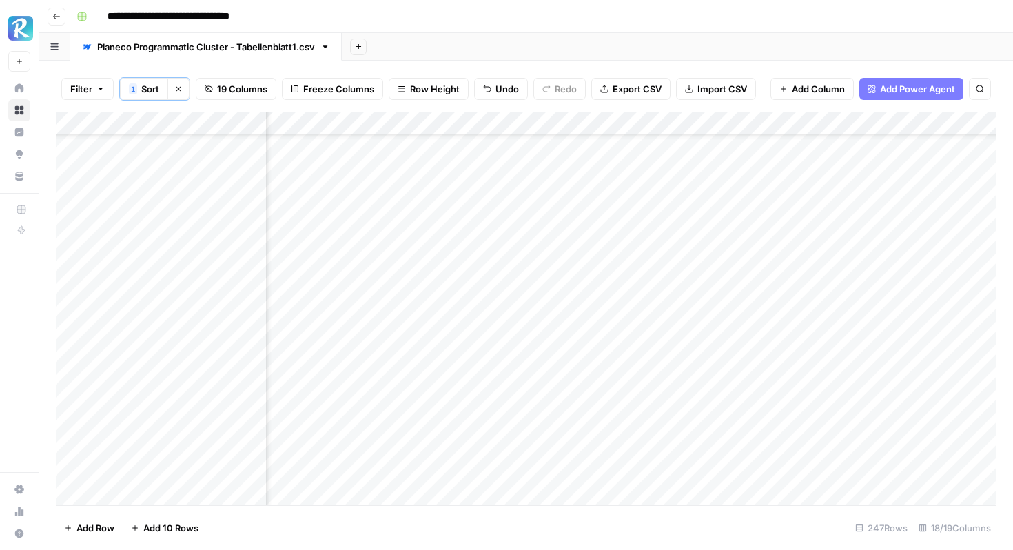
scroll to position [892, 1465]
click at [915, 375] on div "Add Column" at bounding box center [526, 308] width 940 height 393
click at [452, 288] on div "Add Column" at bounding box center [526, 308] width 940 height 393
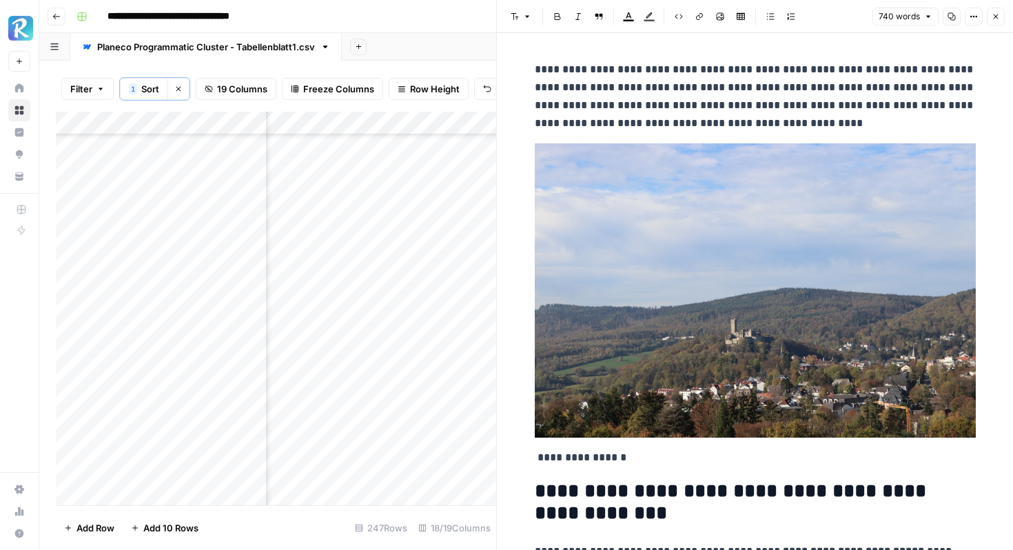
click at [712, 288] on img at bounding box center [755, 290] width 441 height 294
click at [770, 268] on img at bounding box center [755, 290] width 441 height 294
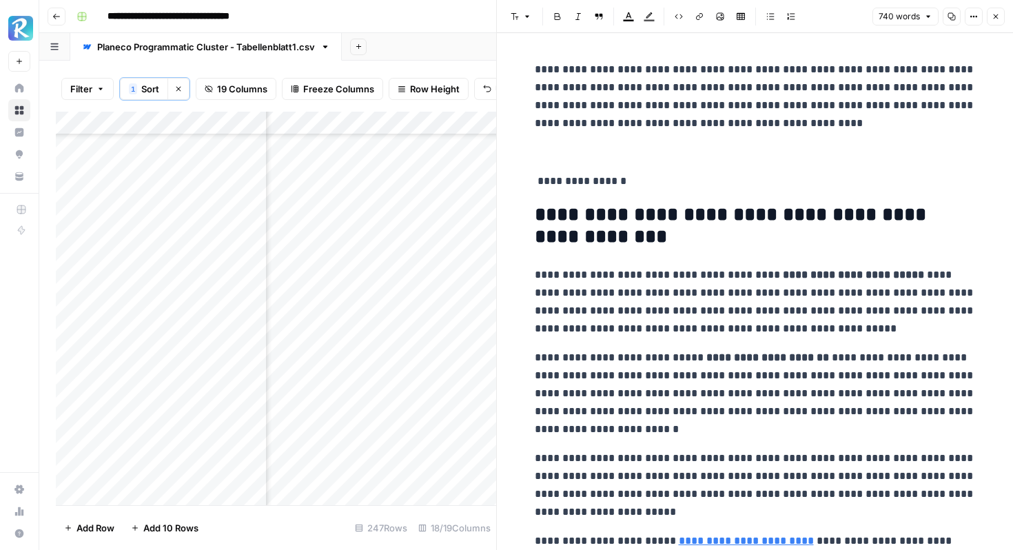
click at [721, 16] on icon "button" at bounding box center [720, 16] width 8 height 8
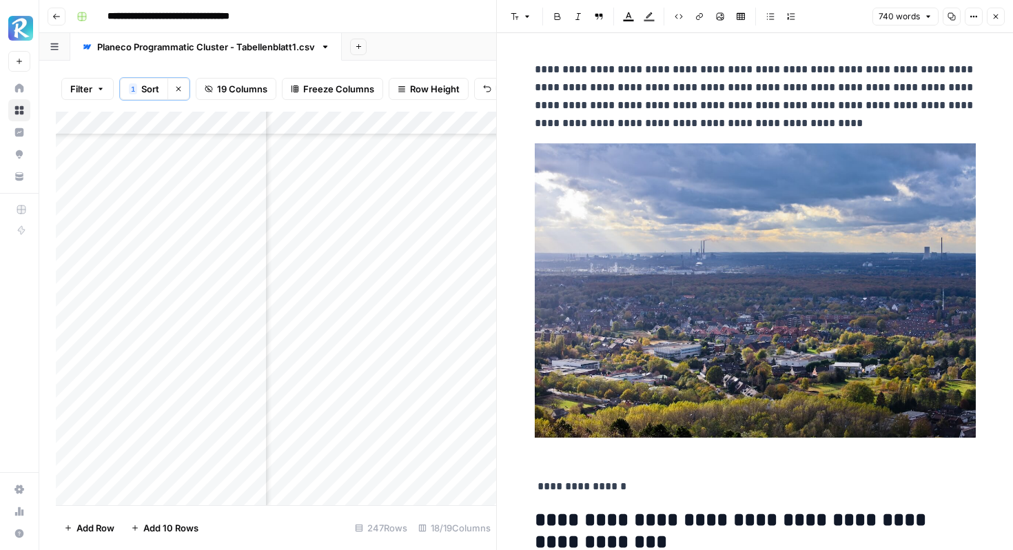
click at [535, 482] on p "**********" at bounding box center [755, 486] width 441 height 18
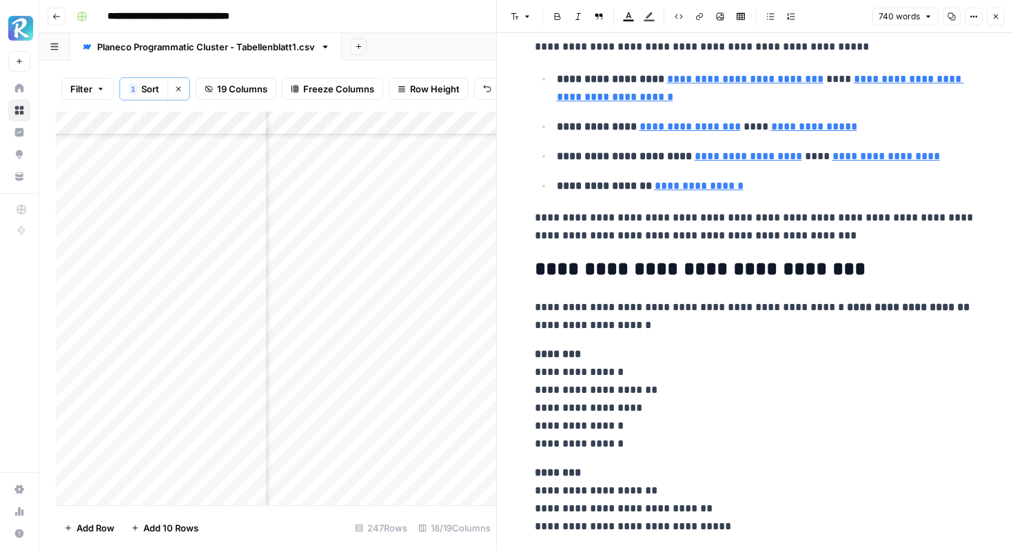
scroll to position [2946, 0]
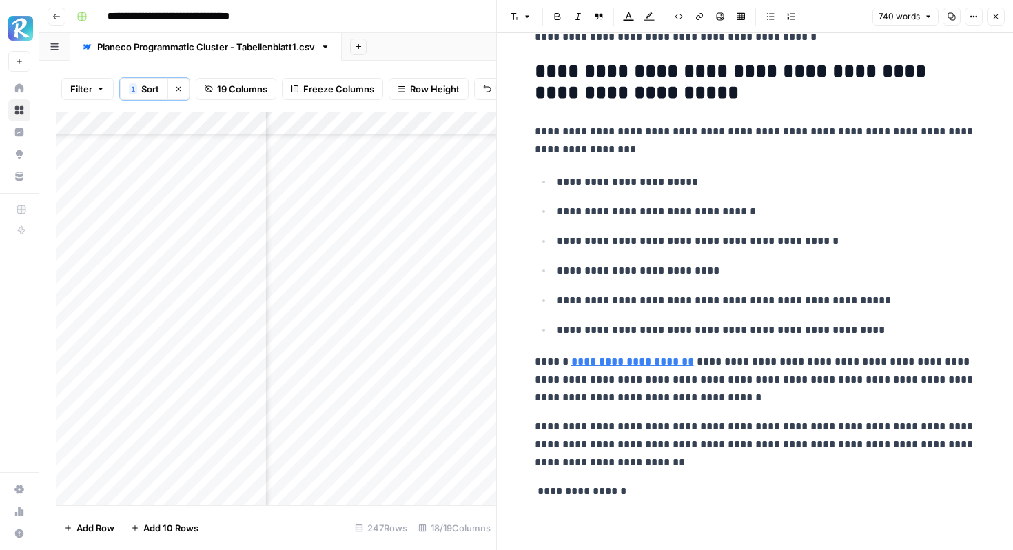
click at [642, 489] on p "**********" at bounding box center [755, 491] width 441 height 18
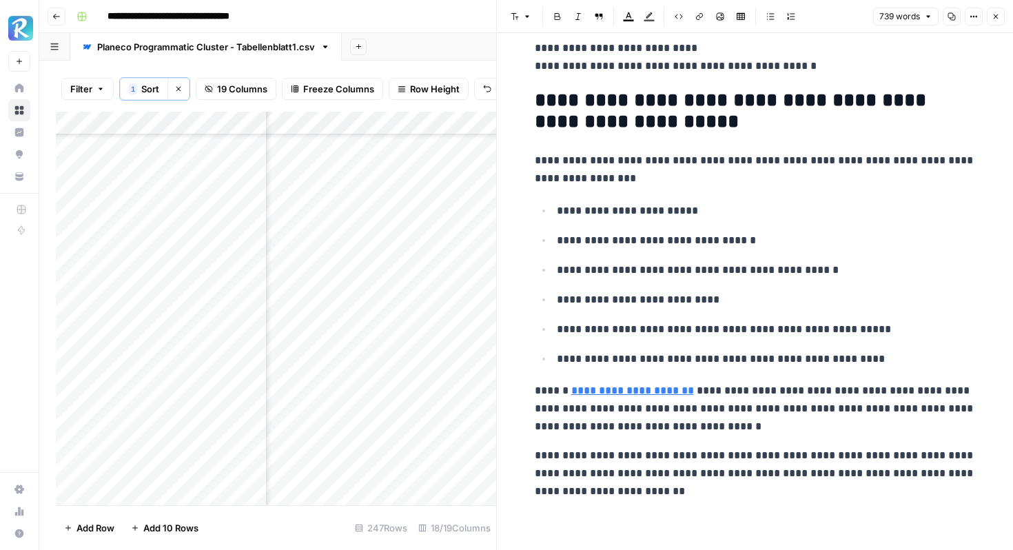
click at [557, 218] on p "**********" at bounding box center [766, 211] width 419 height 18
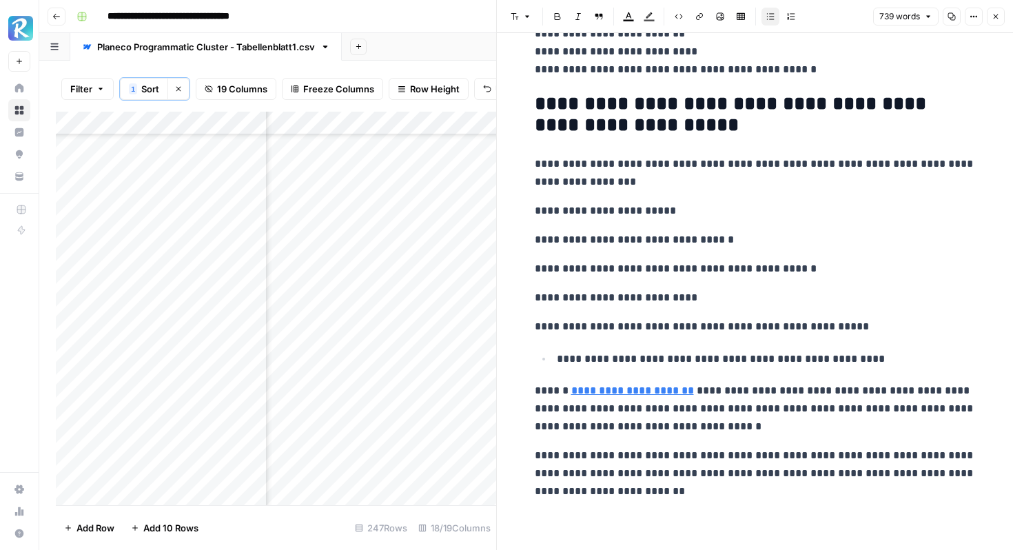
scroll to position [2908, 0]
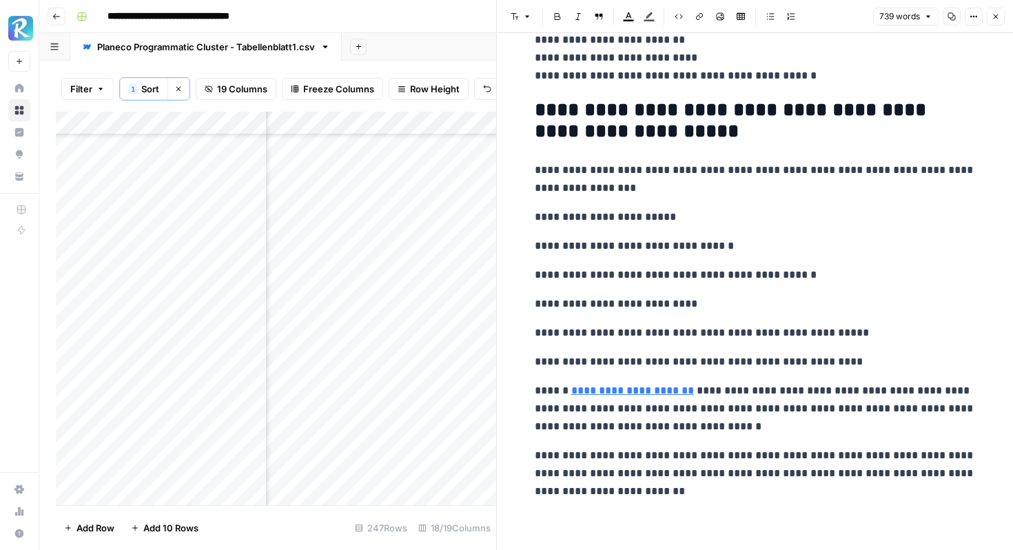
click at [993, 17] on icon "button" at bounding box center [995, 16] width 8 height 8
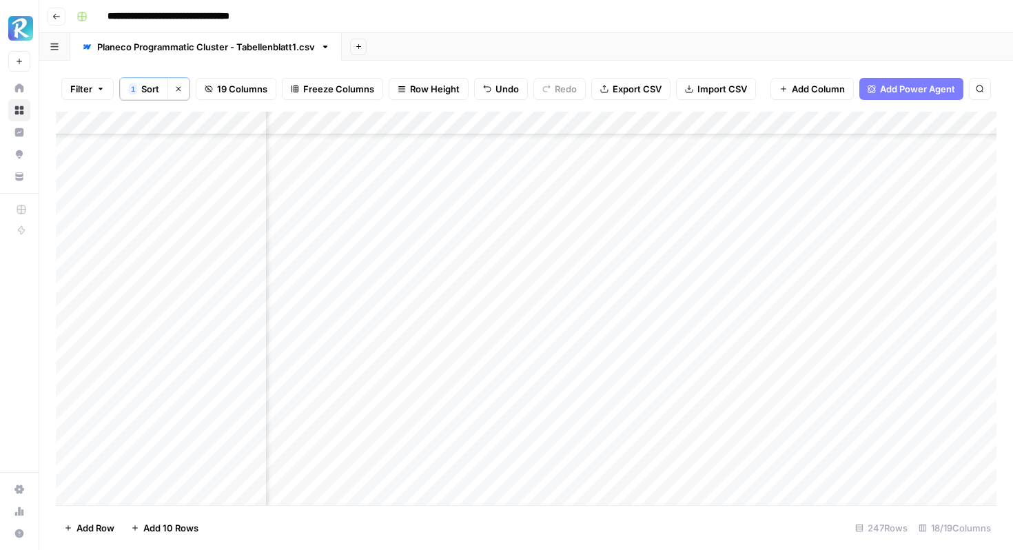
scroll to position [3674, 1529]
click at [854, 289] on div "Add Column" at bounding box center [526, 308] width 940 height 393
click at [670, 149] on div "Add Column" at bounding box center [526, 308] width 940 height 393
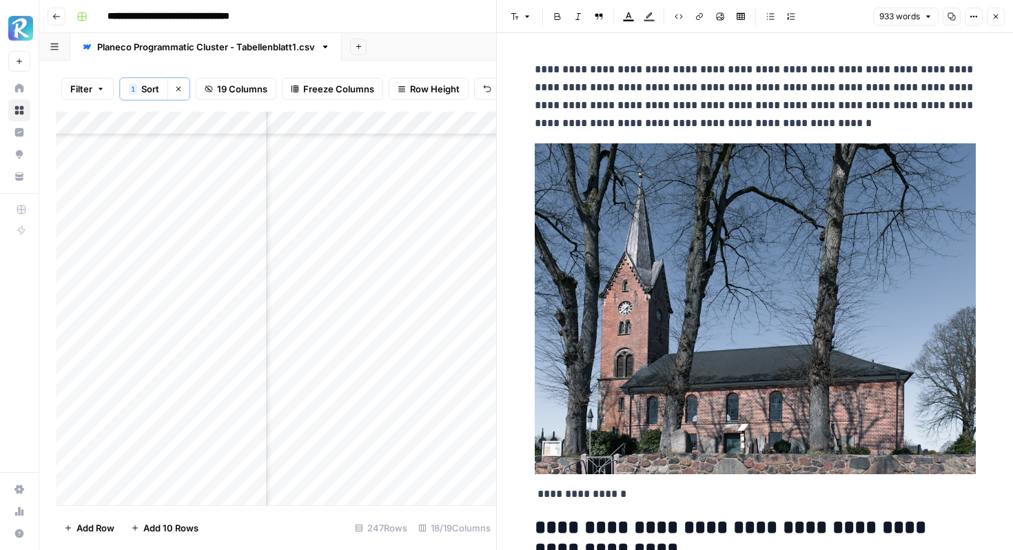
scroll to position [103, 0]
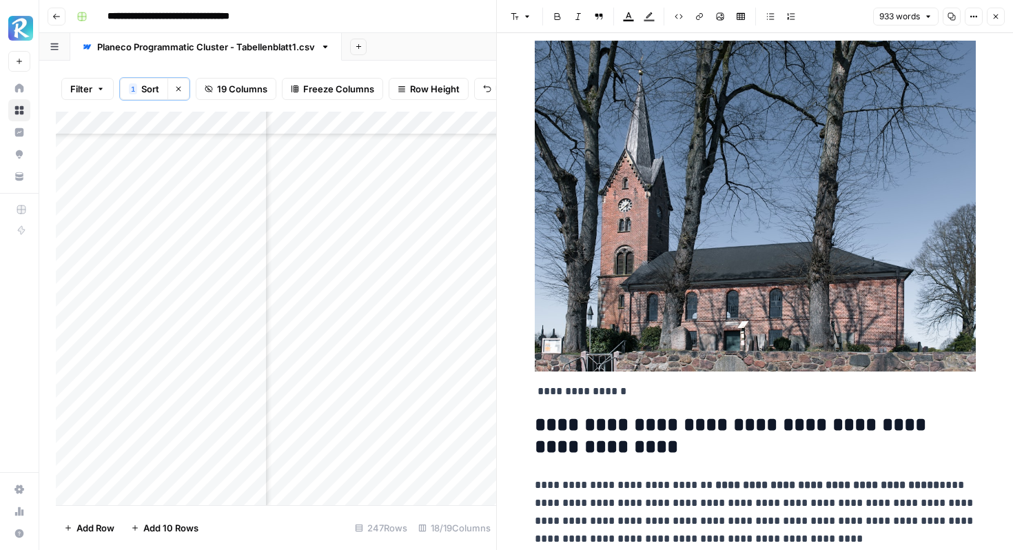
click at [677, 182] on img at bounding box center [755, 206] width 441 height 331
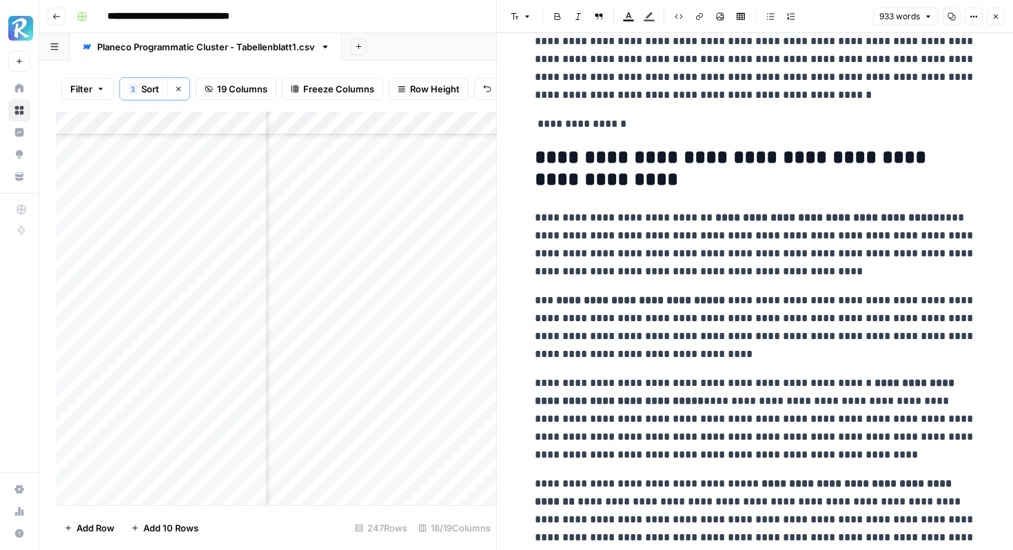
scroll to position [0, 0]
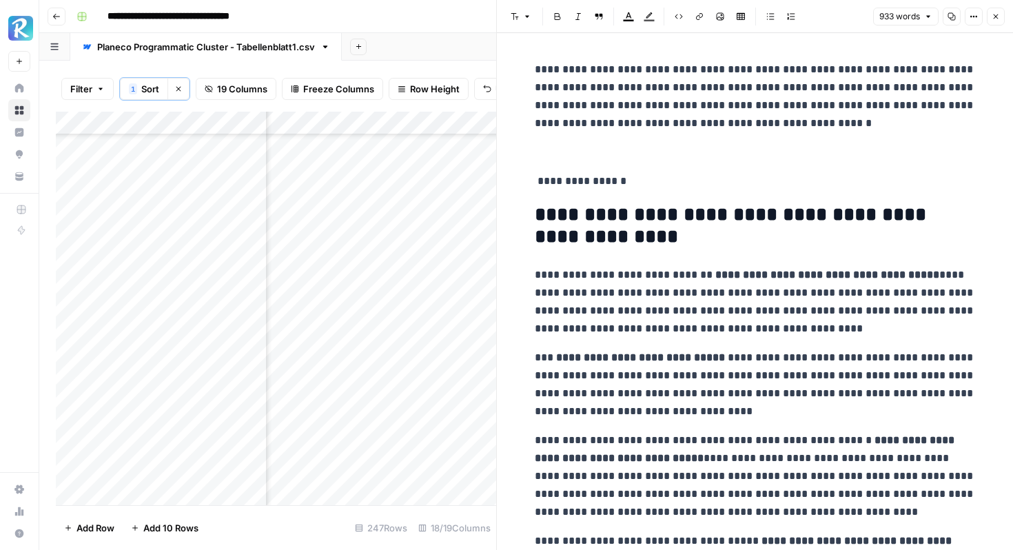
click at [586, 151] on p at bounding box center [755, 152] width 441 height 18
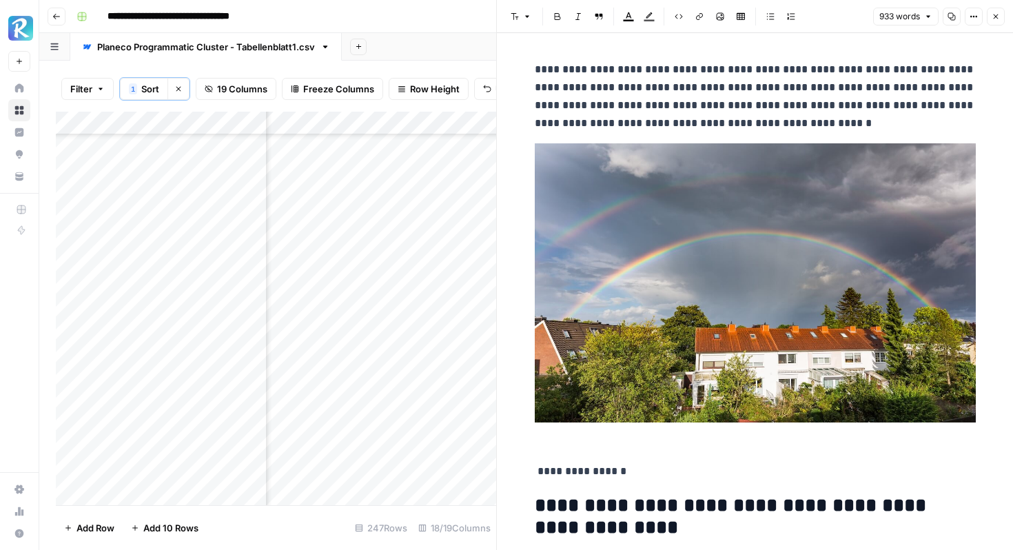
scroll to position [63, 0]
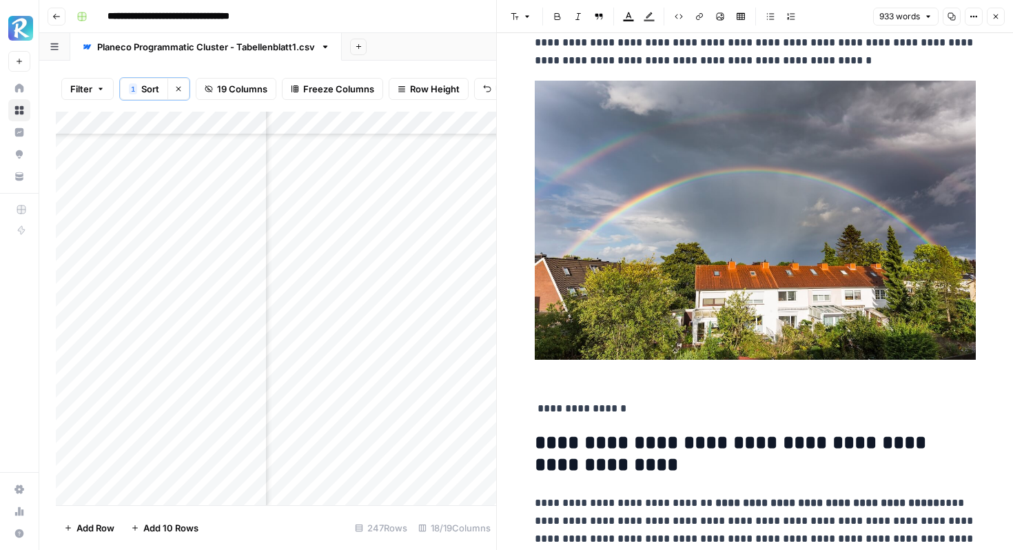
click at [541, 384] on p at bounding box center [755, 235] width 441 height 308
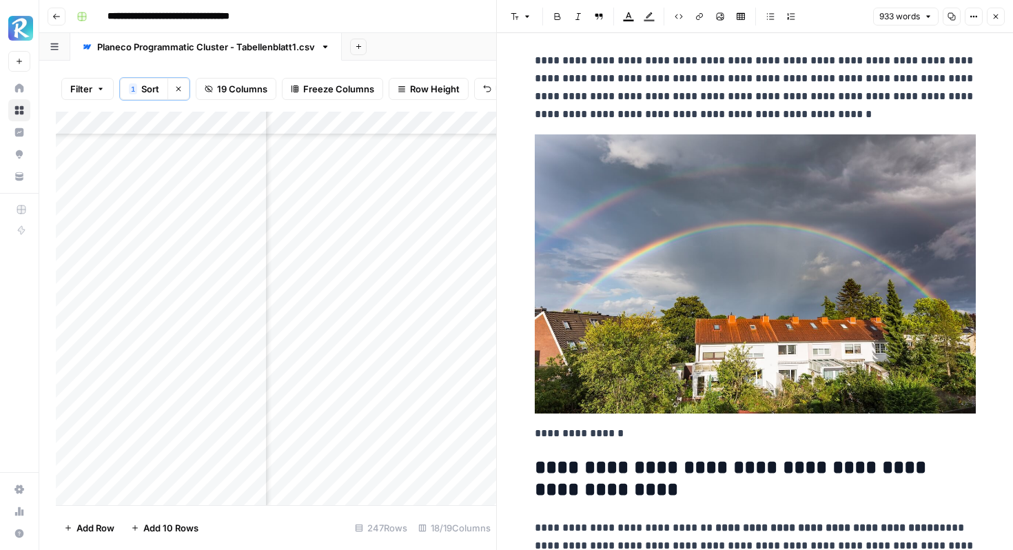
scroll to position [0, 0]
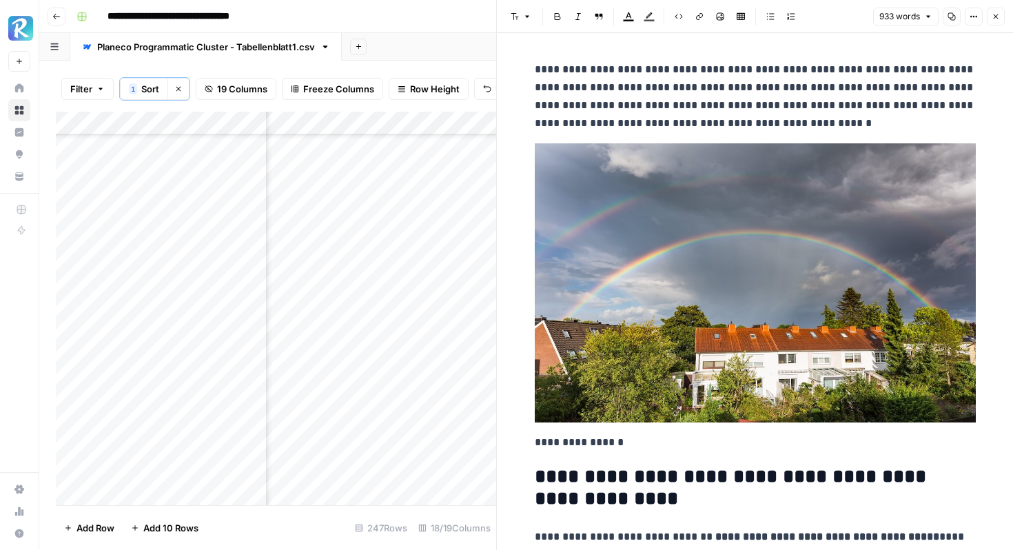
click at [710, 247] on img at bounding box center [755, 282] width 441 height 279
click at [663, 435] on button "Shortcuts" at bounding box center [639, 440] width 62 height 18
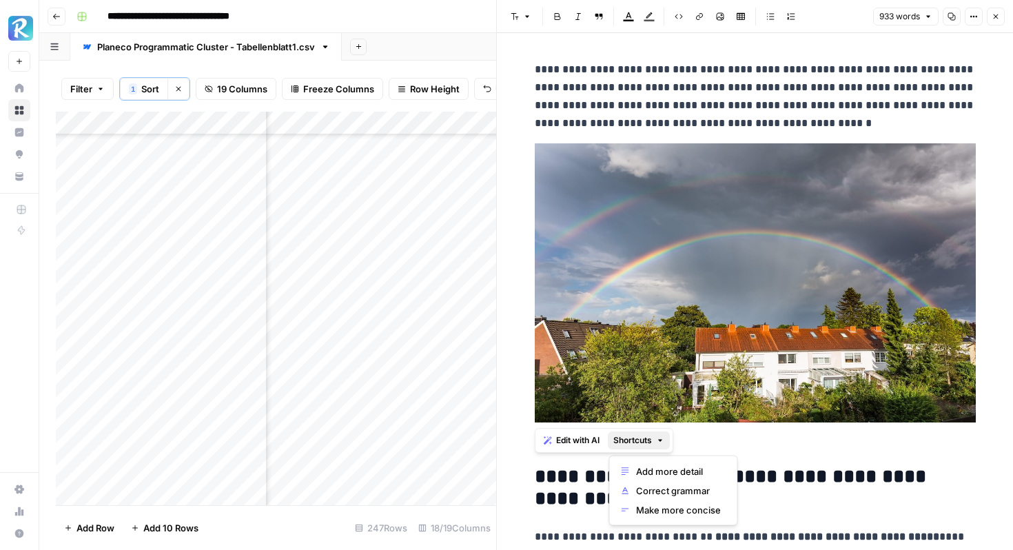
click at [662, 439] on icon "button" at bounding box center [660, 440] width 8 height 8
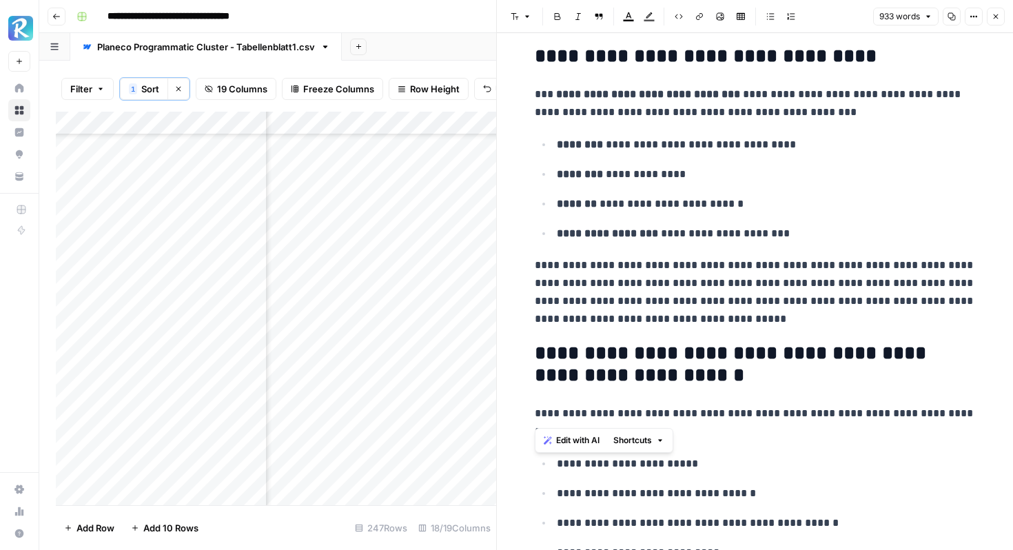
scroll to position [3266, 0]
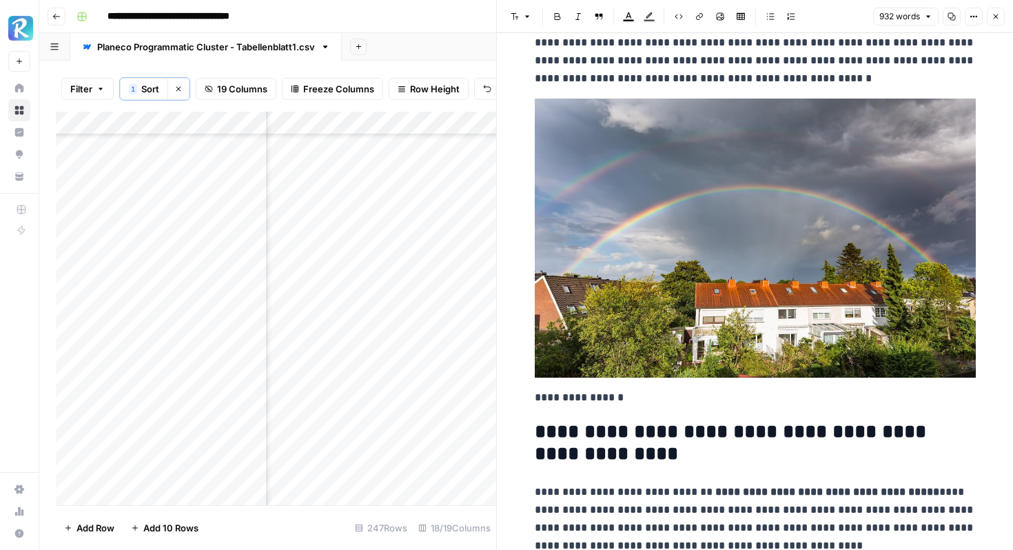
scroll to position [0, 0]
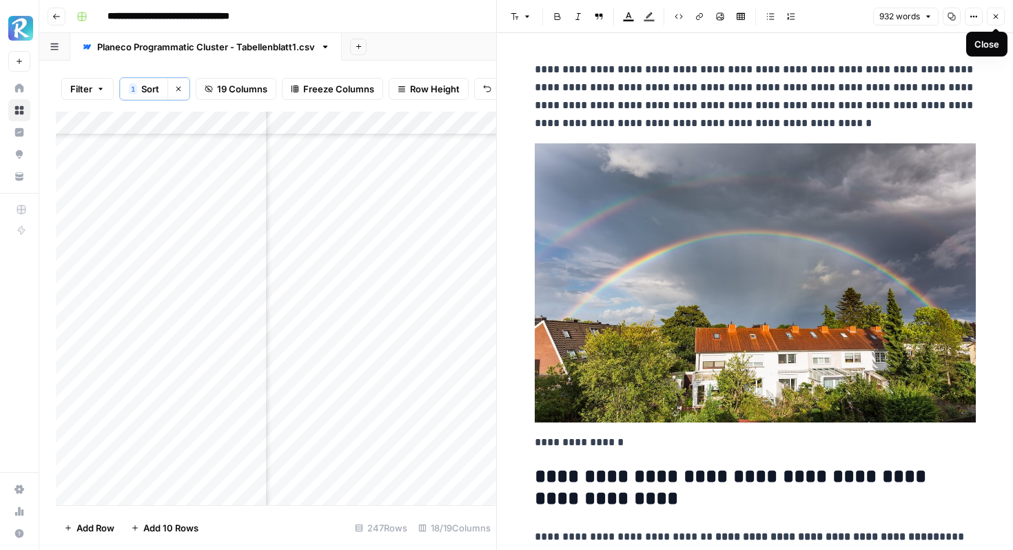
click at [996, 18] on icon "button" at bounding box center [995, 16] width 5 height 5
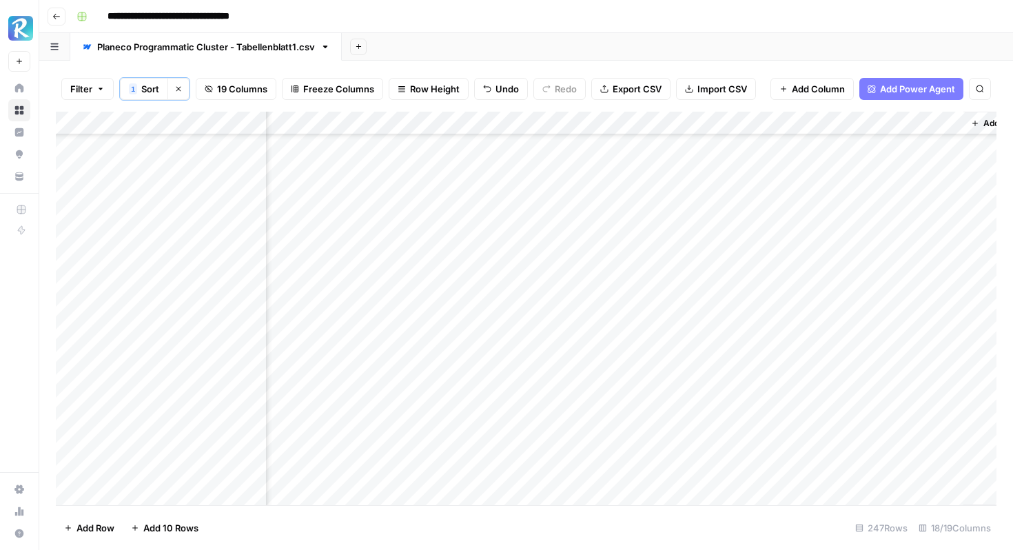
scroll to position [3674, 1567]
click at [814, 149] on div "Add Column" at bounding box center [526, 308] width 940 height 393
click at [803, 203] on div "Add Column" at bounding box center [526, 308] width 940 height 393
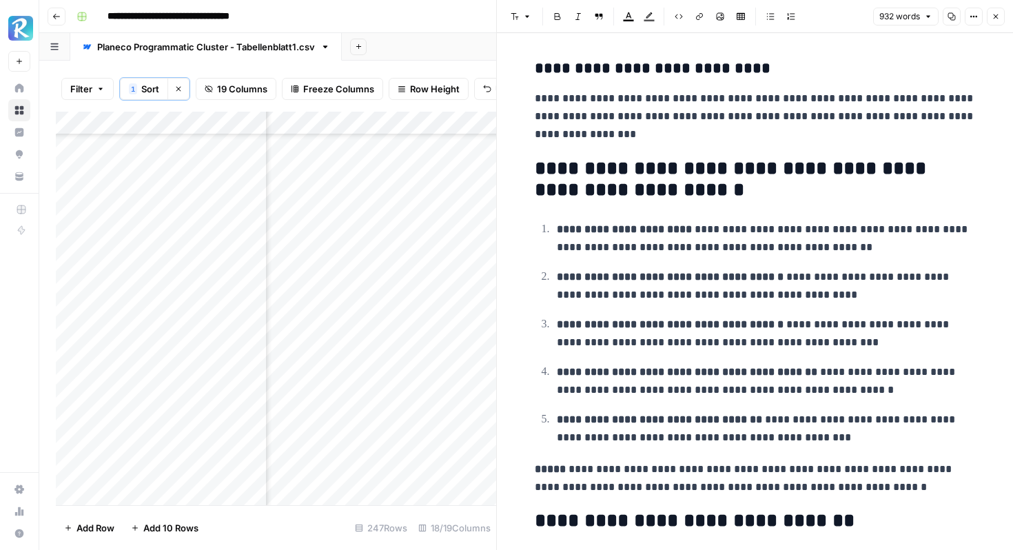
scroll to position [3356, 0]
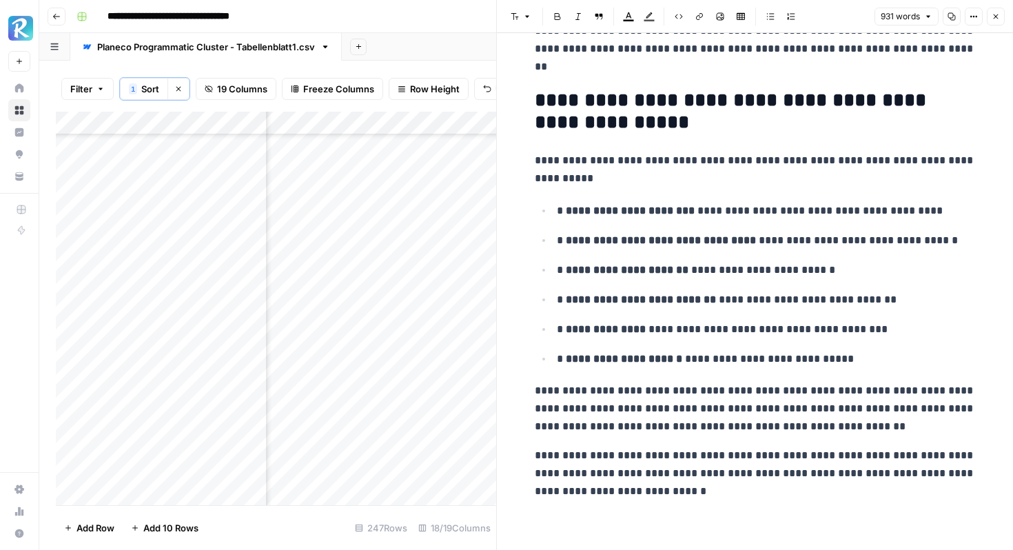
click at [558, 205] on p "**********" at bounding box center [766, 211] width 419 height 18
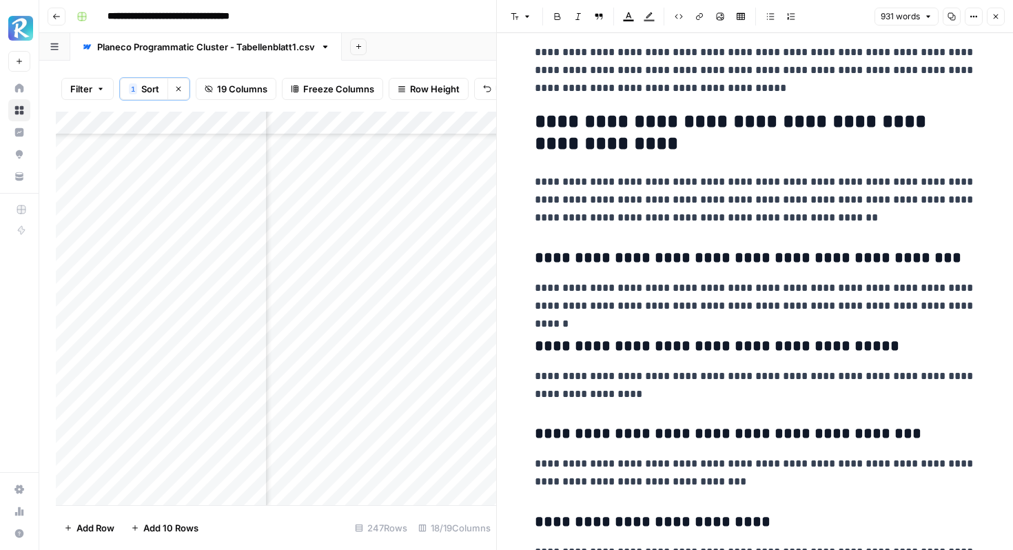
scroll to position [1934, 0]
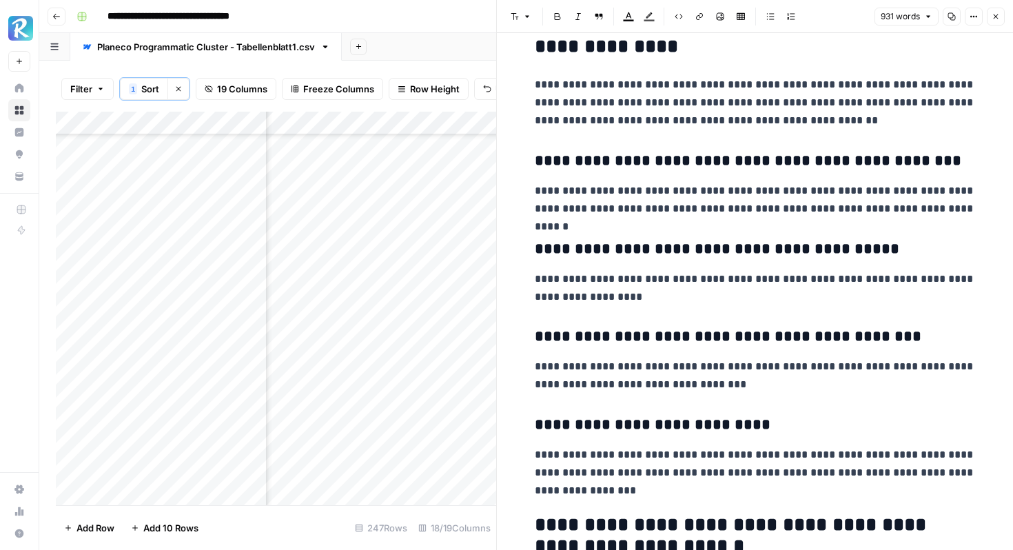
click at [750, 364] on p "**********" at bounding box center [755, 376] width 441 height 36
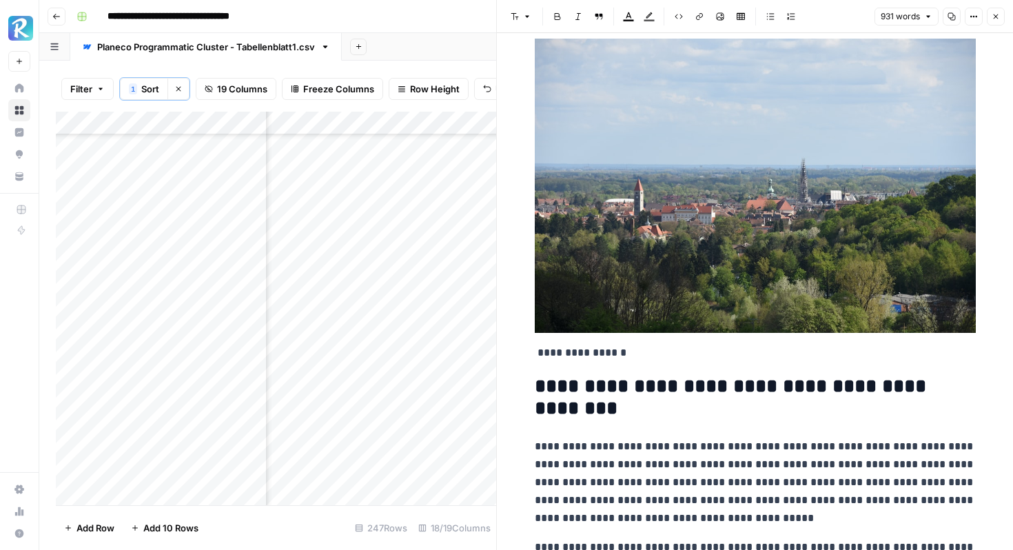
scroll to position [0, 0]
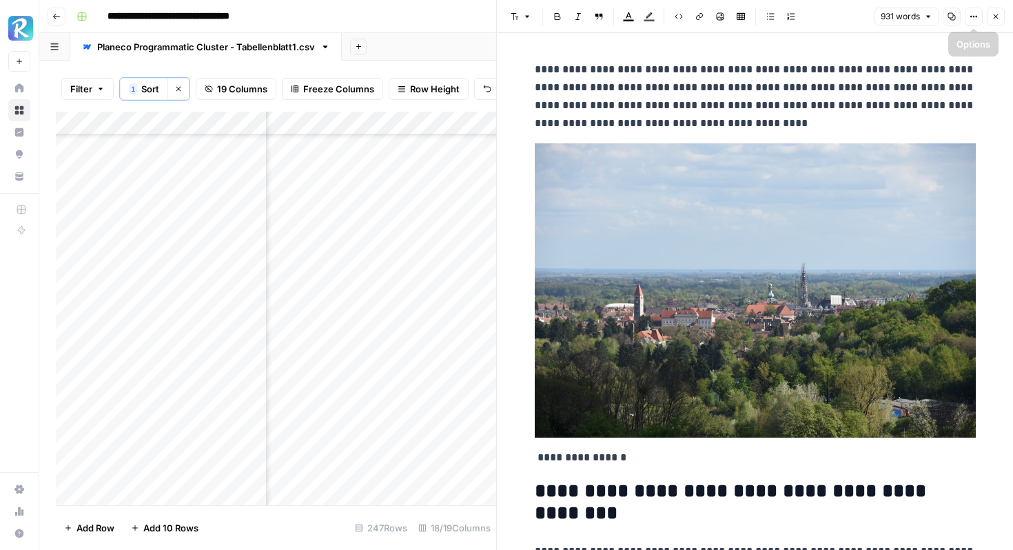
click at [991, 16] on icon "button" at bounding box center [995, 16] width 8 height 8
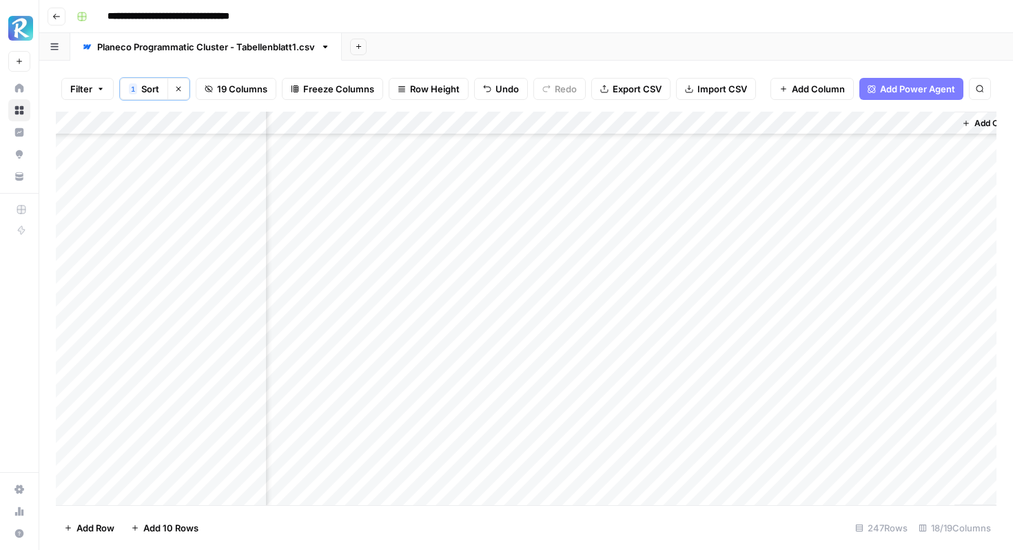
scroll to position [2003, 1609]
click at [776, 205] on div "Add Column" at bounding box center [526, 308] width 940 height 393
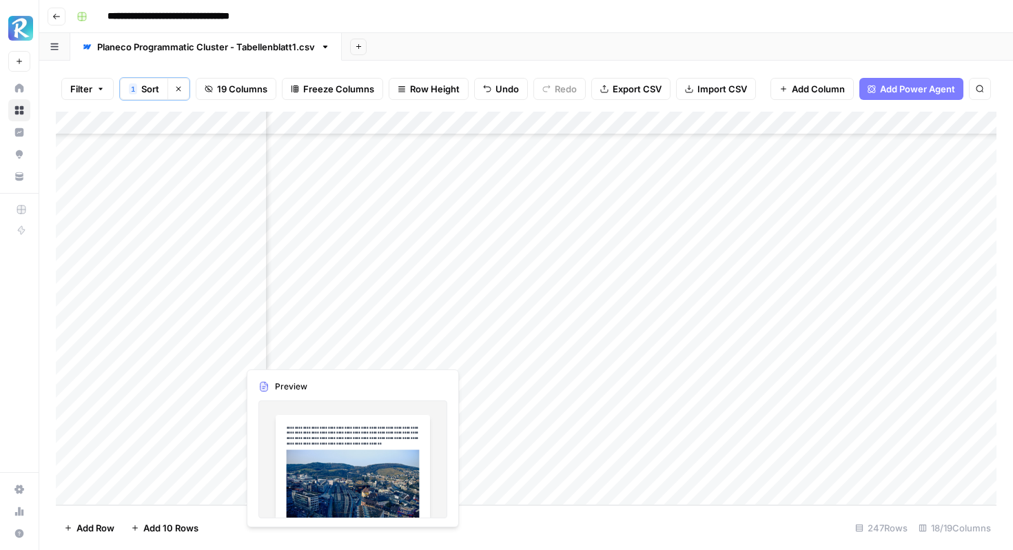
click at [347, 350] on div "Add Column" at bounding box center [526, 308] width 940 height 393
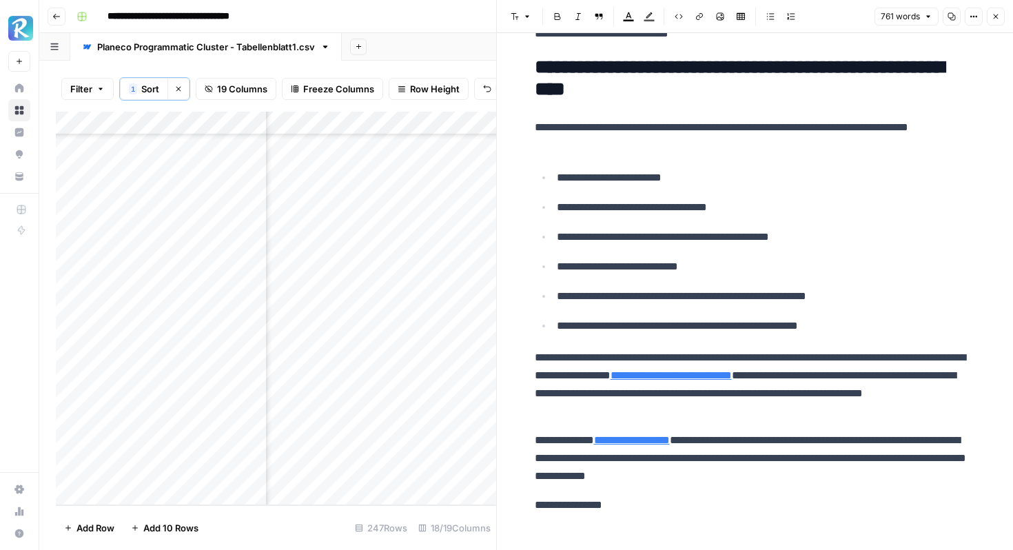
scroll to position [2969, 0]
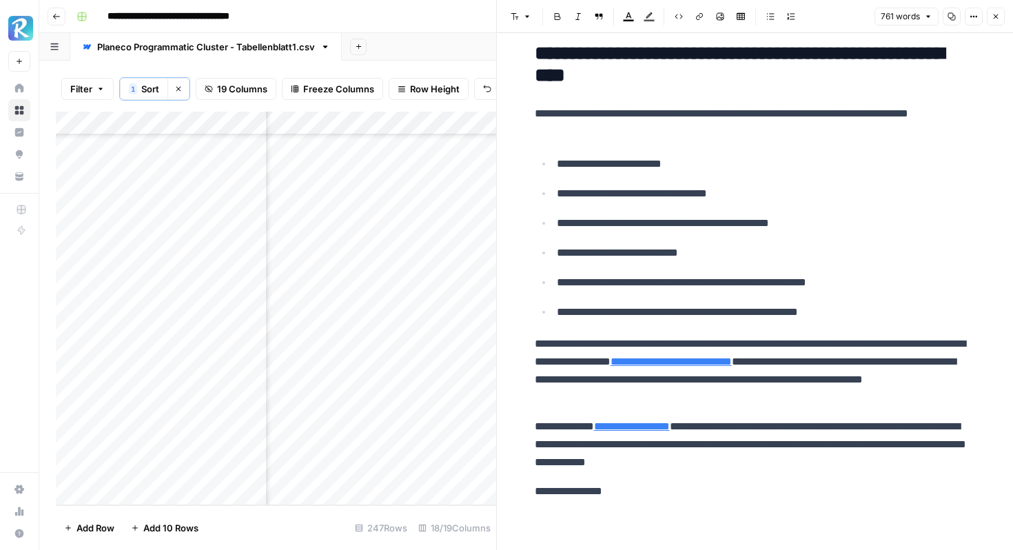
drag, startPoint x: 626, startPoint y: 491, endPoint x: 527, endPoint y: 490, distance: 99.2
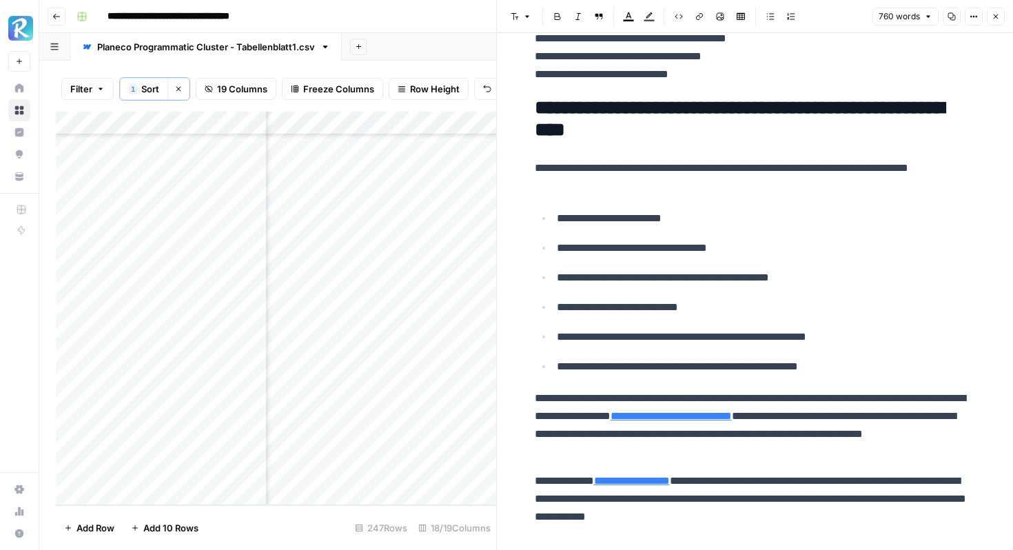
click at [555, 220] on li "**********" at bounding box center [764, 218] width 423 height 19
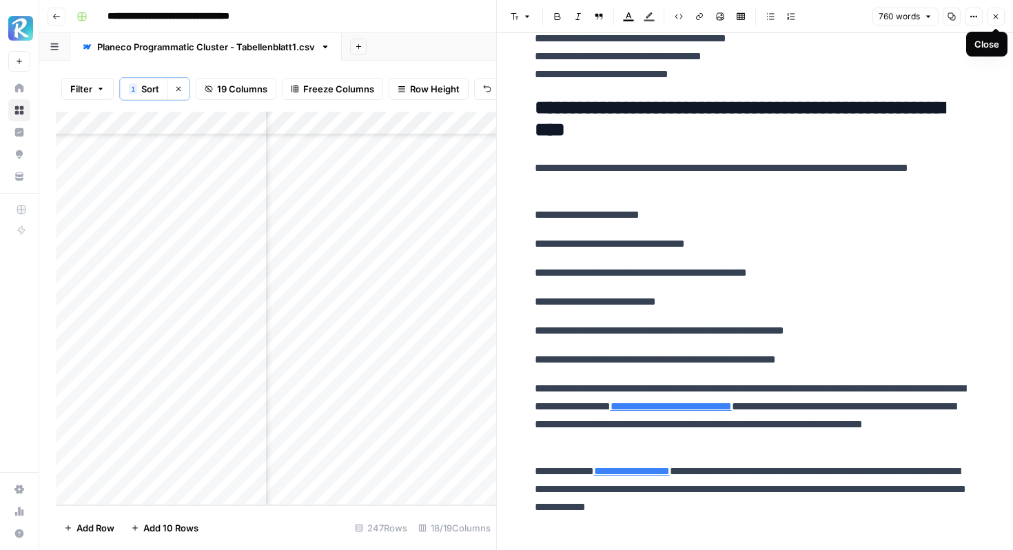
click at [995, 19] on icon "button" at bounding box center [995, 16] width 8 height 8
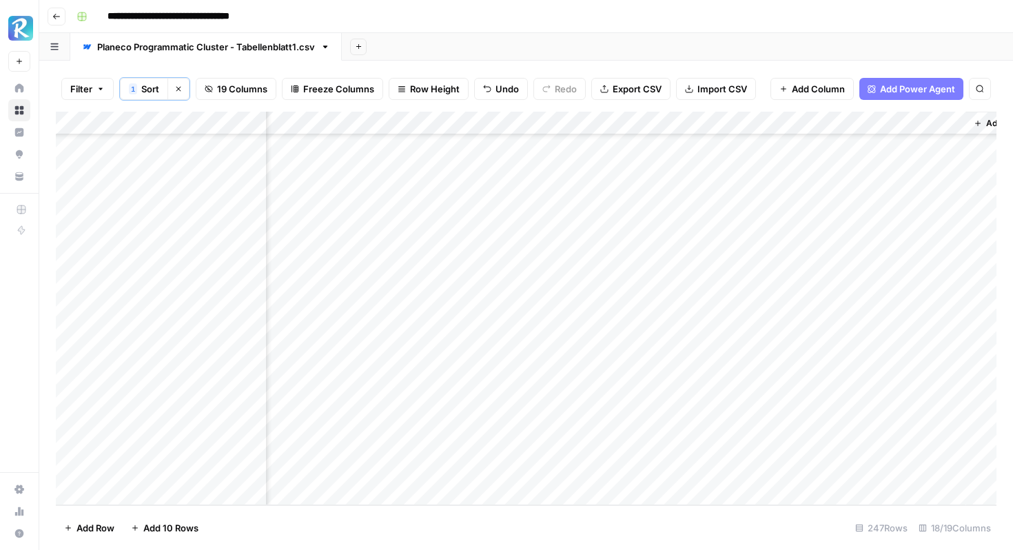
scroll to position [5438, 1585]
click at [799, 353] on div "Add Column" at bounding box center [526, 308] width 940 height 393
click at [401, 350] on div "Add Column" at bounding box center [526, 308] width 940 height 393
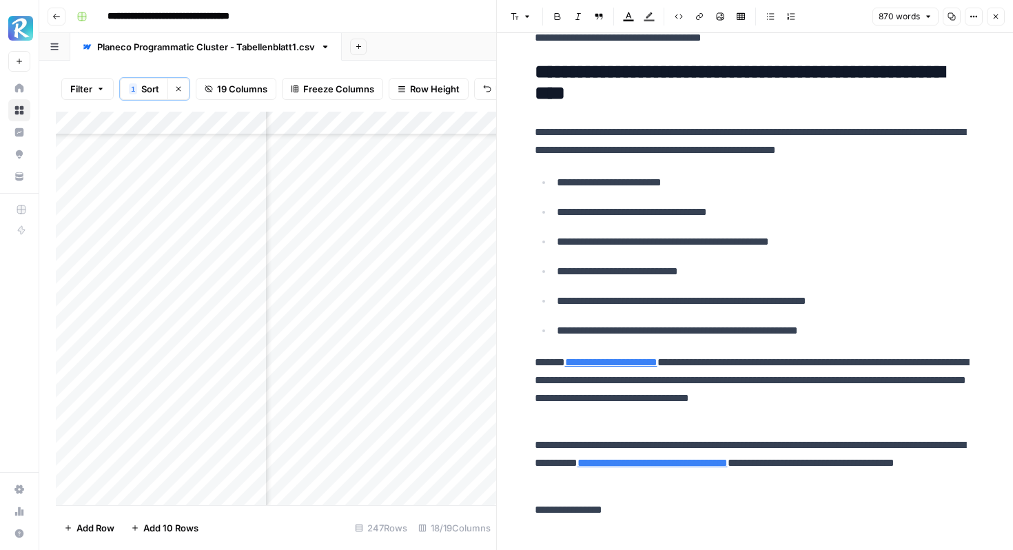
scroll to position [3255, 0]
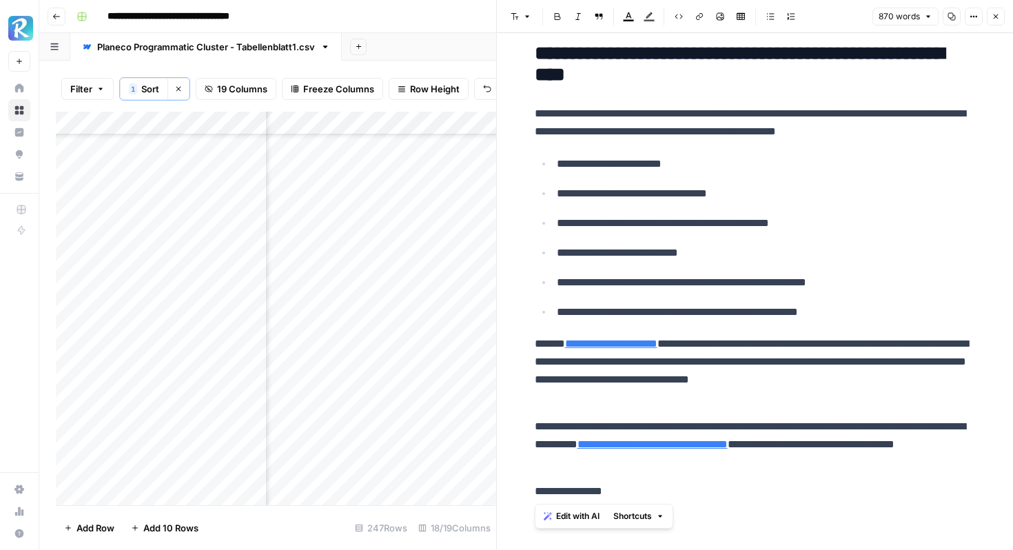
drag, startPoint x: 632, startPoint y: 497, endPoint x: 532, endPoint y: 486, distance: 101.2
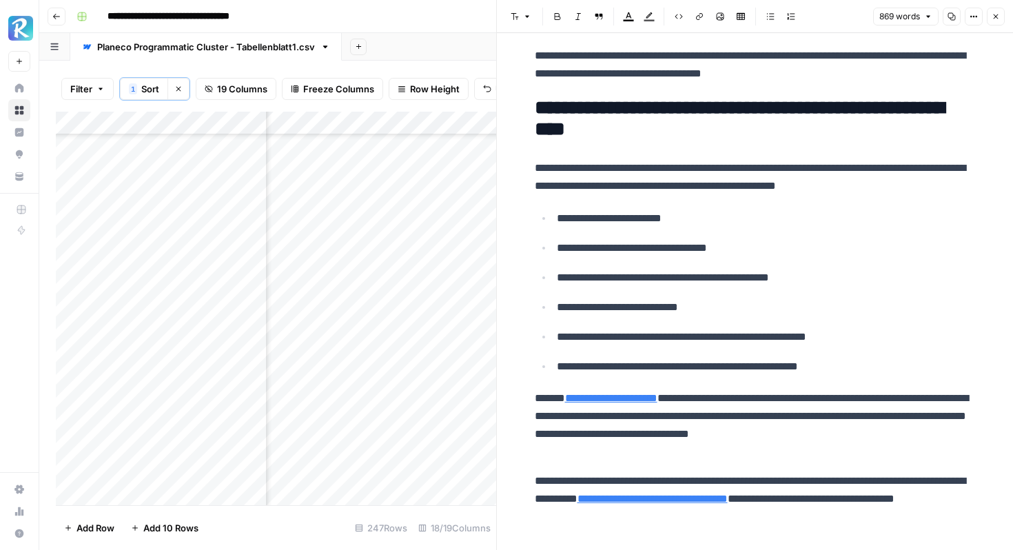
click at [557, 214] on p "**********" at bounding box center [766, 218] width 419 height 18
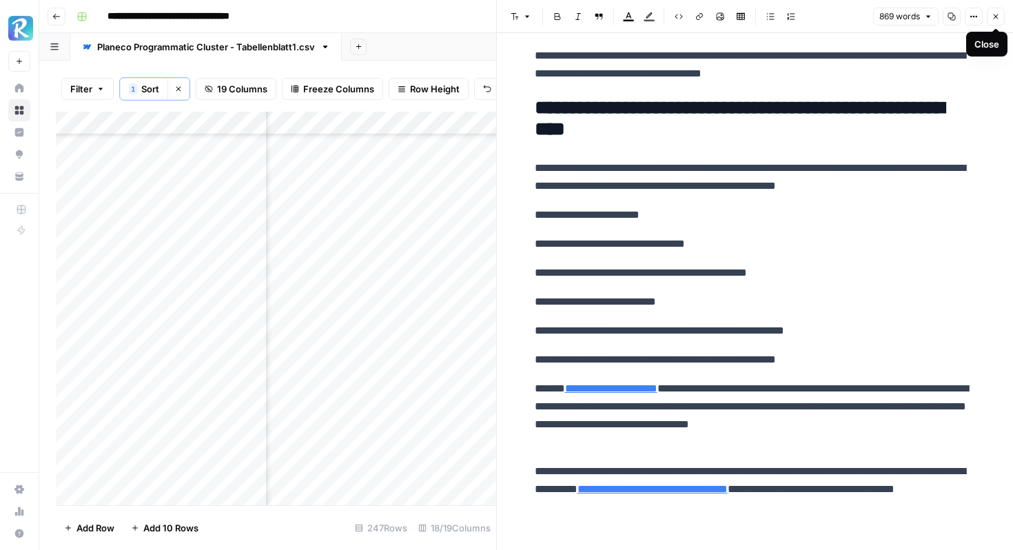
click at [995, 12] on icon "button" at bounding box center [995, 16] width 8 height 8
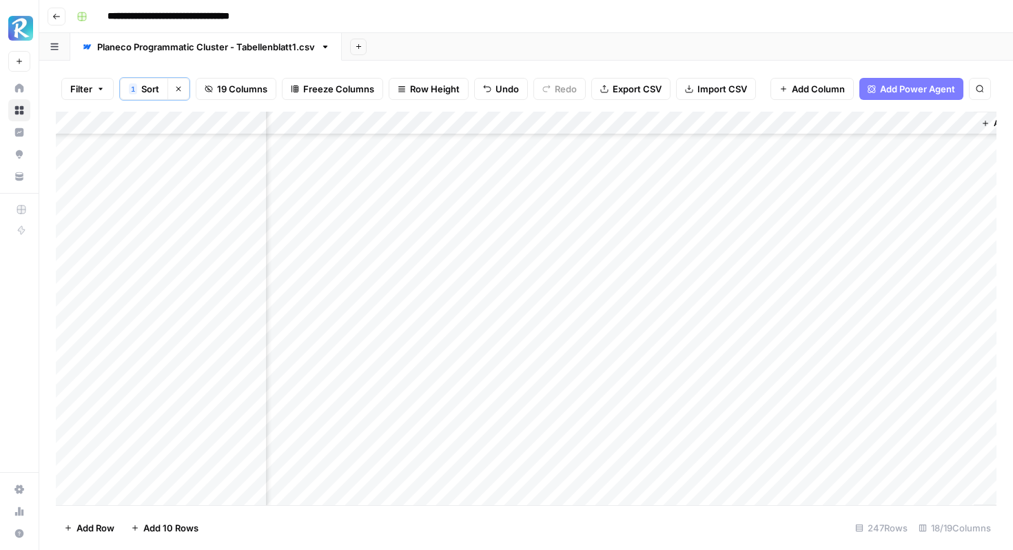
scroll to position [333, 1609]
click at [775, 351] on div "Add Column" at bounding box center [526, 308] width 940 height 393
click at [456, 232] on div "Add Column" at bounding box center [526, 308] width 940 height 393
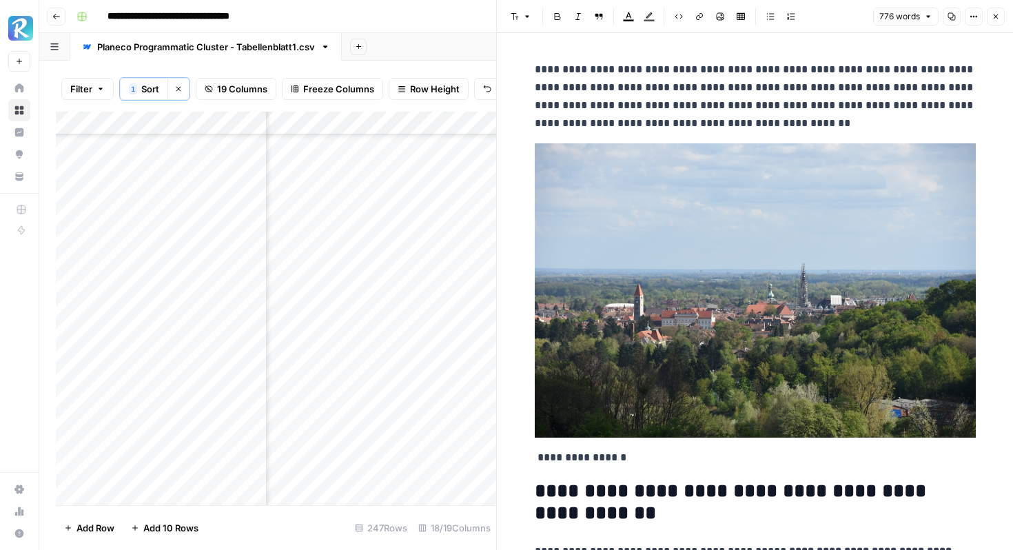
click at [719, 185] on img at bounding box center [755, 290] width 441 height 294
click at [746, 249] on img at bounding box center [755, 290] width 441 height 294
click at [662, 448] on button "Shortcuts" at bounding box center [639, 455] width 62 height 18
click at [662, 453] on icon "button" at bounding box center [660, 455] width 8 height 8
click at [720, 289] on img at bounding box center [755, 290] width 441 height 294
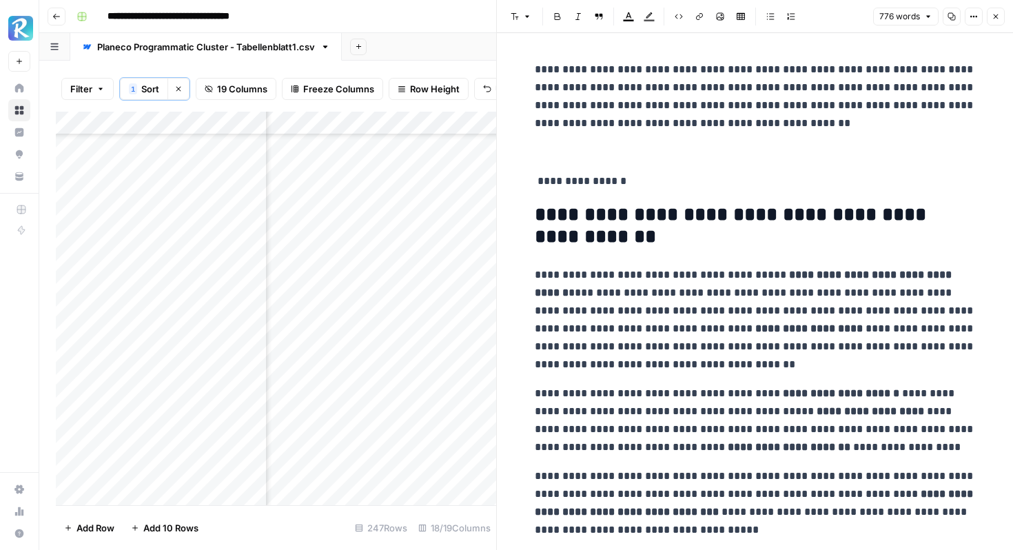
click at [594, 150] on p at bounding box center [755, 152] width 441 height 18
click at [716, 14] on icon "button" at bounding box center [720, 16] width 8 height 8
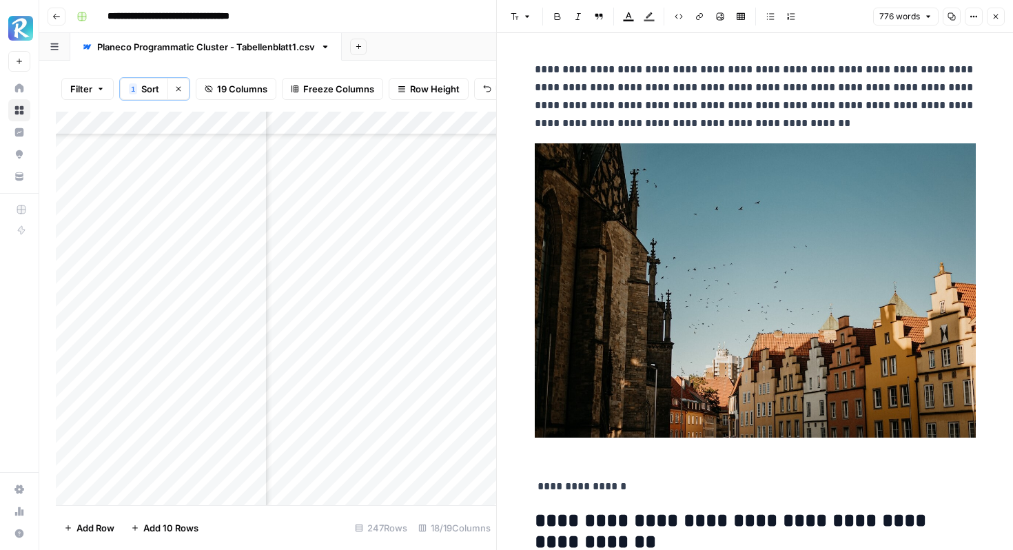
scroll to position [167, 0]
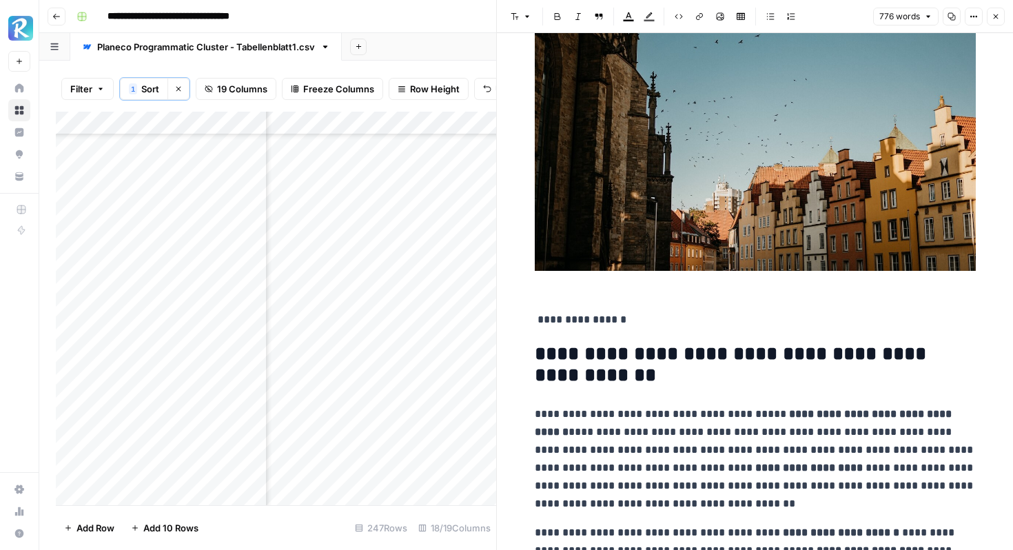
click at [535, 317] on p "**********" at bounding box center [755, 320] width 441 height 18
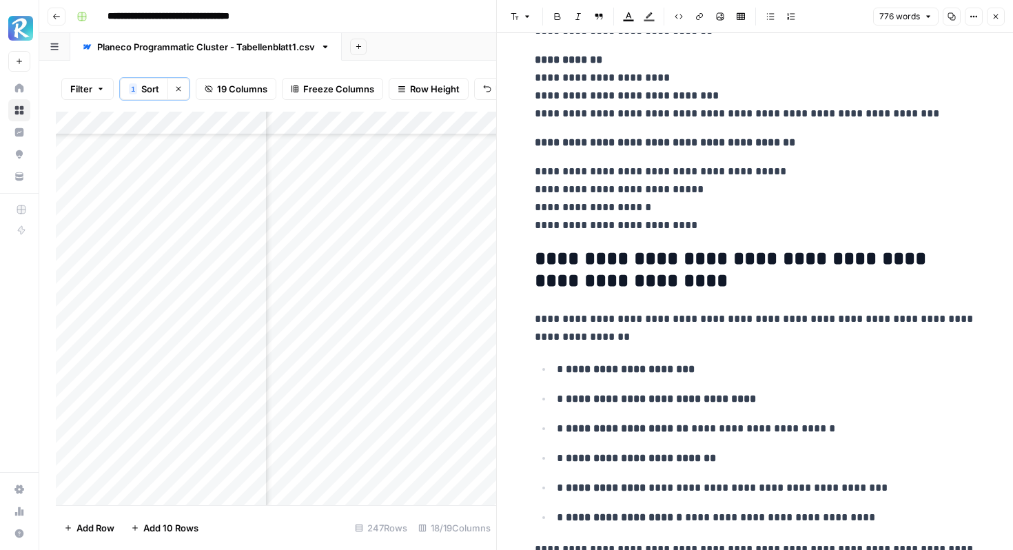
scroll to position [2955, 0]
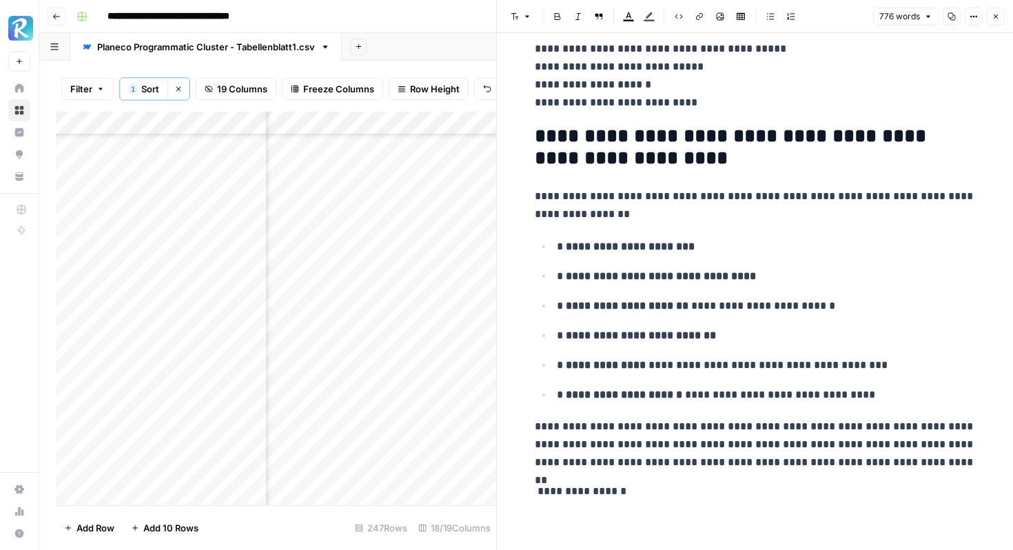
click at [629, 491] on p "**********" at bounding box center [755, 491] width 441 height 18
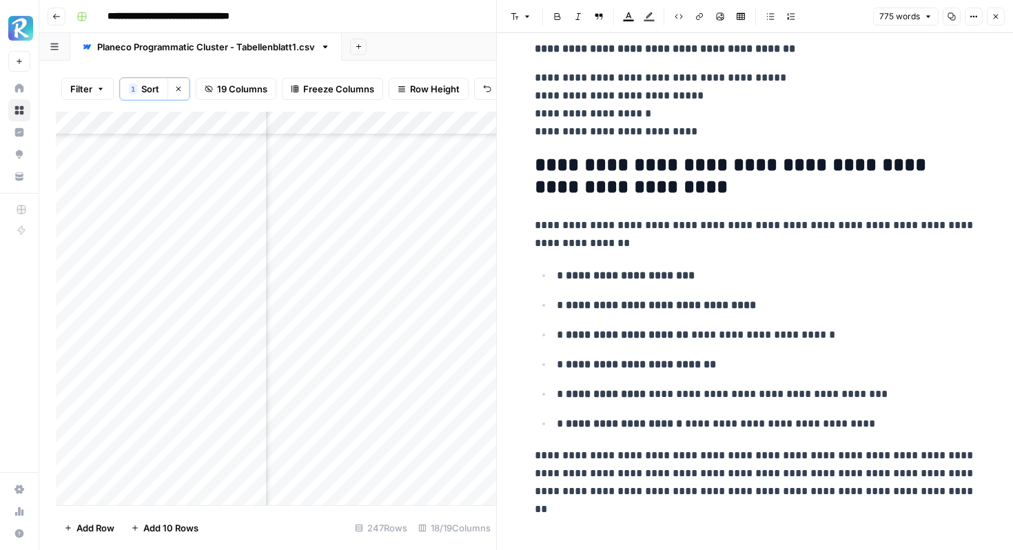
click at [557, 274] on p "**********" at bounding box center [766, 276] width 419 height 18
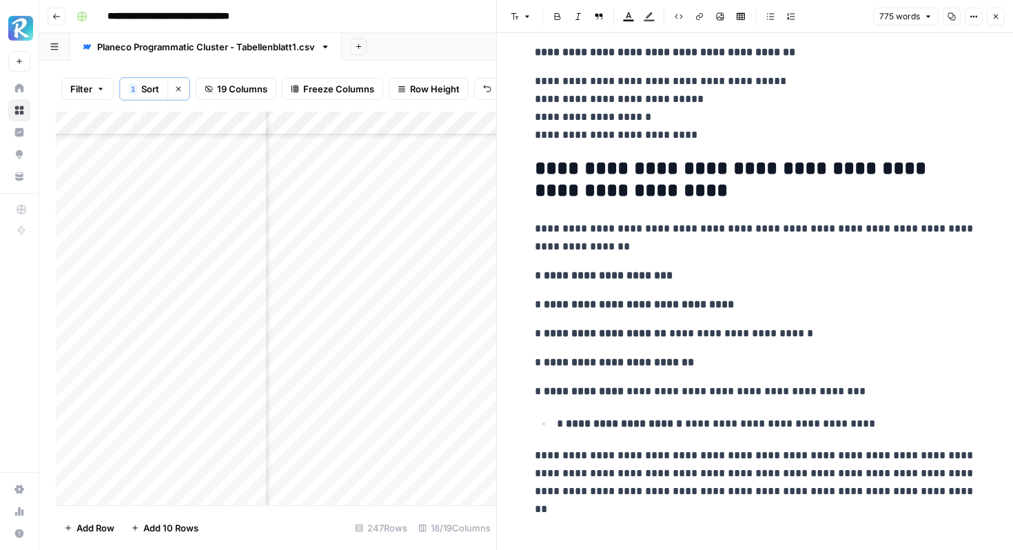
scroll to position [2916, 0]
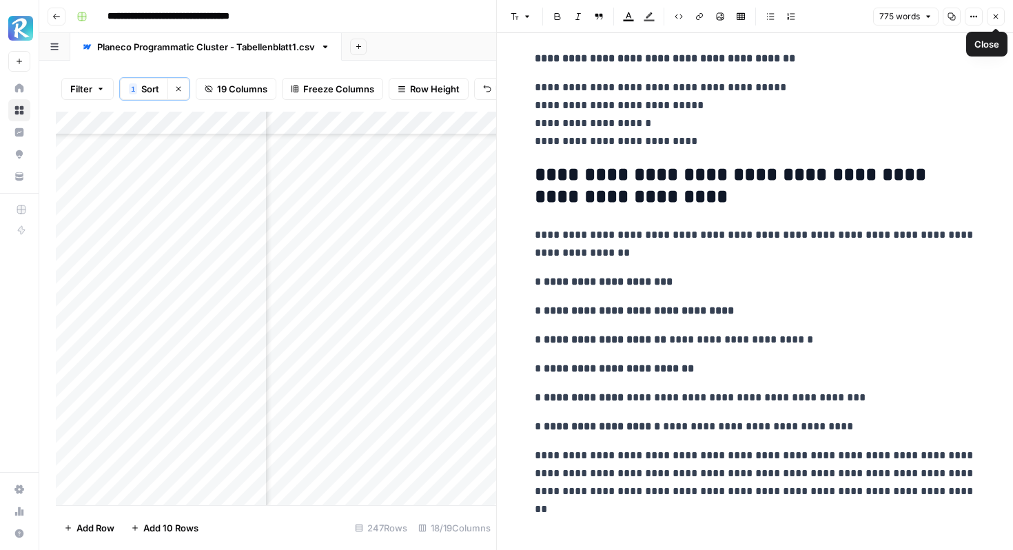
click at [994, 14] on icon "button" at bounding box center [995, 16] width 5 height 5
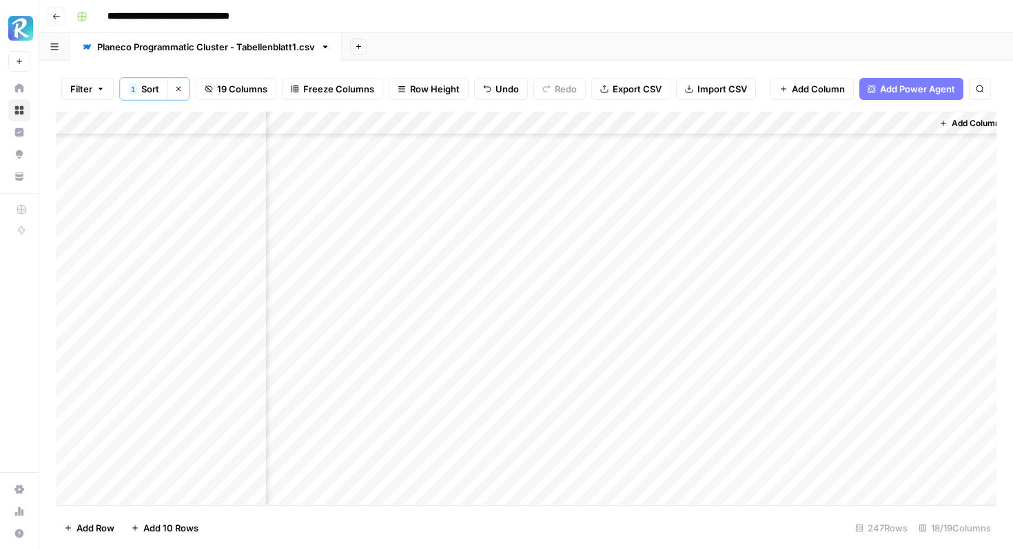
scroll to position [3916, 1599]
click at [784, 235] on div "Add Column" at bounding box center [526, 308] width 940 height 393
click at [379, 316] on div "Add Column" at bounding box center [526, 308] width 940 height 393
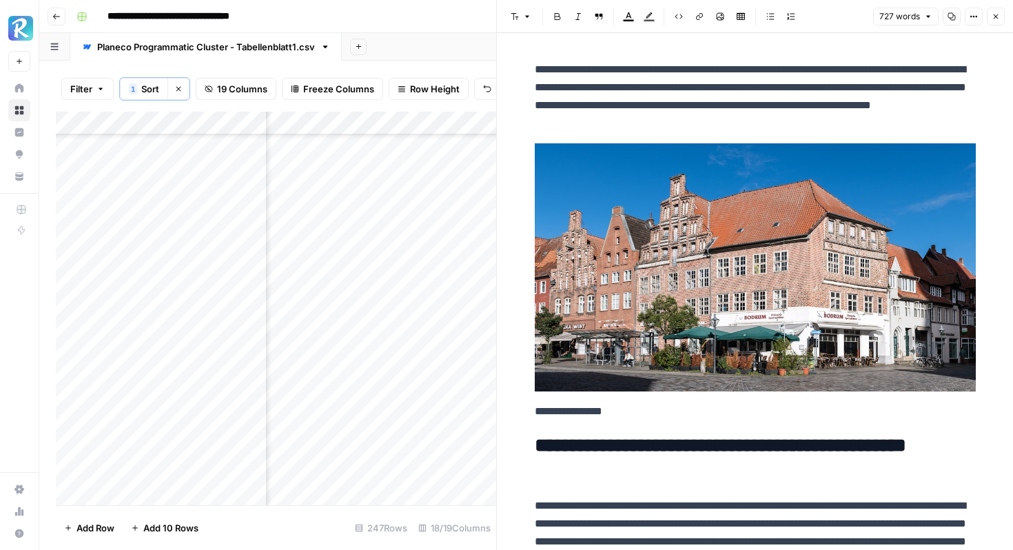
click at [739, 292] on img at bounding box center [755, 267] width 441 height 248
click at [748, 245] on img at bounding box center [755, 267] width 441 height 248
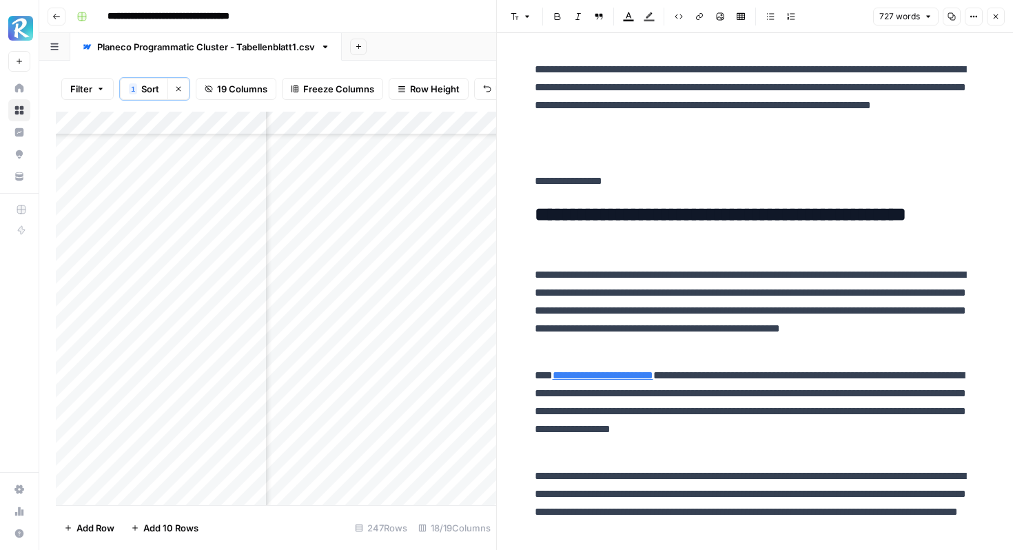
click at [554, 149] on p at bounding box center [755, 152] width 441 height 18
click at [717, 8] on button "Image" at bounding box center [720, 17] width 18 height 18
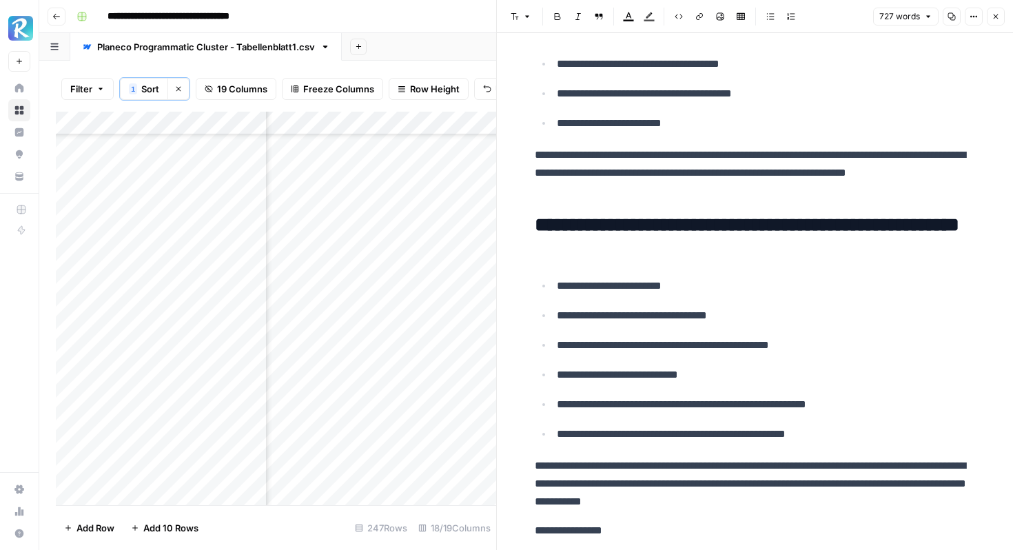
scroll to position [2779, 0]
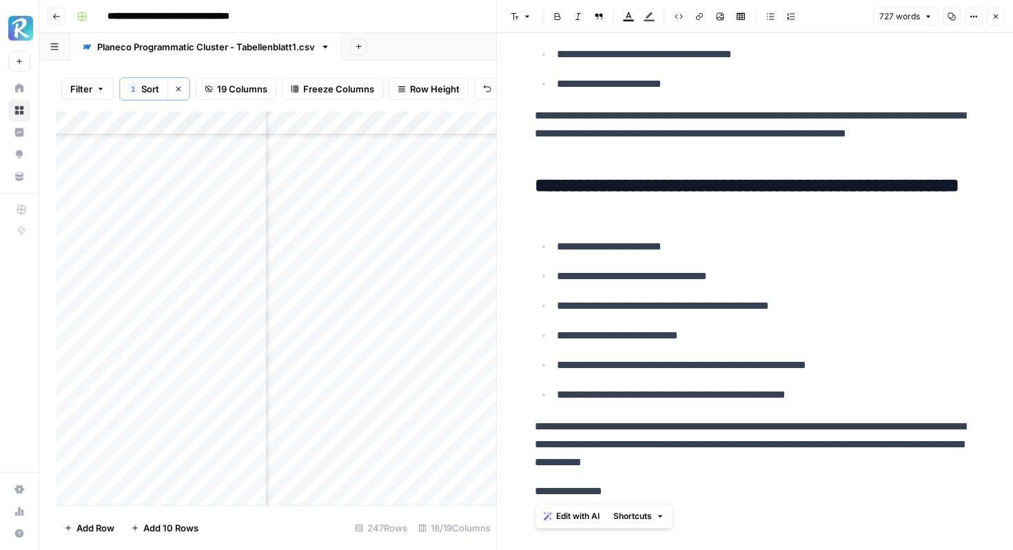
drag, startPoint x: 637, startPoint y: 495, endPoint x: 524, endPoint y: 489, distance: 113.1
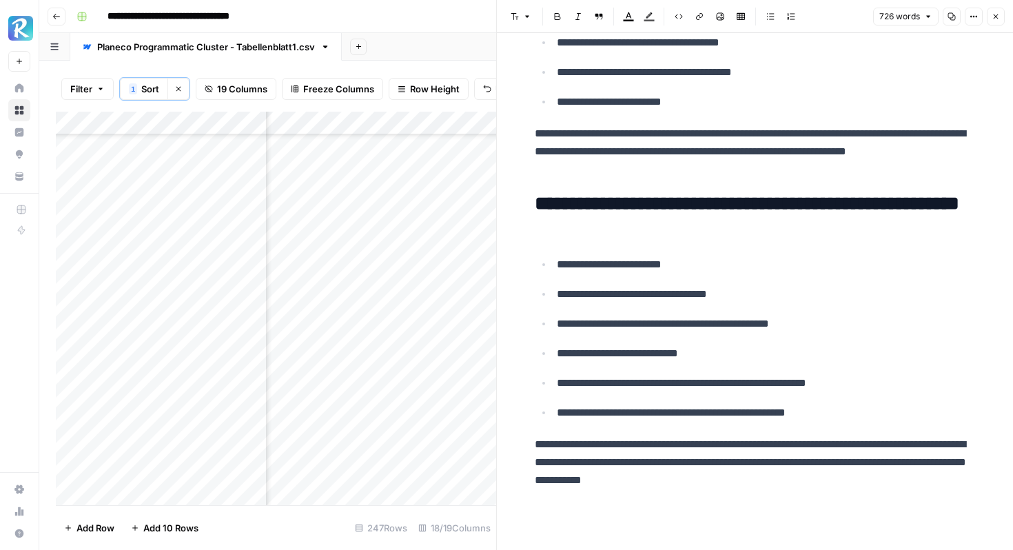
scroll to position [2725, 0]
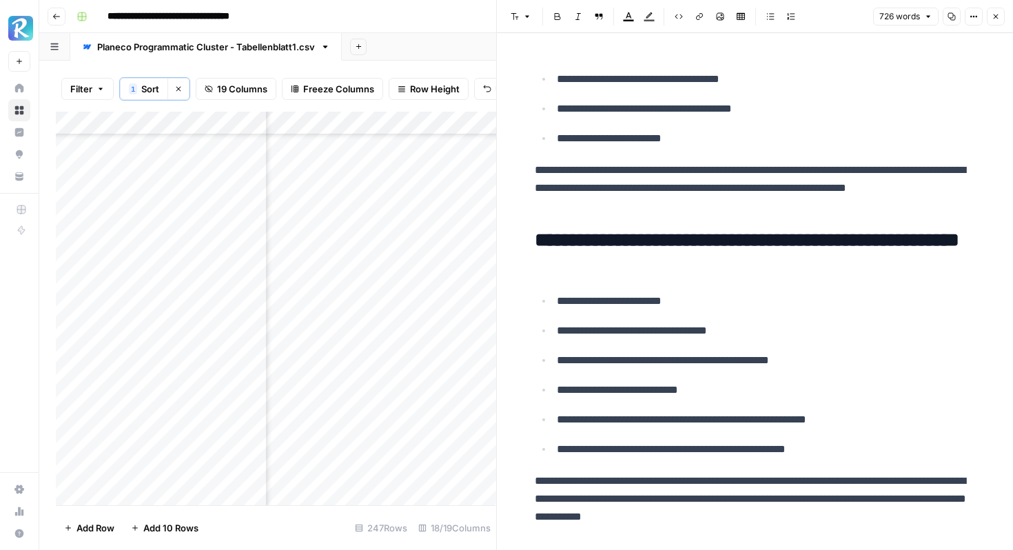
click at [557, 301] on p "**********" at bounding box center [766, 301] width 419 height 18
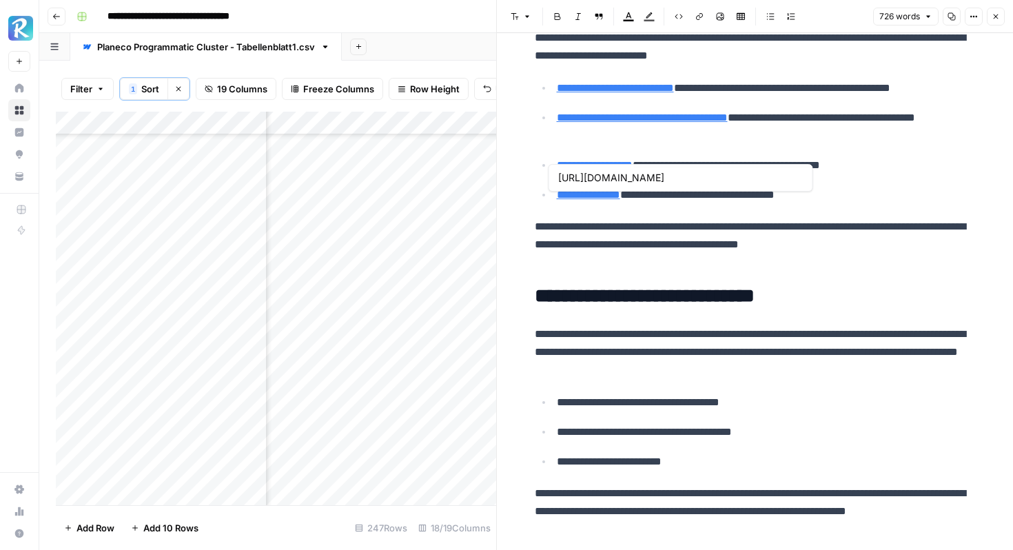
type input "https://www.planecobuilding.de/dachausbau"
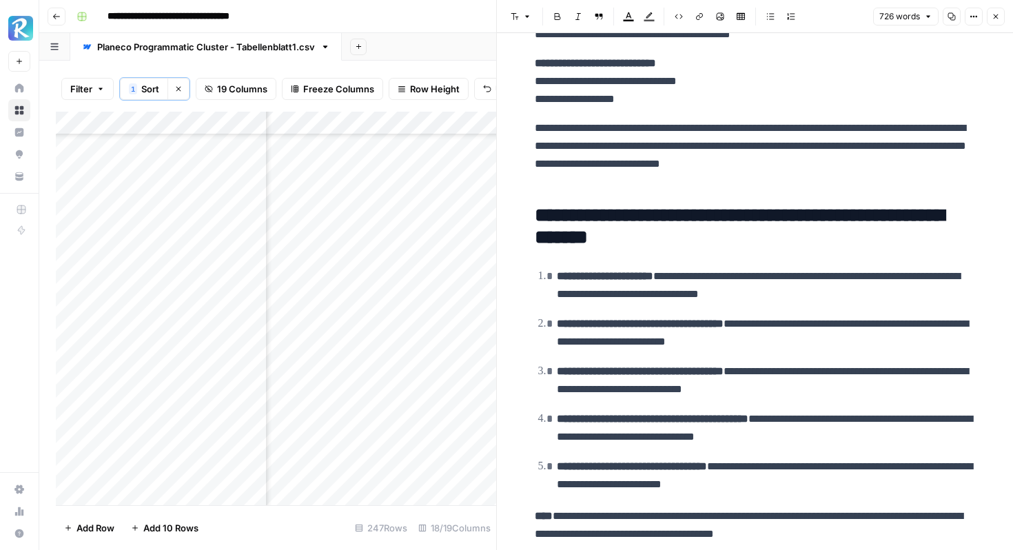
scroll to position [1959, 0]
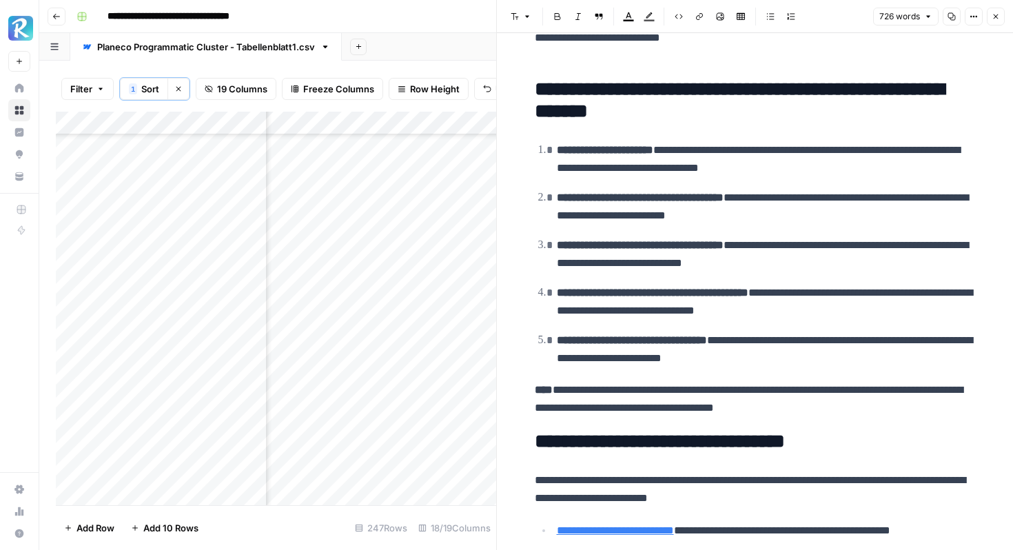
click at [544, 164] on ol "**********" at bounding box center [755, 254] width 441 height 227
click at [544, 184] on ol "**********" at bounding box center [755, 254] width 441 height 227
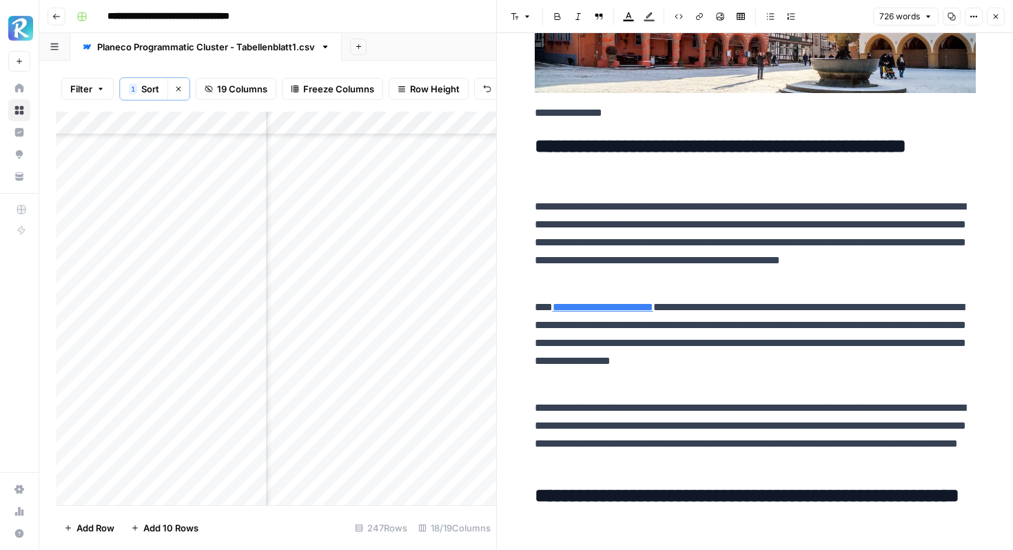
scroll to position [0, 0]
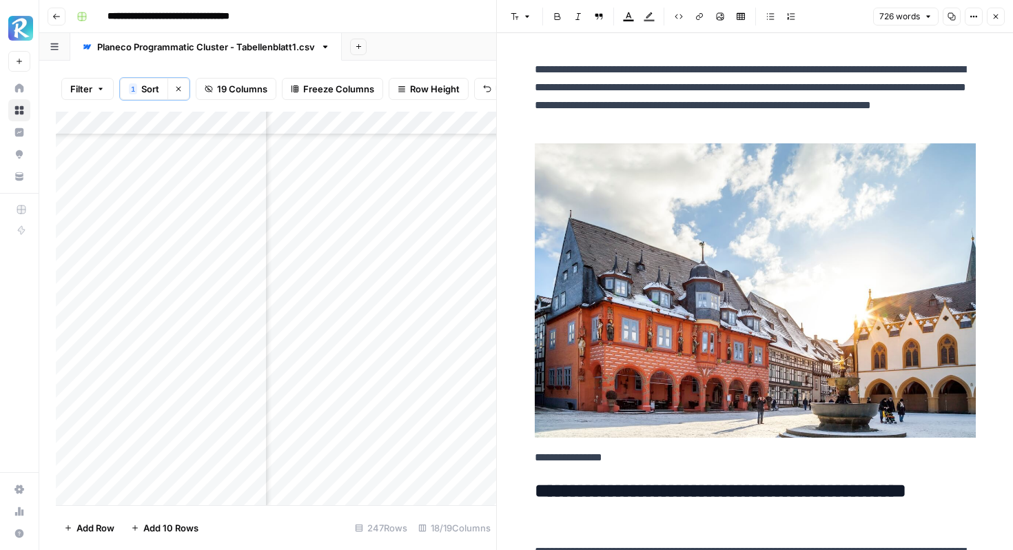
click at [999, 17] on icon "button" at bounding box center [995, 16] width 8 height 8
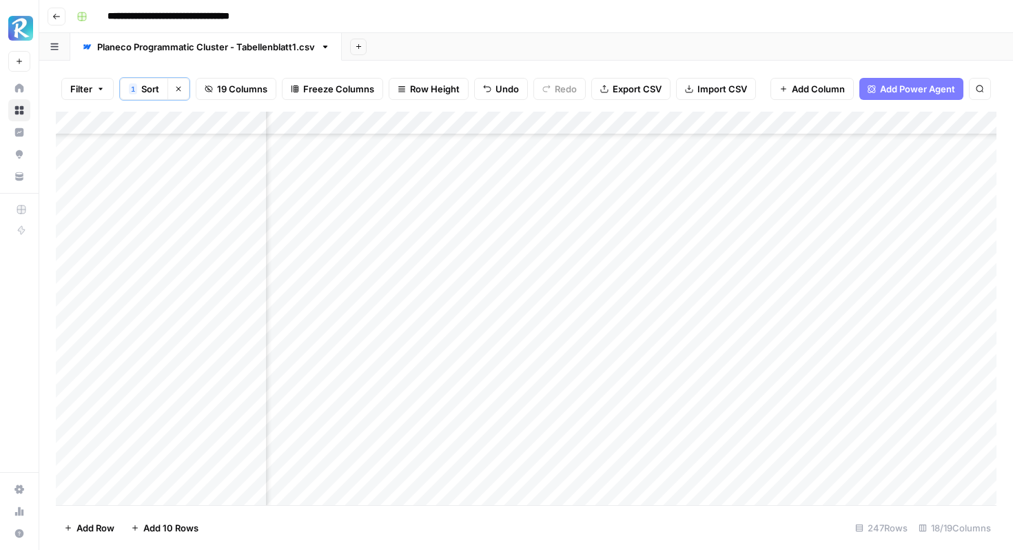
scroll to position [1680, 1534]
click at [846, 314] on div "Add Column" at bounding box center [526, 308] width 940 height 393
click at [431, 353] on div "Add Column" at bounding box center [526, 308] width 940 height 393
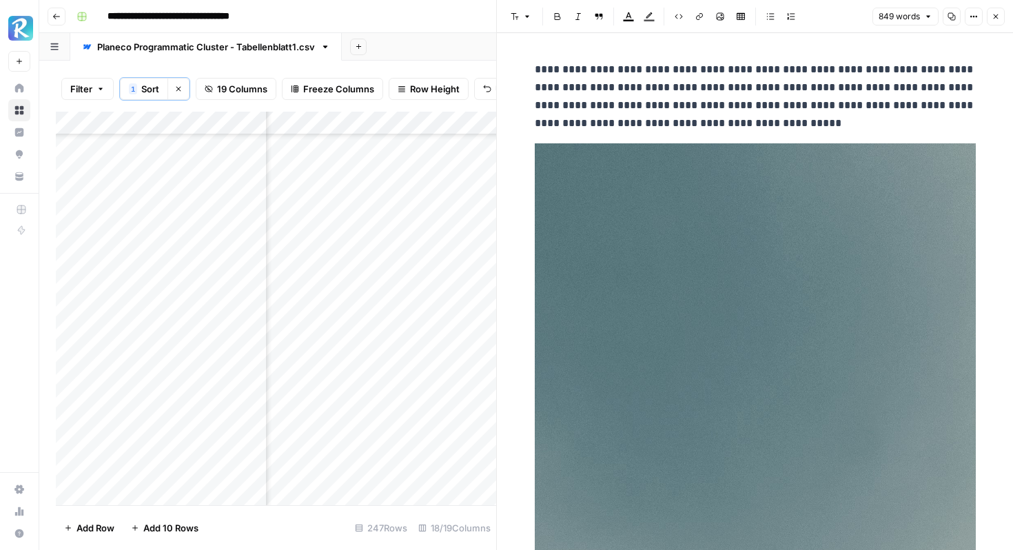
click at [688, 206] on img at bounding box center [755, 535] width 441 height 784
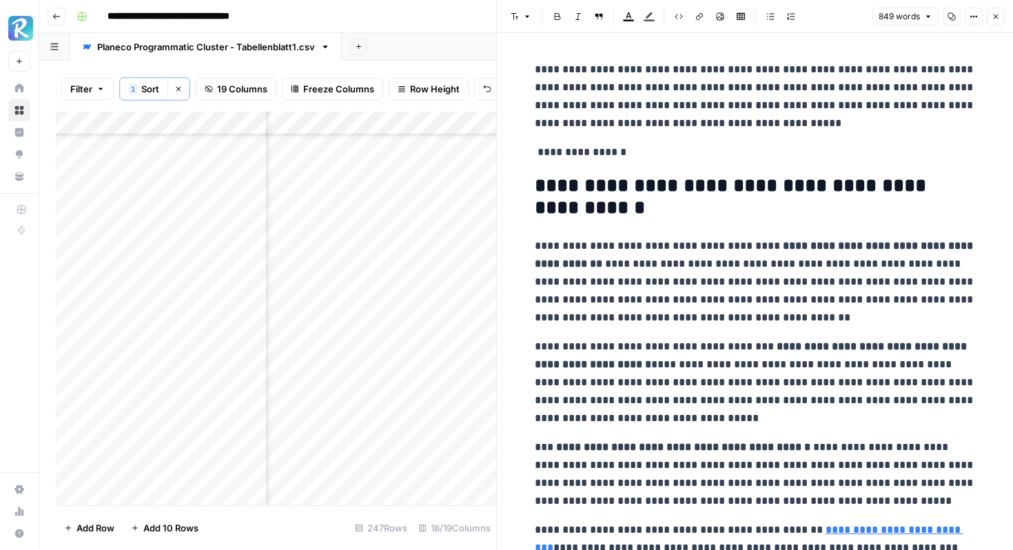
scroll to position [1, 0]
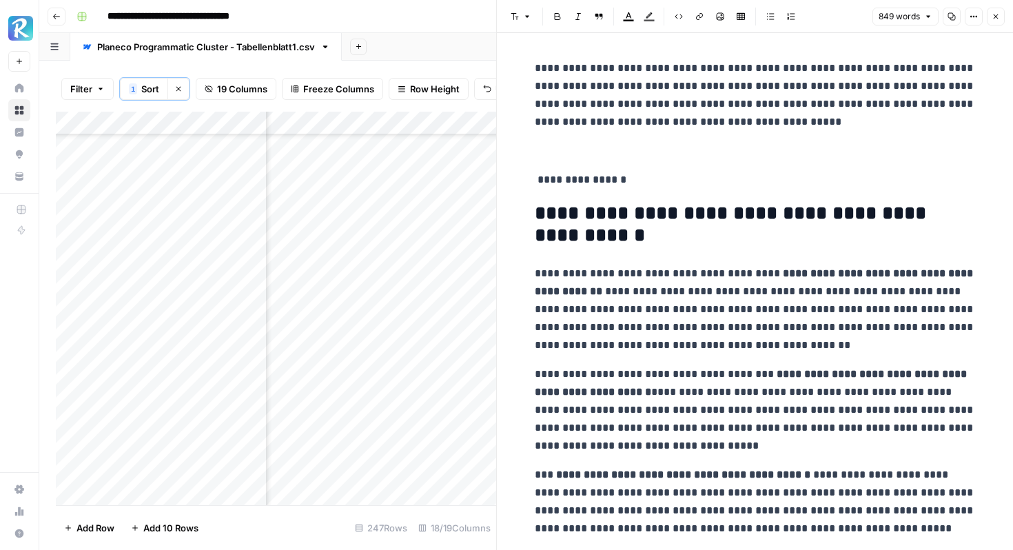
click at [563, 150] on p at bounding box center [755, 151] width 441 height 18
click at [723, 15] on icon "button" at bounding box center [720, 17] width 8 height 8
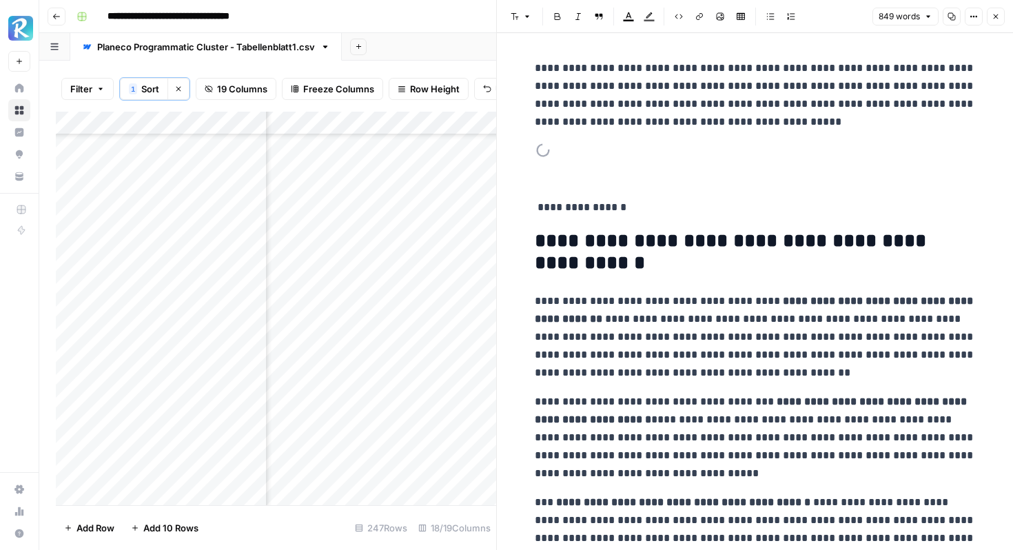
click at [535, 203] on p "**********" at bounding box center [755, 207] width 441 height 18
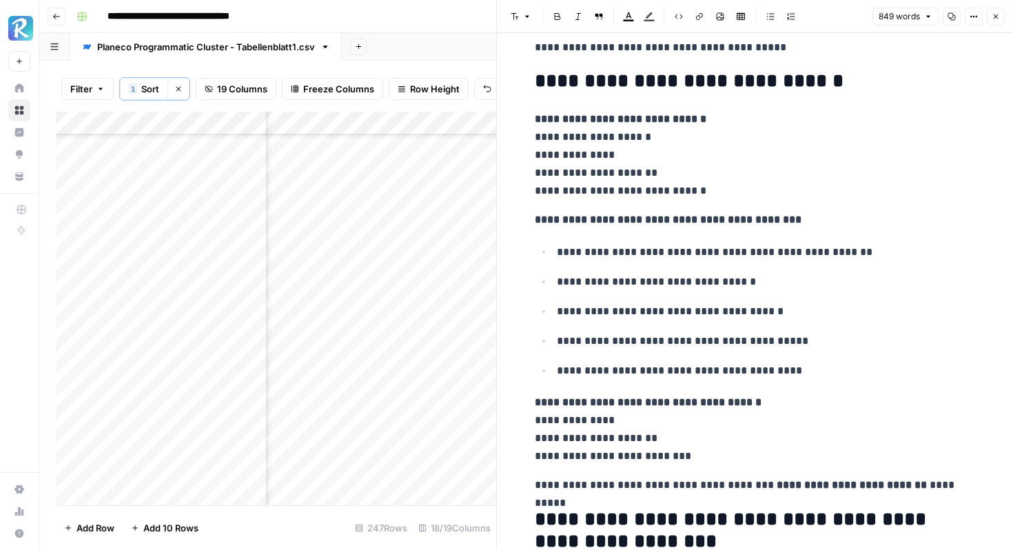
scroll to position [3162, 0]
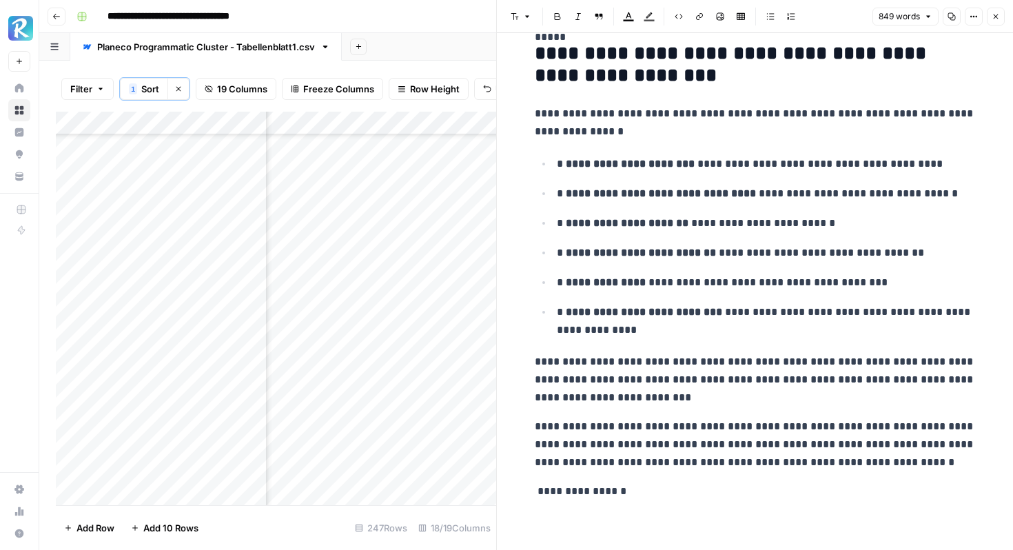
click at [646, 497] on p "**********" at bounding box center [755, 491] width 441 height 18
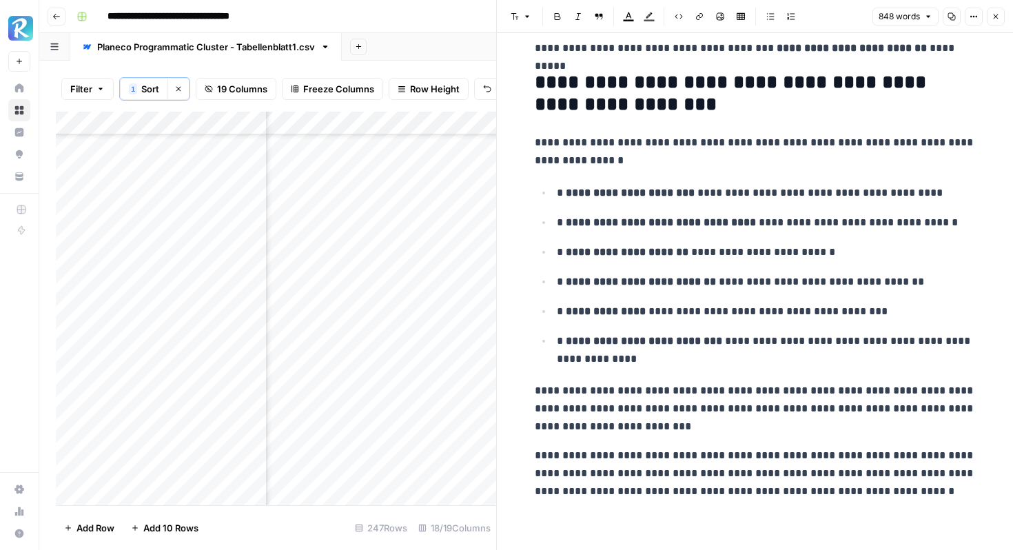
click at [557, 189] on p "**********" at bounding box center [766, 193] width 419 height 18
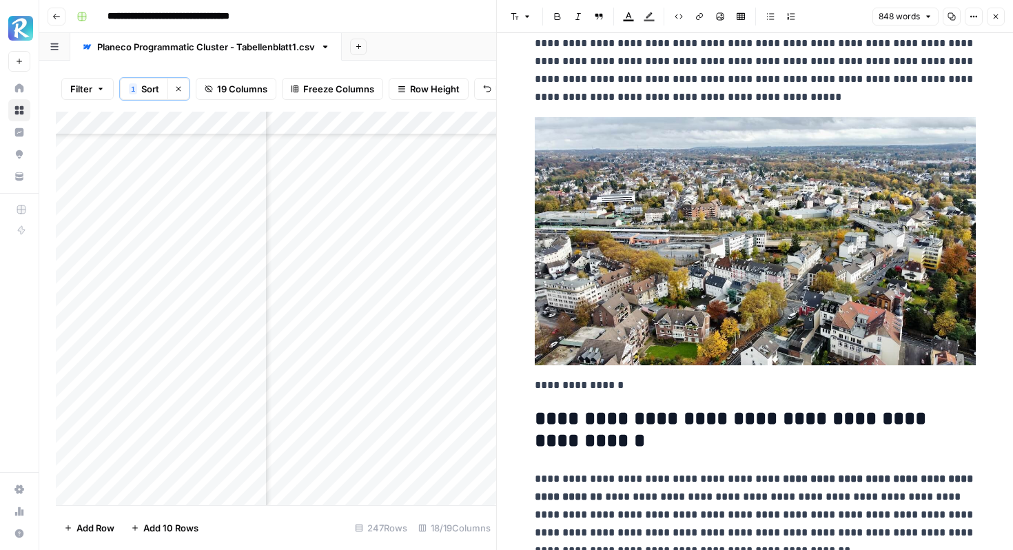
scroll to position [0, 0]
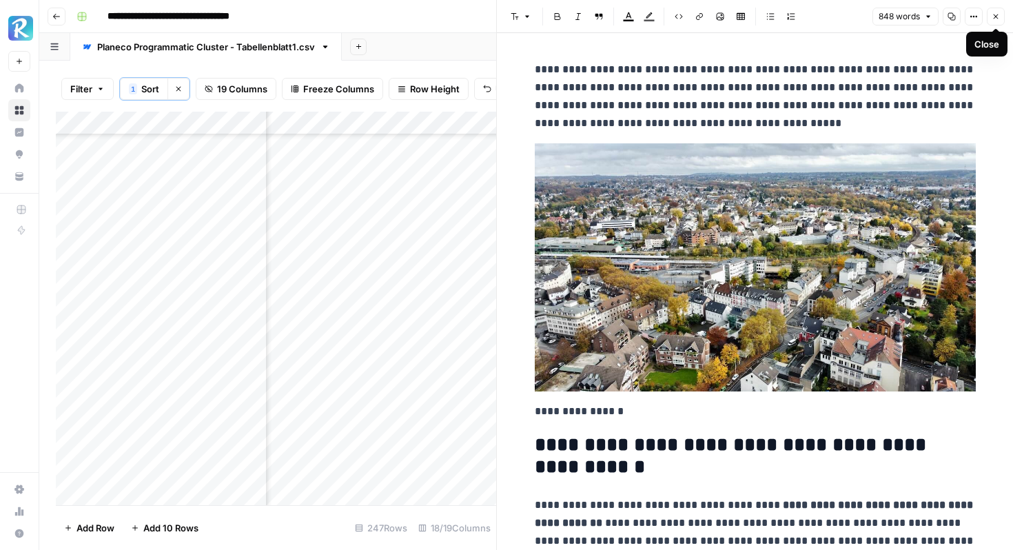
click at [994, 15] on icon "button" at bounding box center [995, 16] width 5 height 5
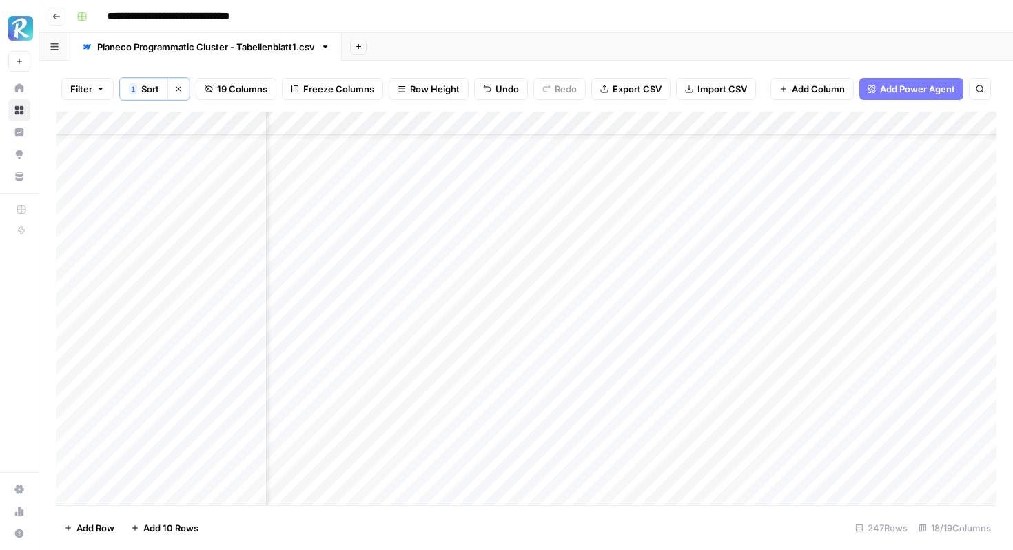
scroll to position [4731, 1514]
click at [699, 357] on div "Add Column" at bounding box center [526, 308] width 940 height 393
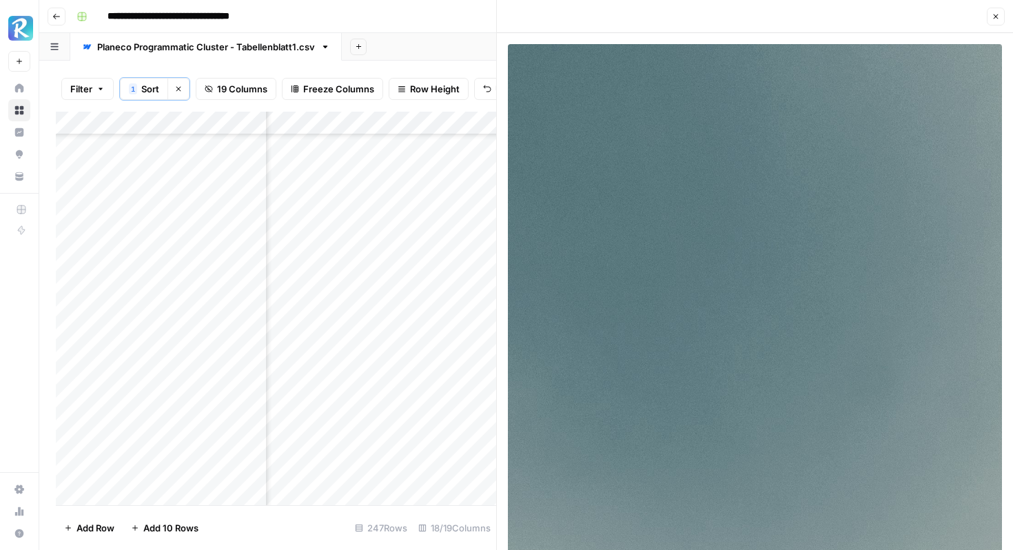
click at [927, 70] on img at bounding box center [755, 483] width 494 height 878
click at [1000, 8] on button "Close" at bounding box center [996, 17] width 18 height 18
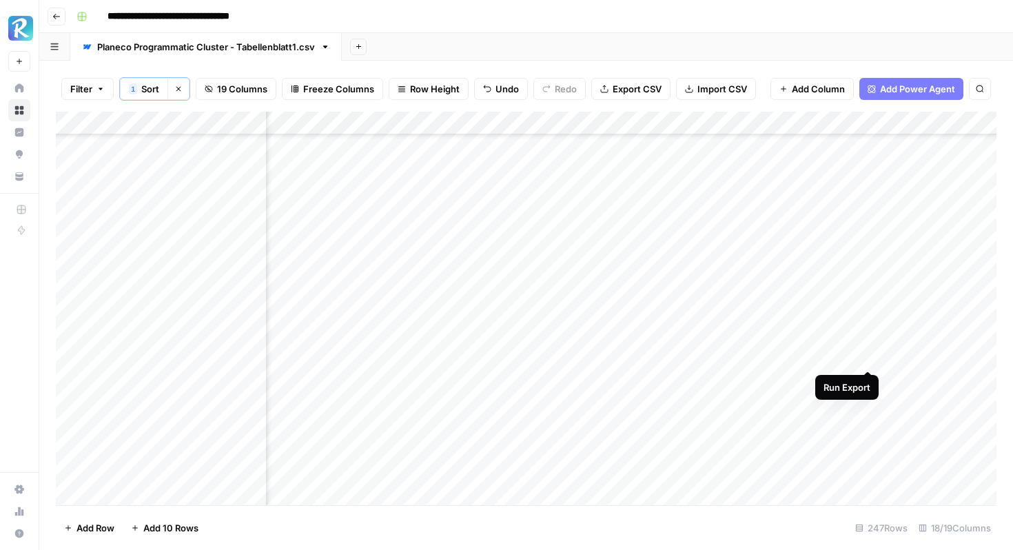
click at [865, 355] on div "Add Column" at bounding box center [526, 308] width 940 height 393
click at [400, 408] on div "Add Column" at bounding box center [526, 308] width 940 height 393
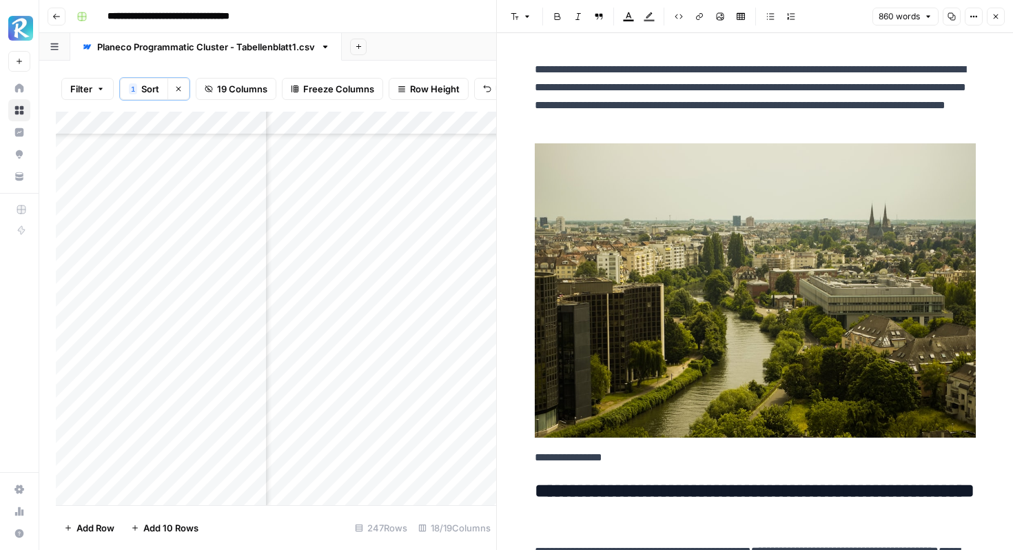
click at [731, 223] on img at bounding box center [755, 290] width 441 height 294
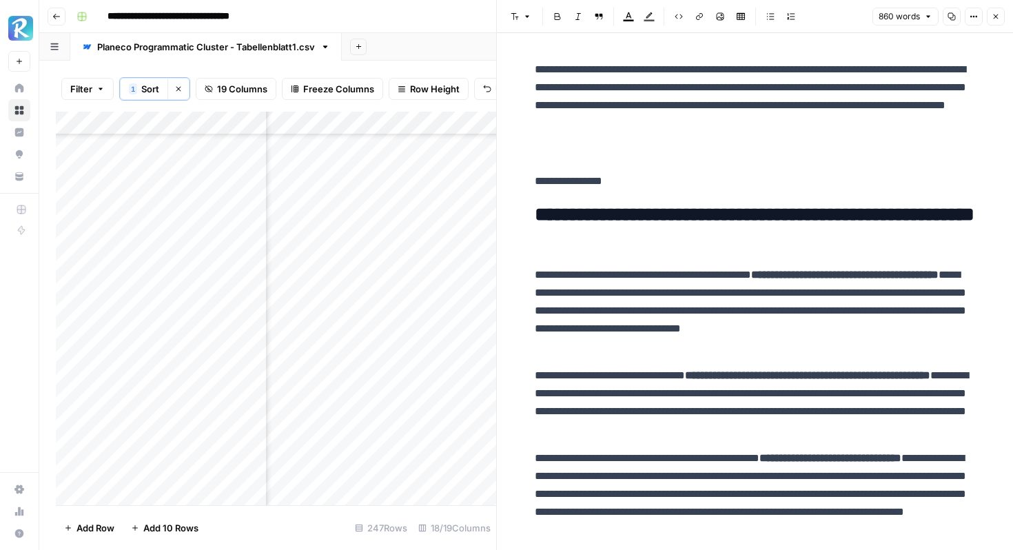
click at [550, 154] on p at bounding box center [755, 152] width 441 height 18
click at [716, 14] on icon "button" at bounding box center [720, 16] width 8 height 8
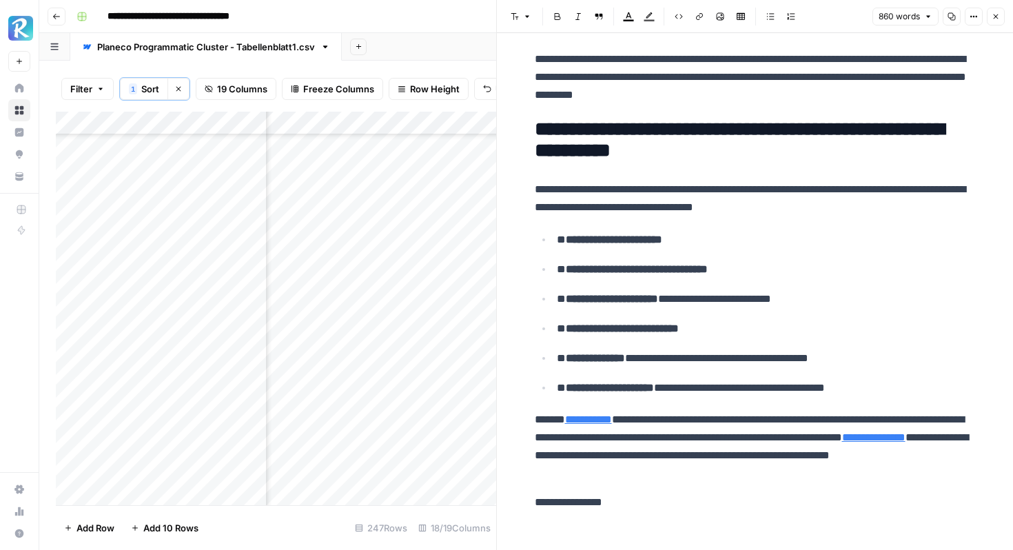
scroll to position [3075, 0]
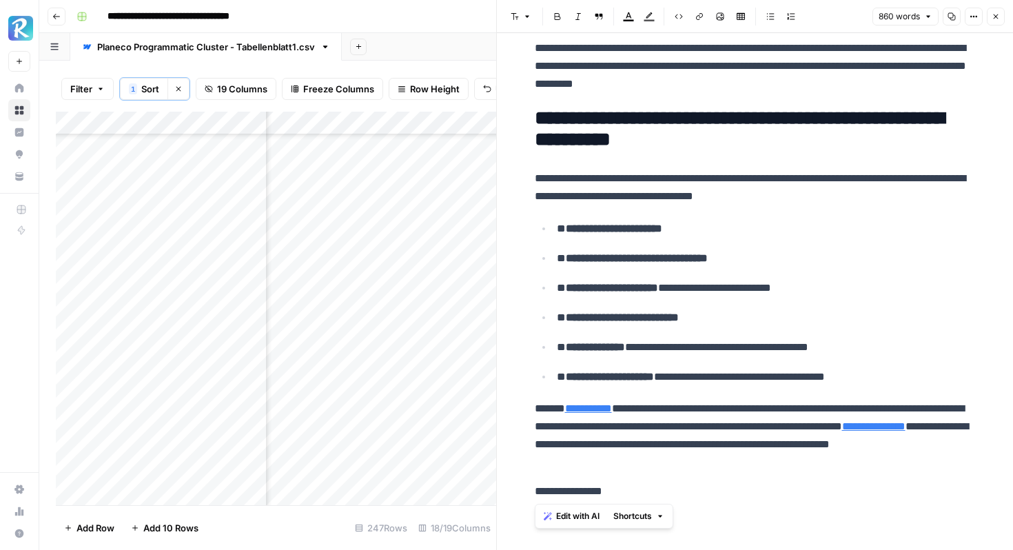
drag, startPoint x: 623, startPoint y: 488, endPoint x: 526, endPoint y: 484, distance: 96.6
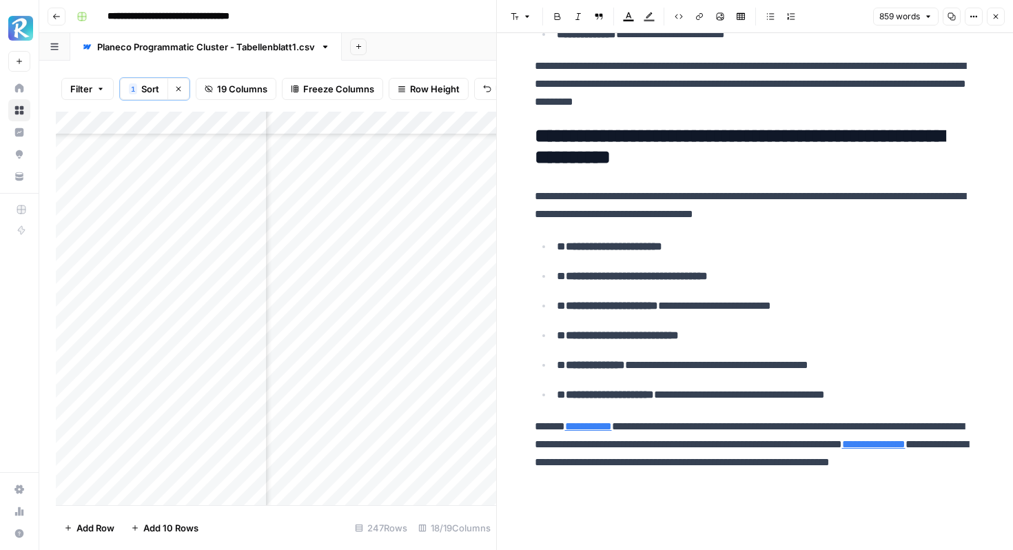
scroll to position [3020, 0]
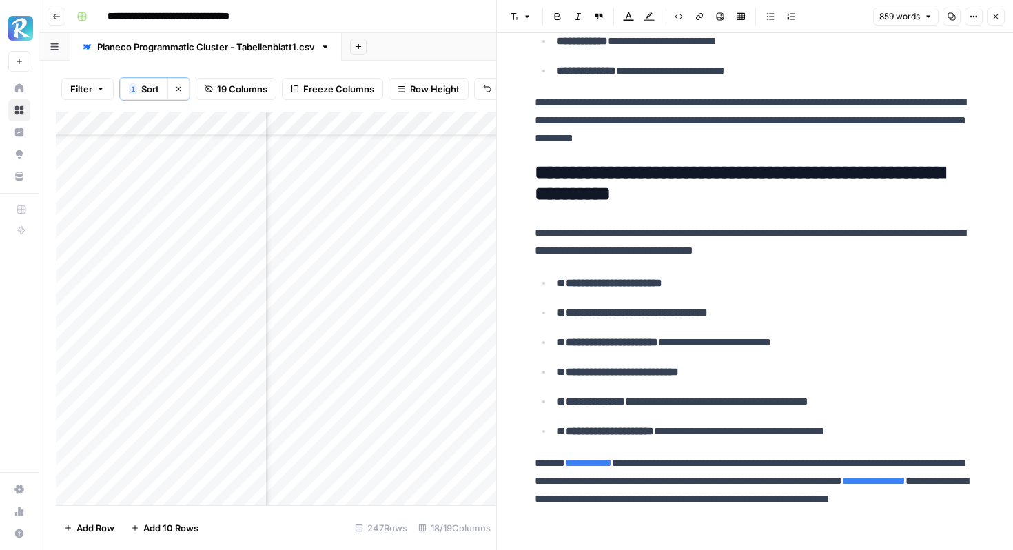
click at [554, 280] on li "**********" at bounding box center [764, 282] width 423 height 19
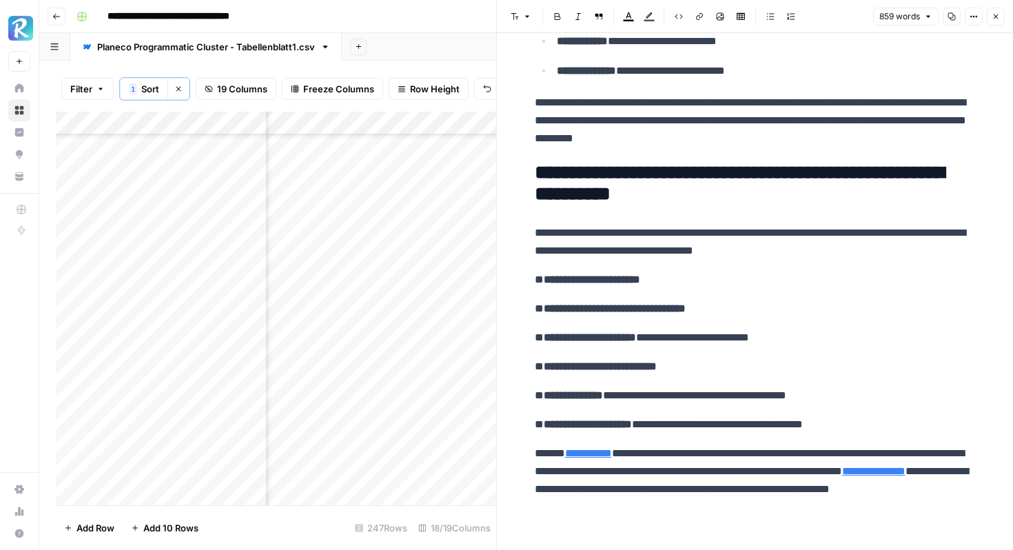
click at [1001, 17] on button "Close" at bounding box center [996, 17] width 18 height 18
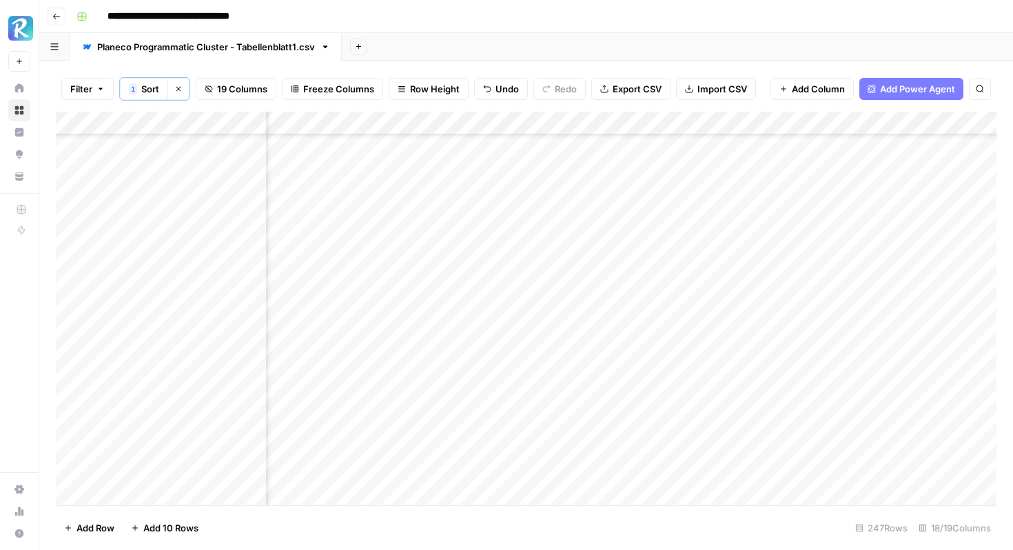
scroll to position [3227, 1582]
click at [796, 405] on div "Add Column" at bounding box center [526, 308] width 940 height 393
click at [663, 209] on div "Add Column" at bounding box center [526, 308] width 940 height 393
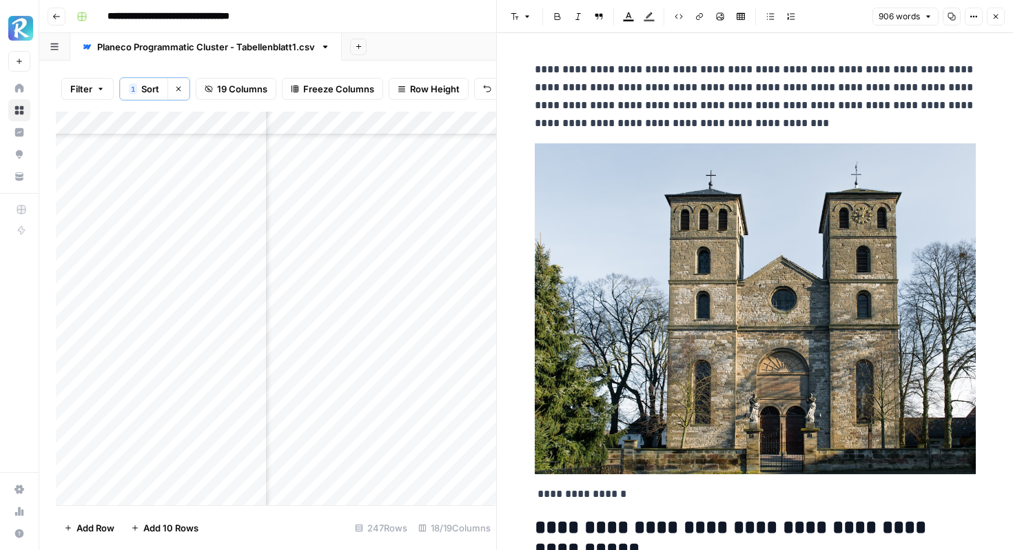
click at [690, 242] on img at bounding box center [755, 308] width 441 height 331
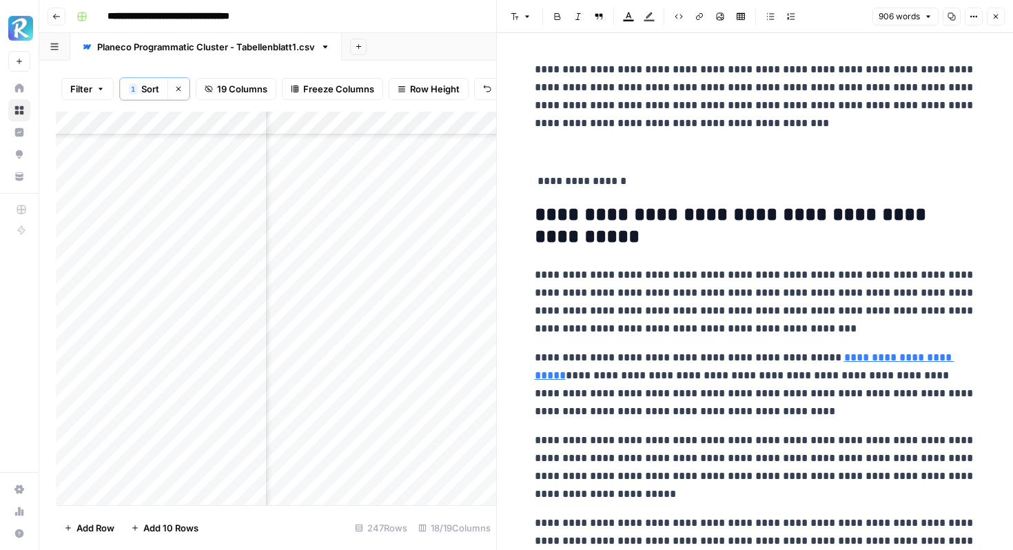
click at [716, 15] on icon "button" at bounding box center [720, 17] width 8 height 8
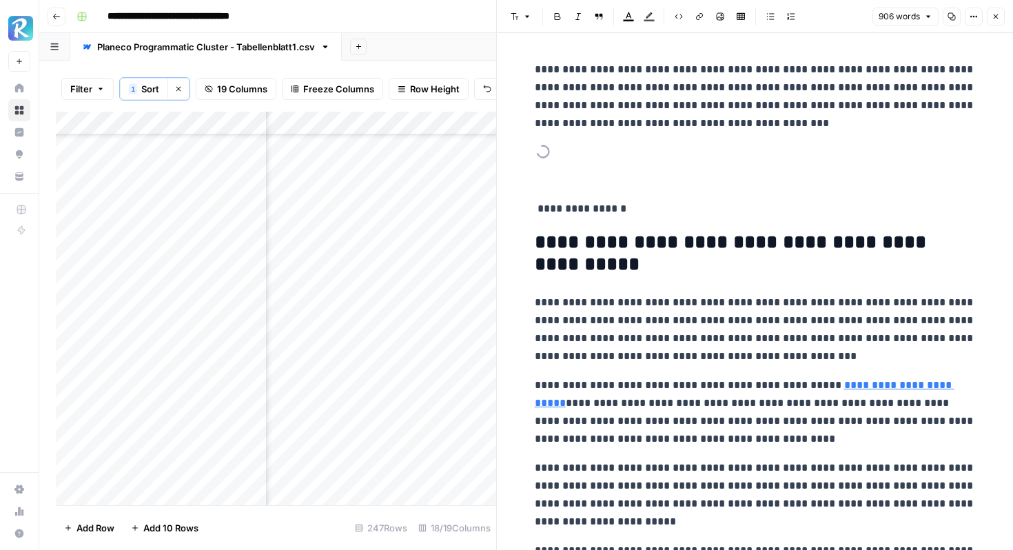
click at [542, 203] on p "**********" at bounding box center [755, 209] width 441 height 18
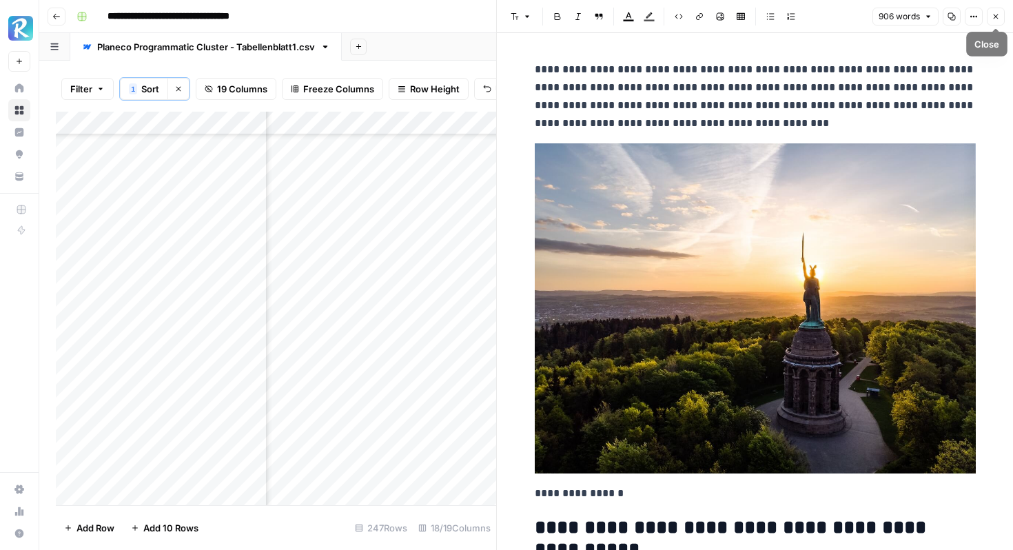
click at [994, 16] on icon "button" at bounding box center [995, 16] width 8 height 8
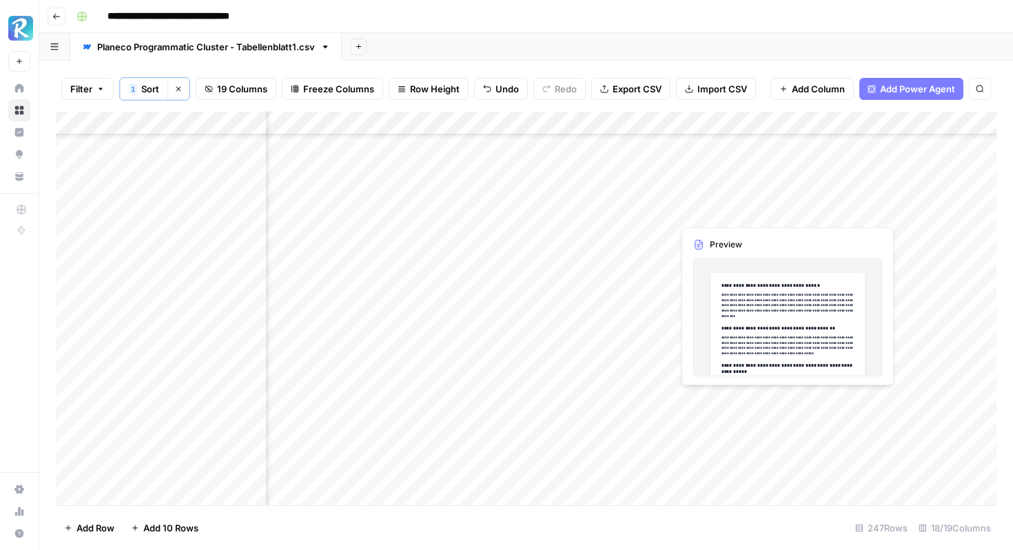
scroll to position [965, 1077]
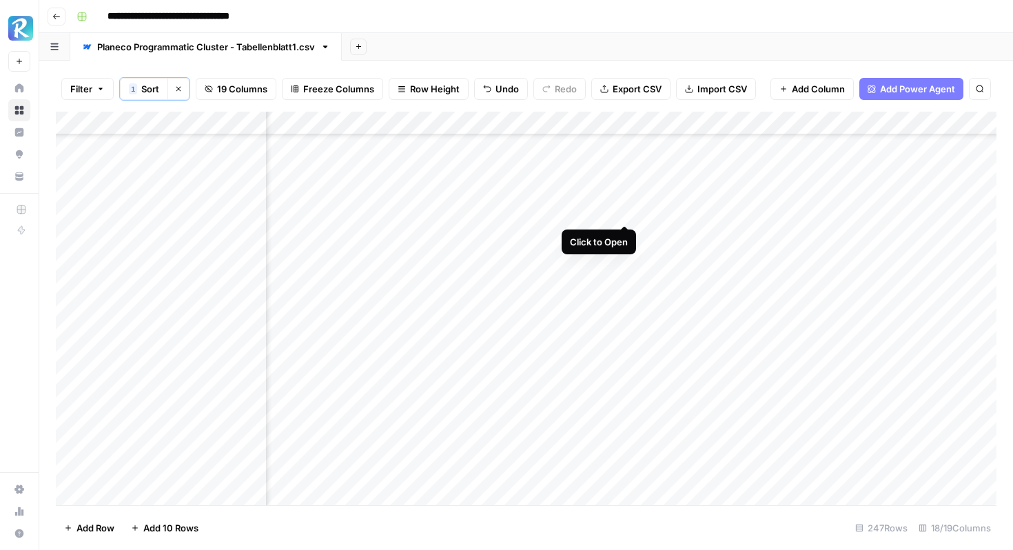
click at [623, 209] on div "Add Column" at bounding box center [526, 308] width 940 height 393
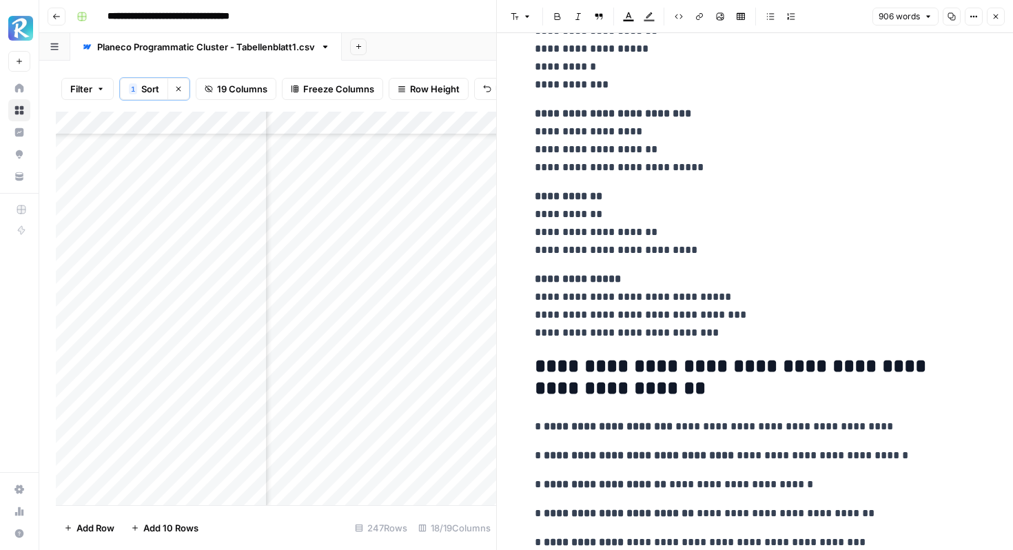
scroll to position [3372, 0]
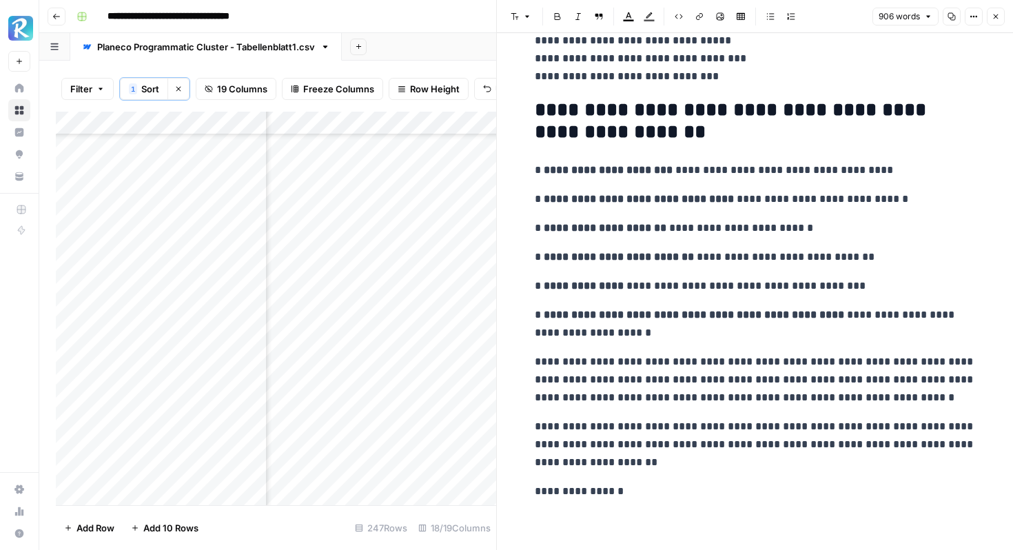
click at [632, 490] on p "**********" at bounding box center [755, 491] width 441 height 18
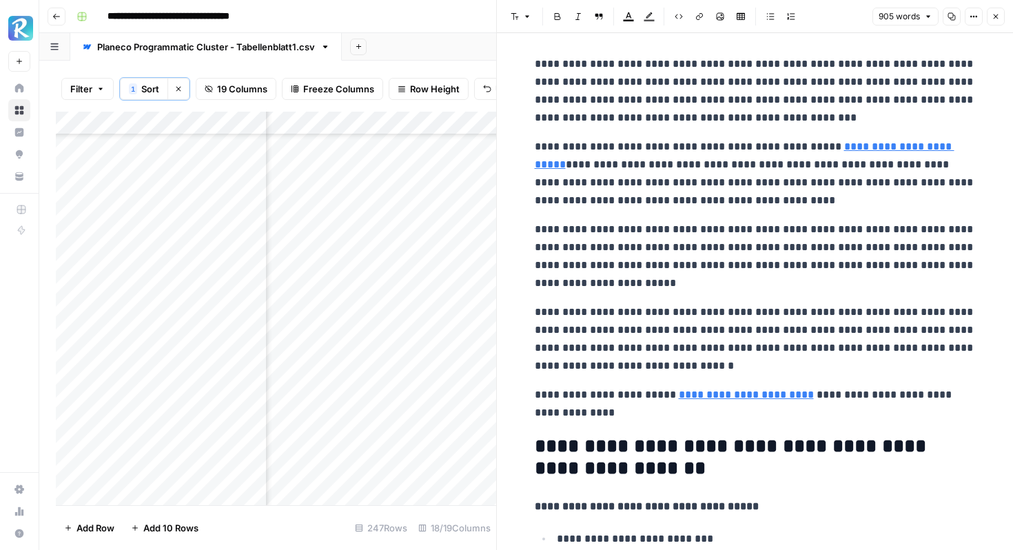
scroll to position [0, 0]
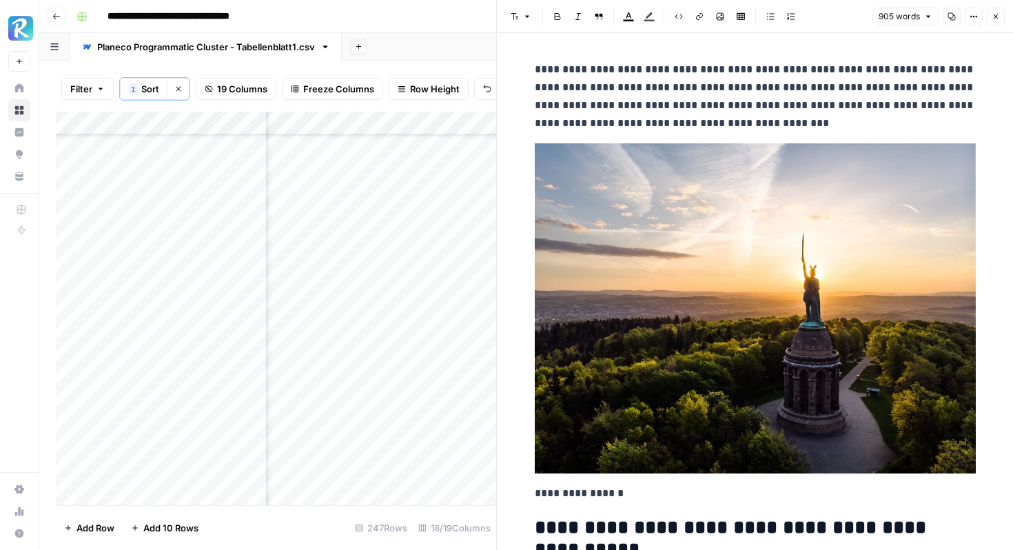
click at [991, 13] on icon "button" at bounding box center [995, 16] width 8 height 8
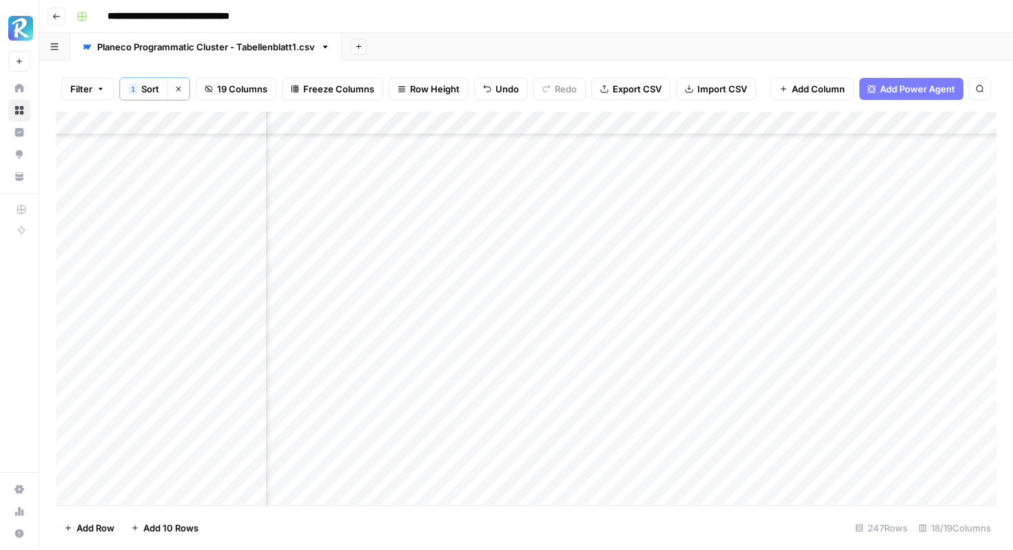
scroll to position [965, 1550]
click at [832, 211] on div "Add Column" at bounding box center [526, 308] width 940 height 393
click at [503, 146] on div "Add Column" at bounding box center [526, 308] width 940 height 393
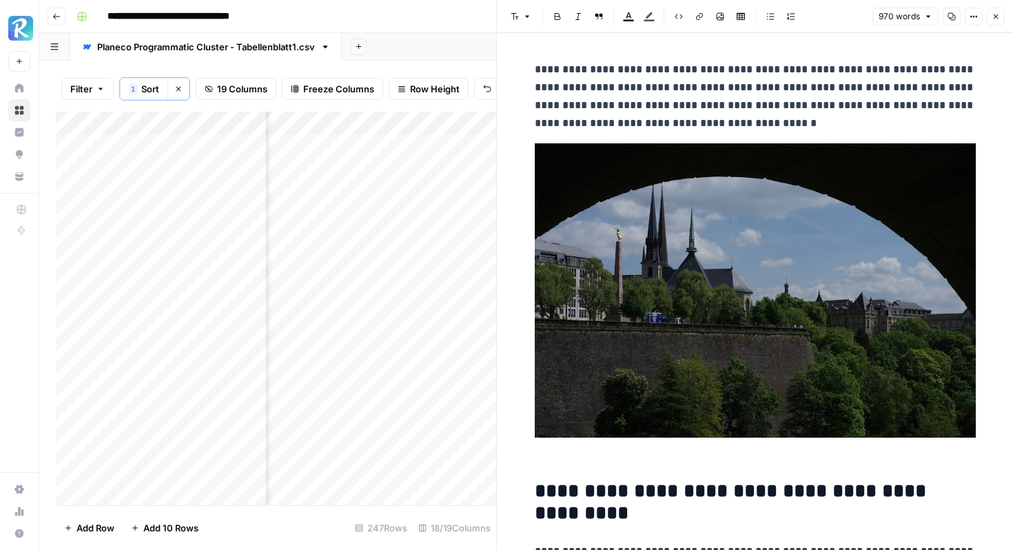
click at [643, 227] on img at bounding box center [755, 290] width 441 height 294
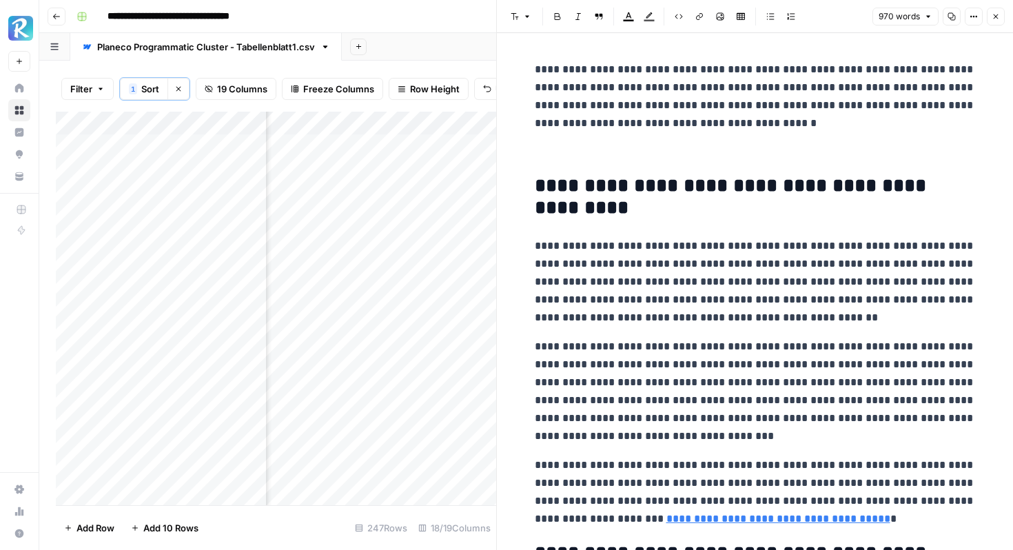
click at [714, 23] on button "Image" at bounding box center [720, 17] width 18 height 18
click at [722, 13] on icon "button" at bounding box center [720, 17] width 8 height 8
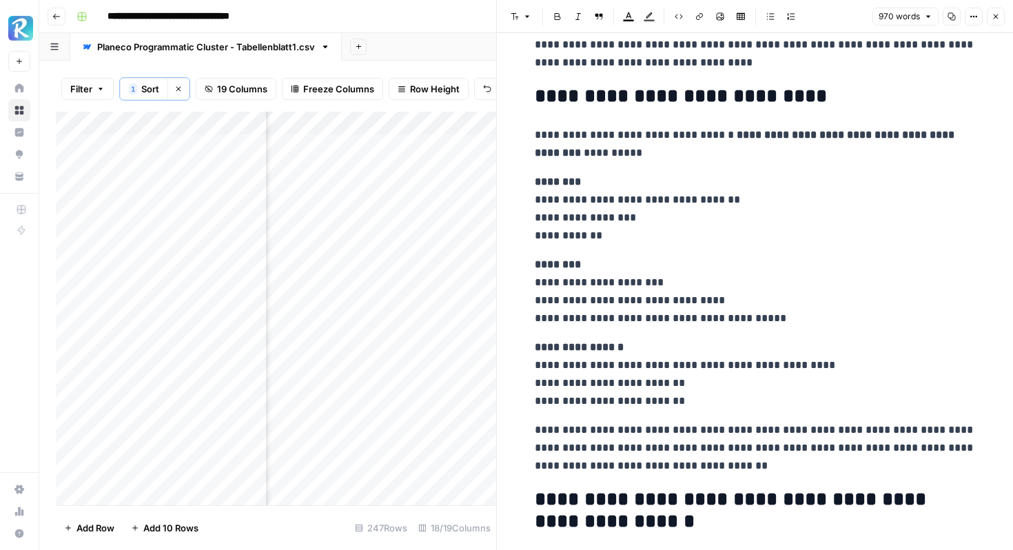
scroll to position [3208, 0]
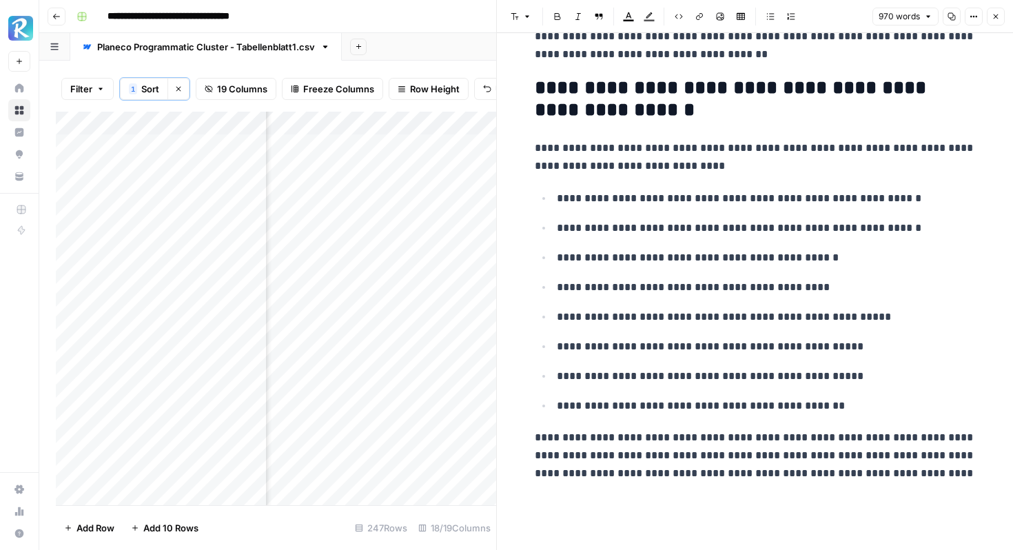
click at [616, 496] on p "**********" at bounding box center [755, 465] width 441 height 72
click at [555, 198] on li "**********" at bounding box center [764, 198] width 423 height 19
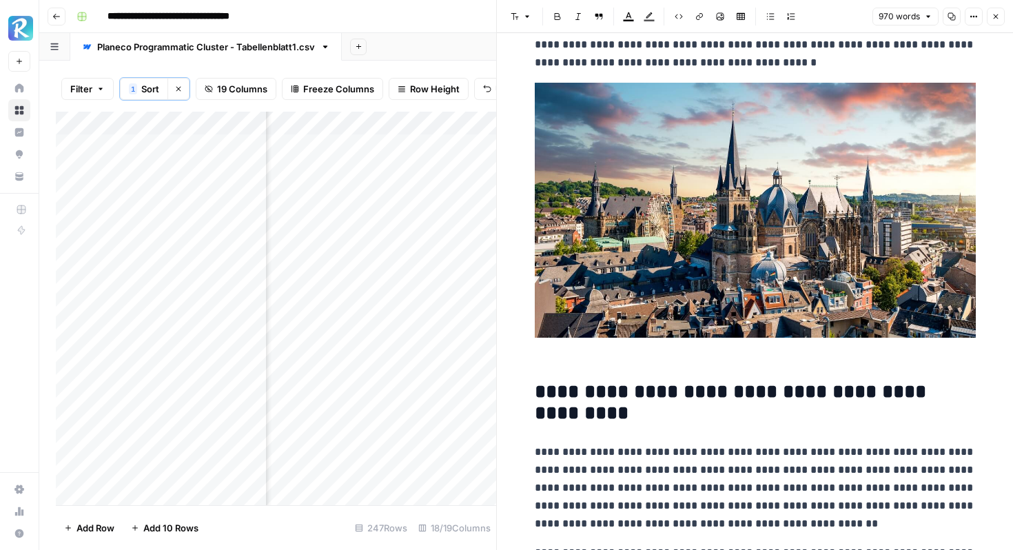
scroll to position [0, 0]
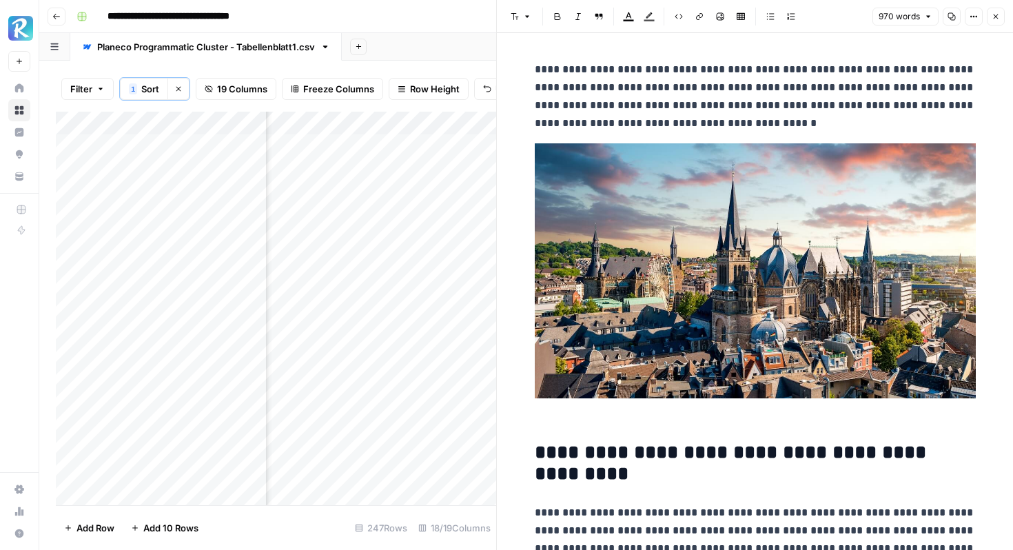
click at [546, 413] on p at bounding box center [755, 285] width 441 height 284
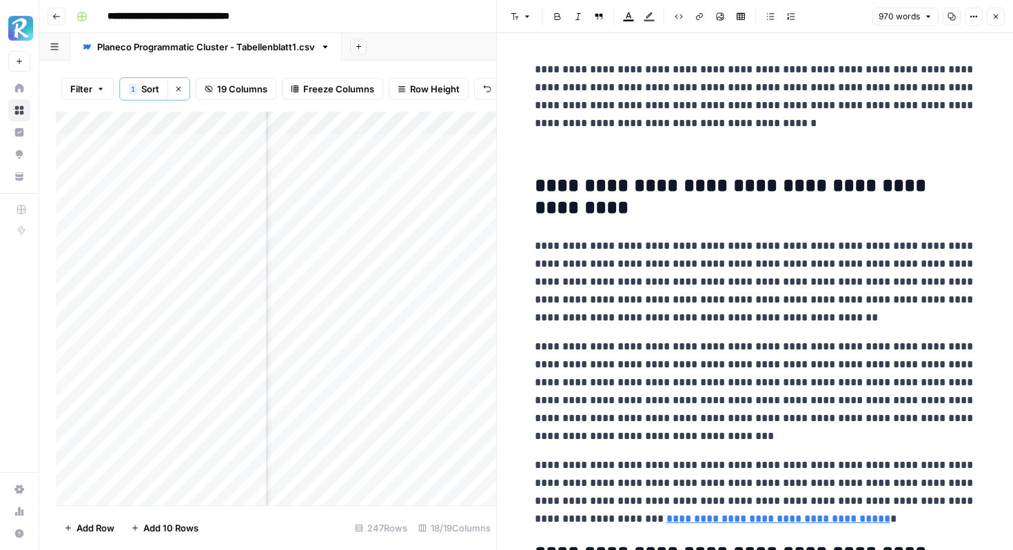
click at [721, 27] on header "Font style Bold Italic Block quote Text color Highlight color Code block Link I…" at bounding box center [755, 16] width 516 height 33
click at [721, 19] on icon "button" at bounding box center [720, 17] width 8 height 8
click at [579, 146] on p at bounding box center [755, 152] width 441 height 18
click at [721, 17] on icon "button" at bounding box center [720, 16] width 8 height 8
click at [968, 12] on button "Options" at bounding box center [973, 17] width 18 height 18
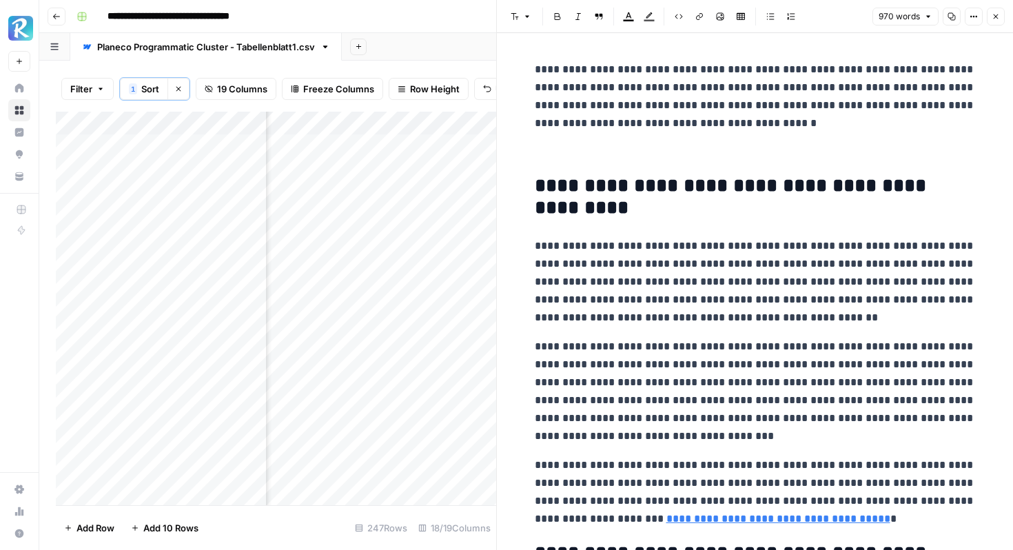
click at [968, 12] on button "Options" at bounding box center [973, 17] width 18 height 18
click at [993, 19] on icon "button" at bounding box center [995, 16] width 5 height 5
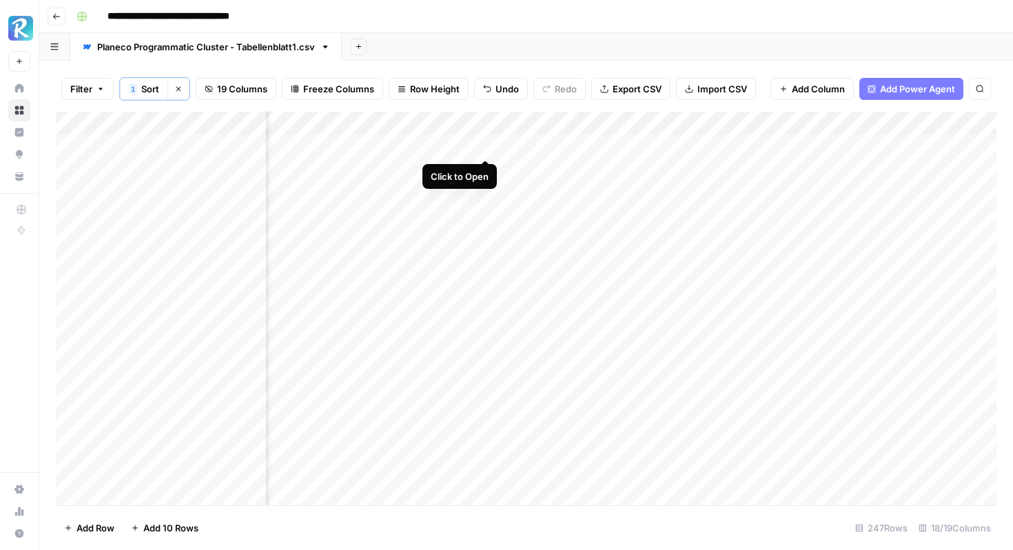
click at [483, 143] on div "Add Column" at bounding box center [526, 308] width 940 height 393
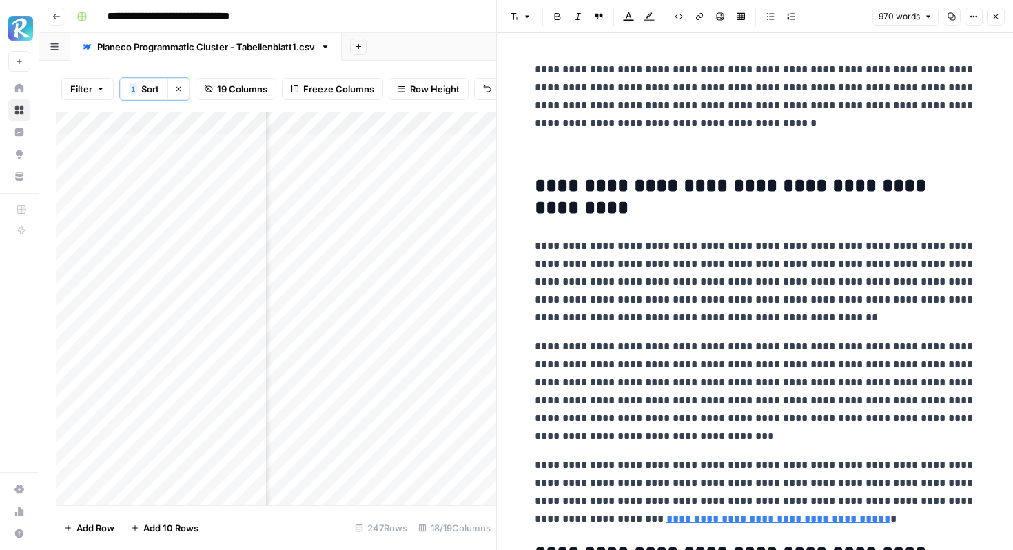
click at [610, 143] on p at bounding box center [755, 152] width 441 height 18
click at [724, 12] on button "Image" at bounding box center [720, 17] width 18 height 18
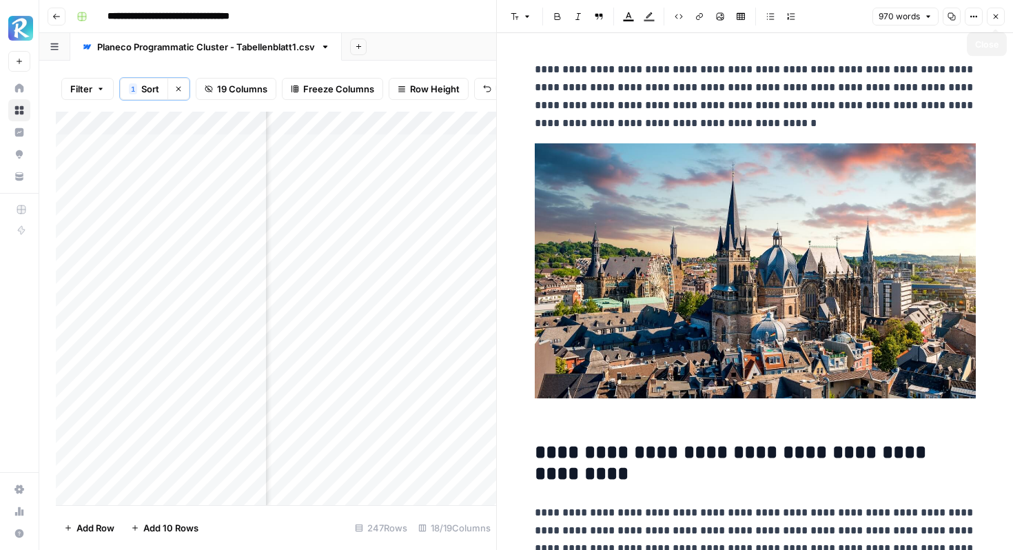
click at [995, 14] on icon "button" at bounding box center [995, 16] width 8 height 8
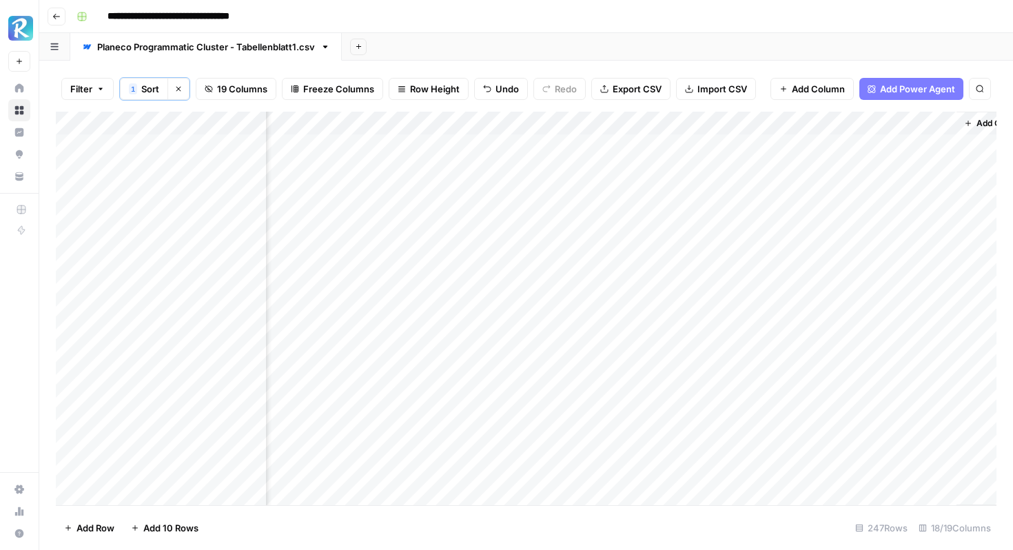
scroll to position [0, 1577]
click at [801, 141] on div "Add Column" at bounding box center [526, 308] width 940 height 393
